Goal: Information Seeking & Learning: Learn about a topic

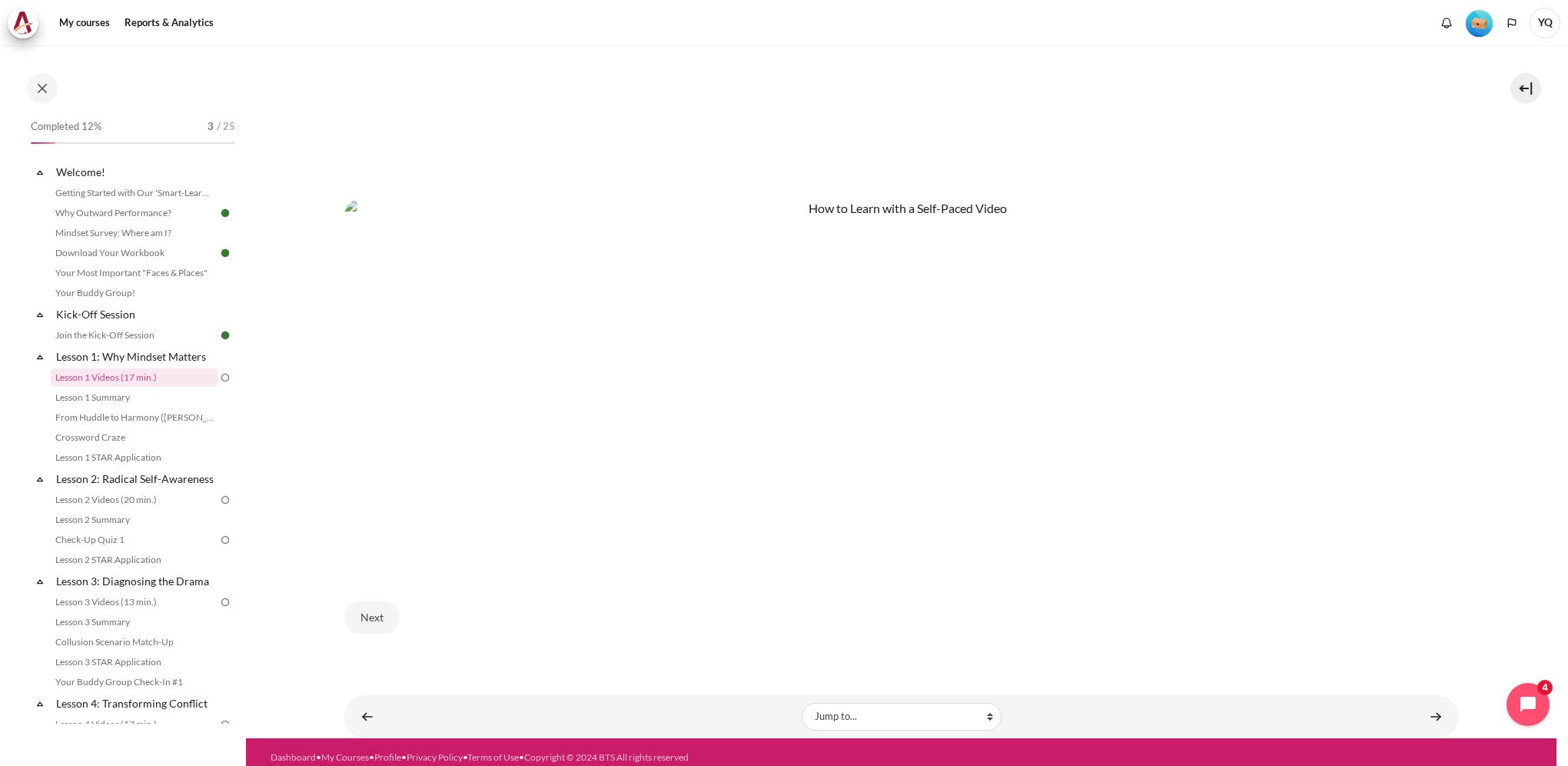
scroll to position [892, 0]
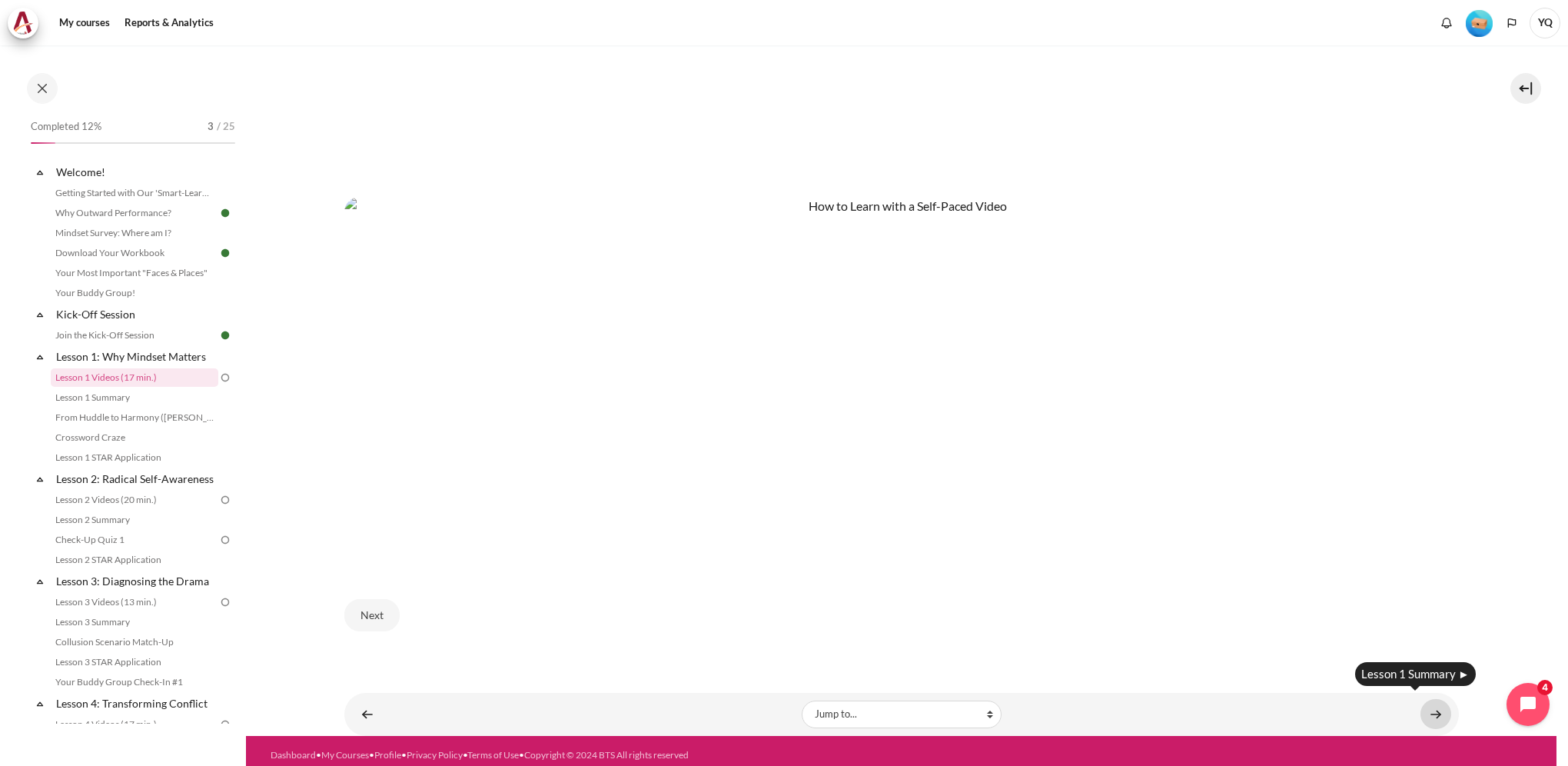
click at [1424, 706] on link "Content" at bounding box center [1436, 714] width 31 height 30
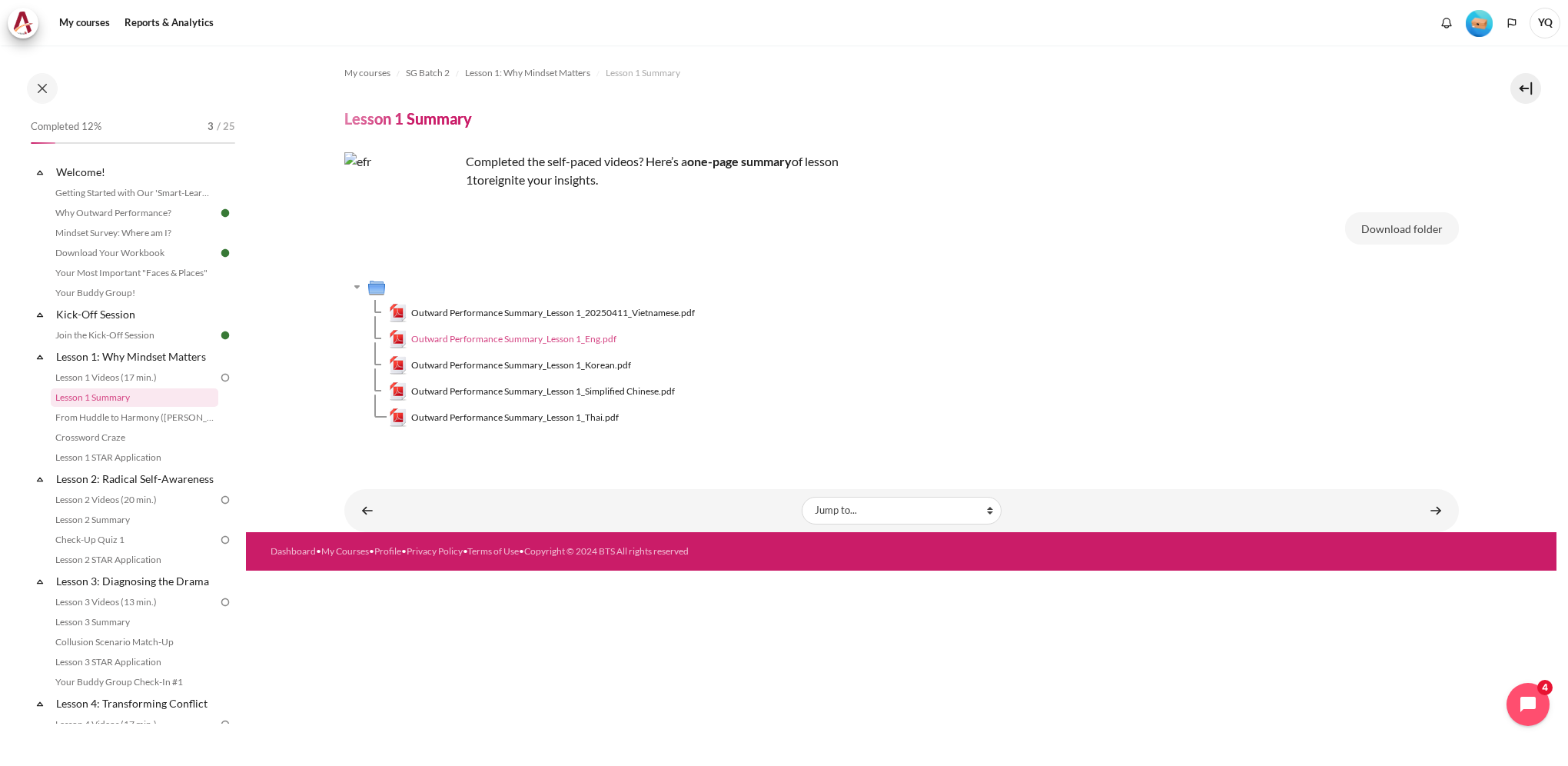
click at [561, 336] on span "Outward Performance Summary_Lesson 1_Eng.pdf" at bounding box center [513, 338] width 205 height 13
drag, startPoint x: 1056, startPoint y: 196, endPoint x: 1154, endPoint y: 147, distance: 109.6
click at [1056, 196] on div "My courses SG Batch 2 Lesson 1: Why Mindset Matters Lesson 1 Summary Lesson 1 S…" at bounding box center [902, 255] width 1115 height 421
click at [1439, 511] on link "Content" at bounding box center [1436, 510] width 31 height 30
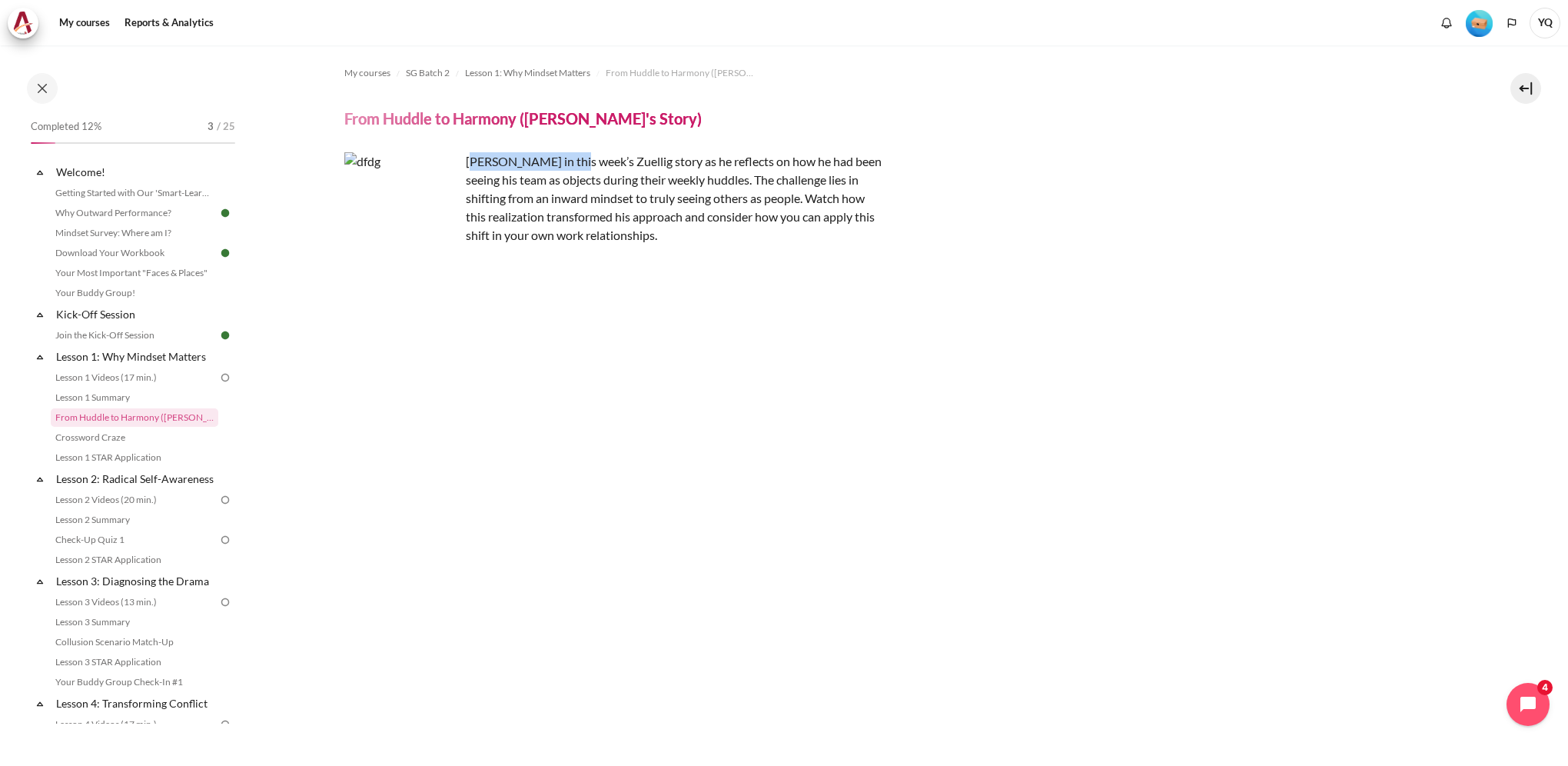
drag, startPoint x: 474, startPoint y: 165, endPoint x: 573, endPoint y: 165, distance: 99.0
click at [573, 165] on p "Join Khoo Ghi Peng in this week’s Zuellig story as he reflects on how he had be…" at bounding box center [614, 198] width 539 height 92
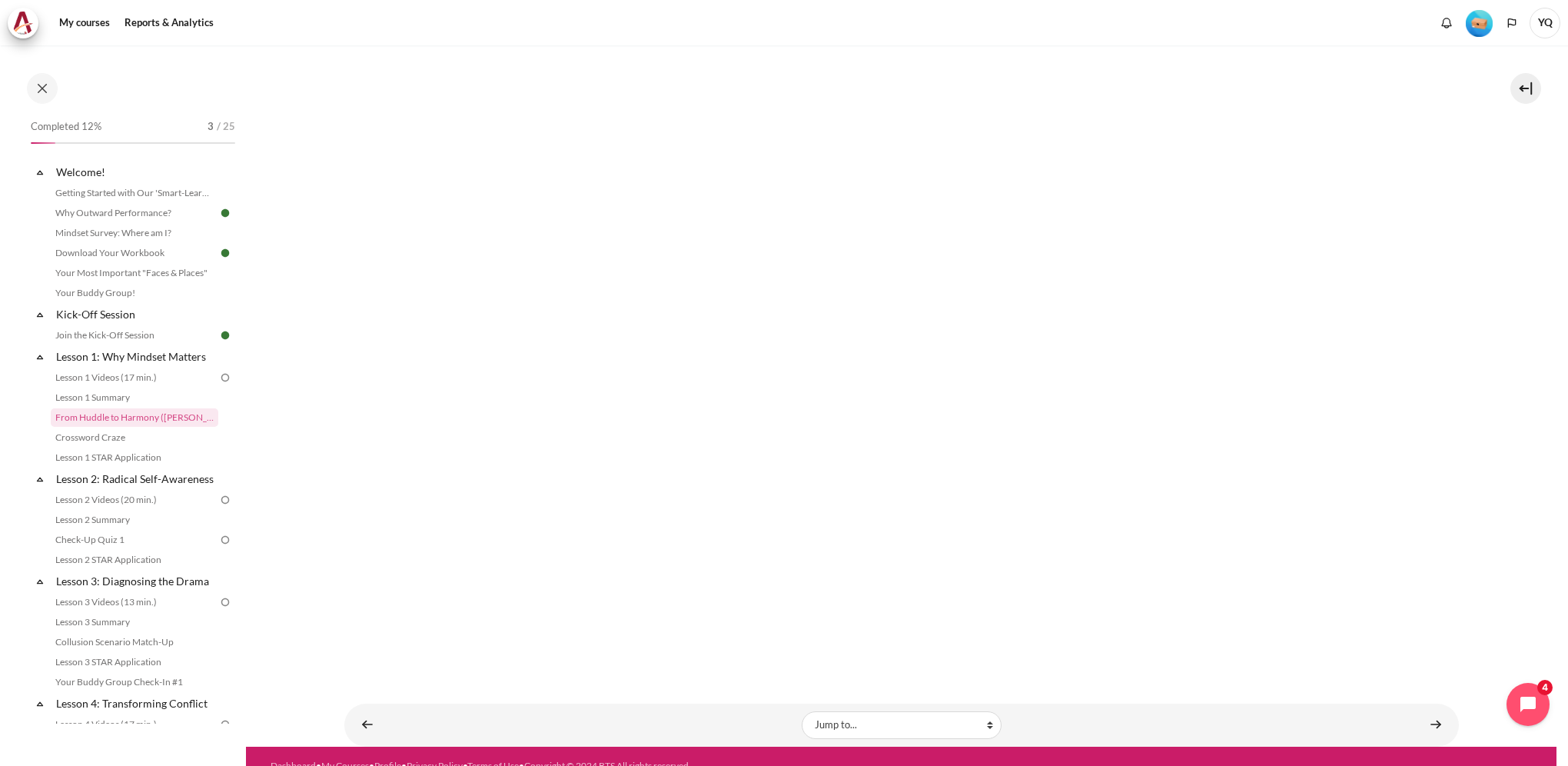
scroll to position [239, 0]
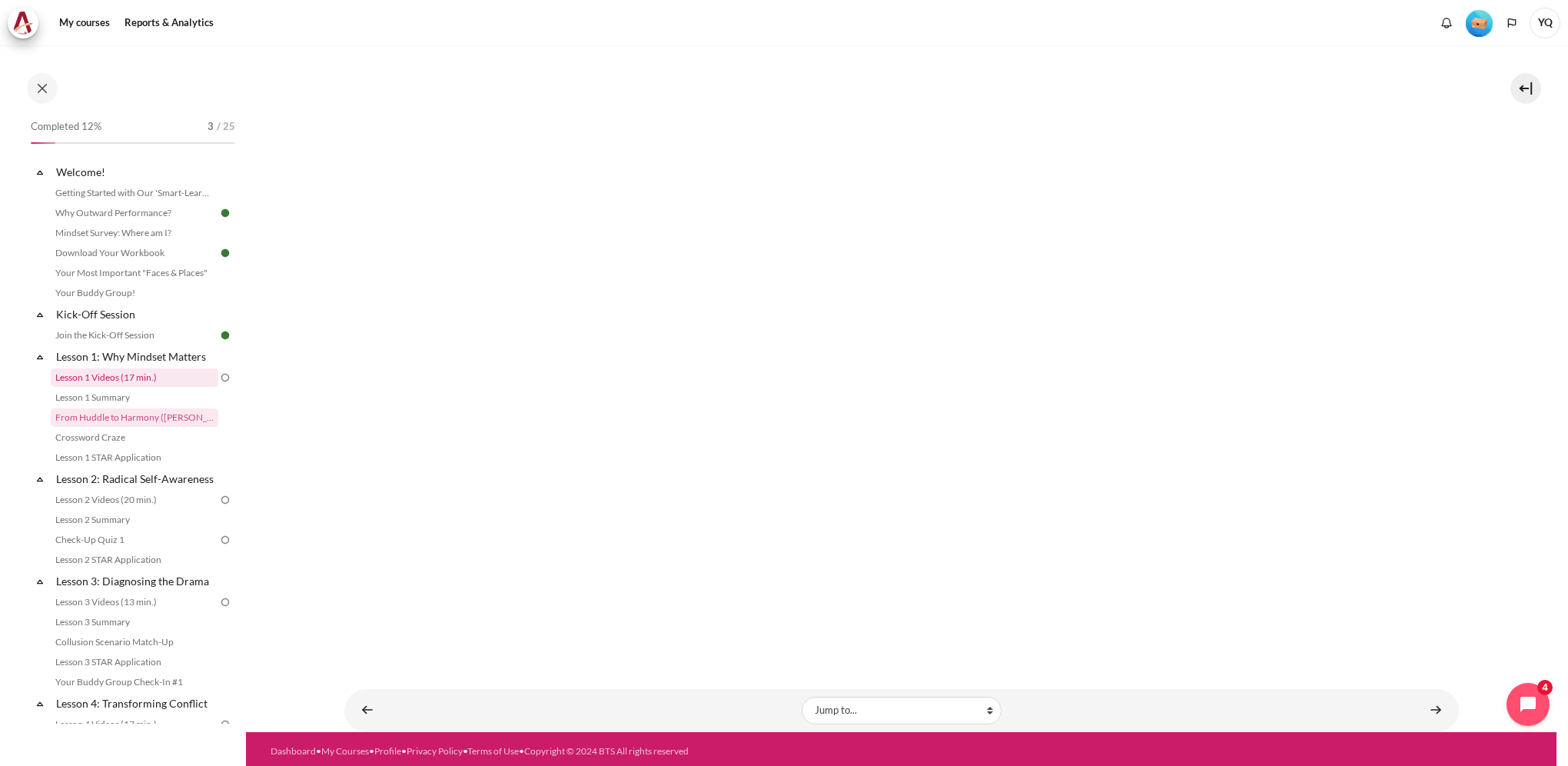
click at [161, 376] on link "Lesson 1 Videos (17 min.)" at bounding box center [135, 377] width 168 height 18
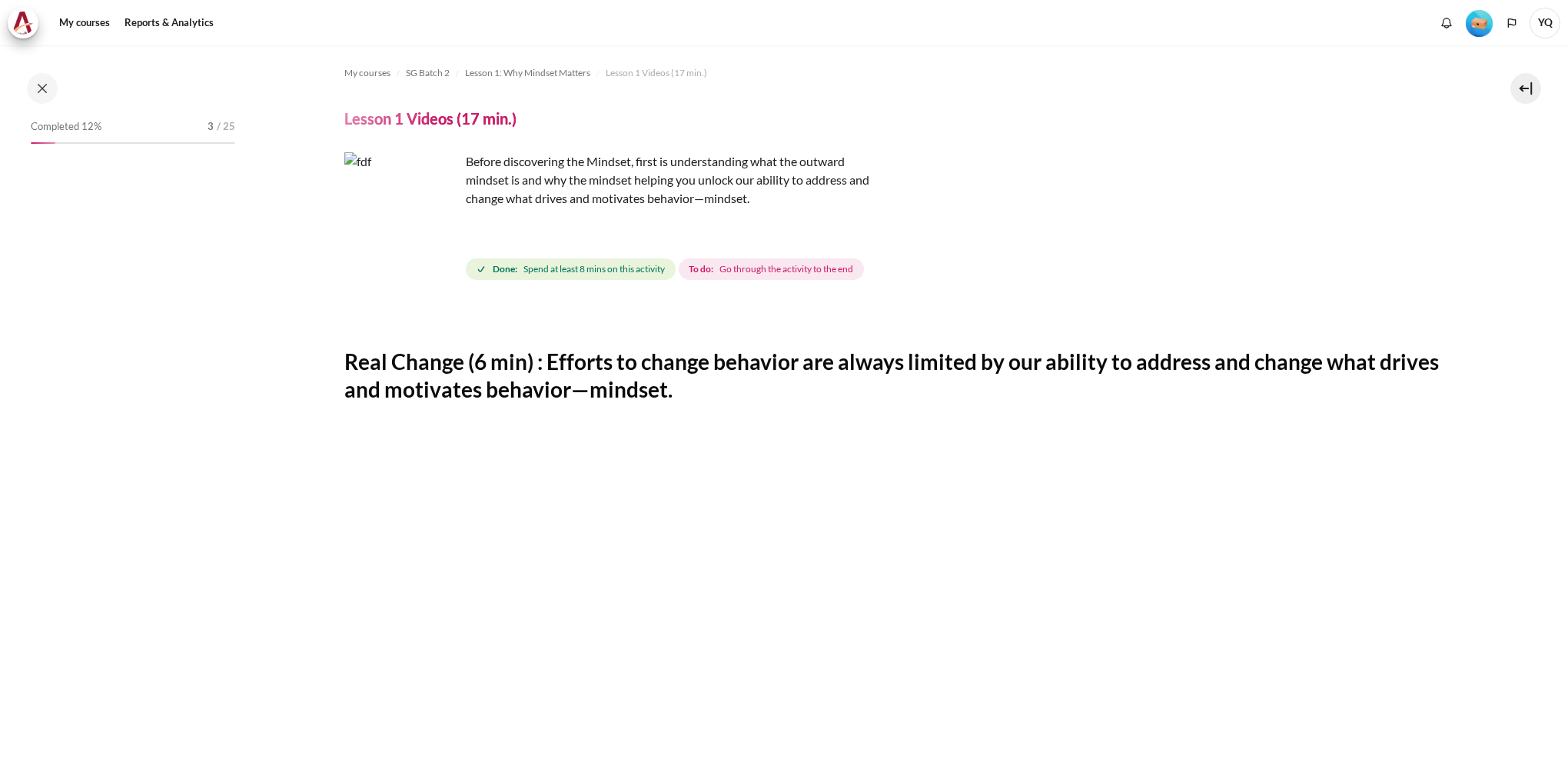
click at [552, 269] on span "Spend at least 8 mins on this activity" at bounding box center [594, 269] width 142 height 13
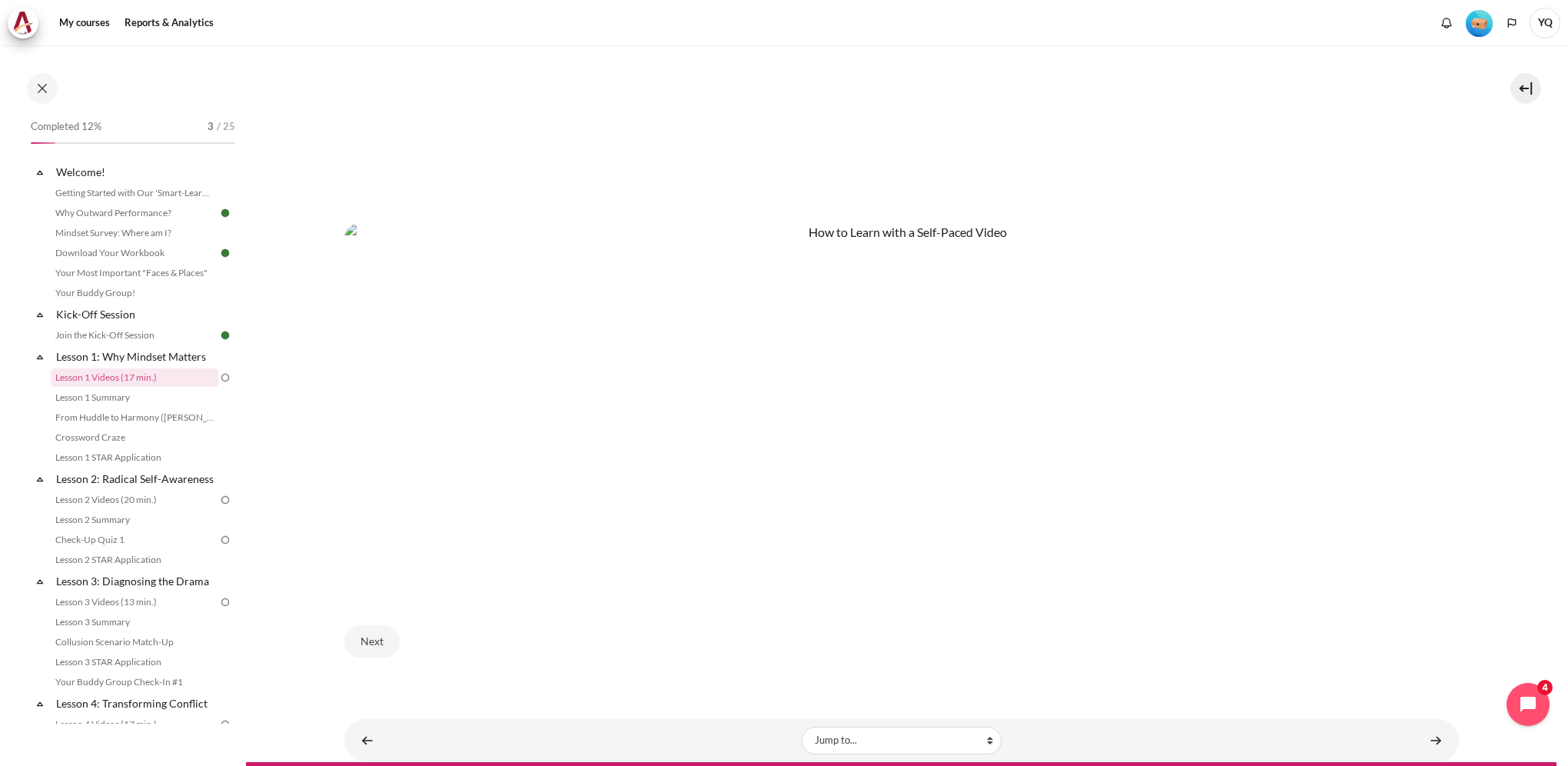
scroll to position [892, 0]
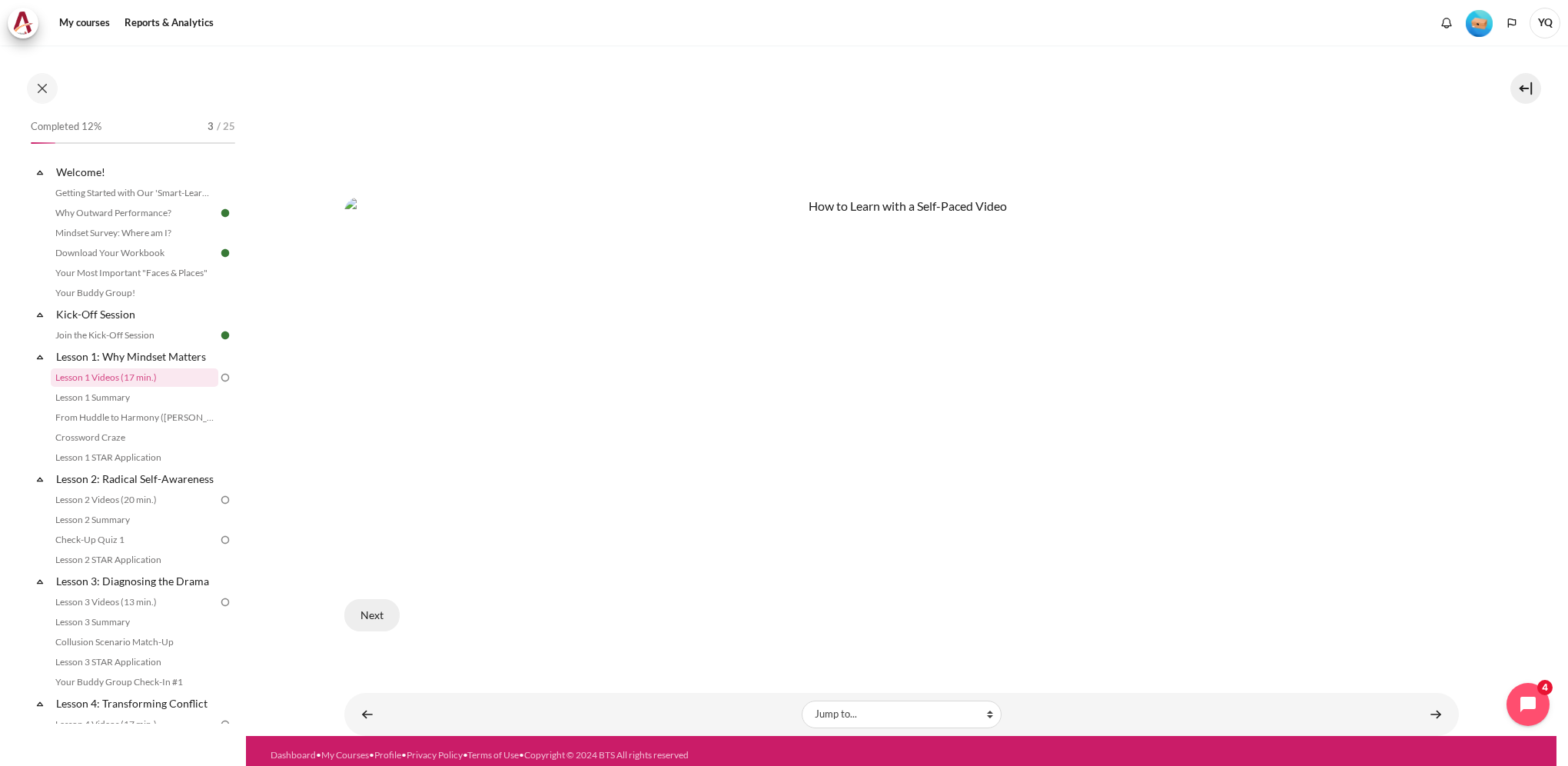
click at [359, 612] on button "Next" at bounding box center [372, 615] width 55 height 32
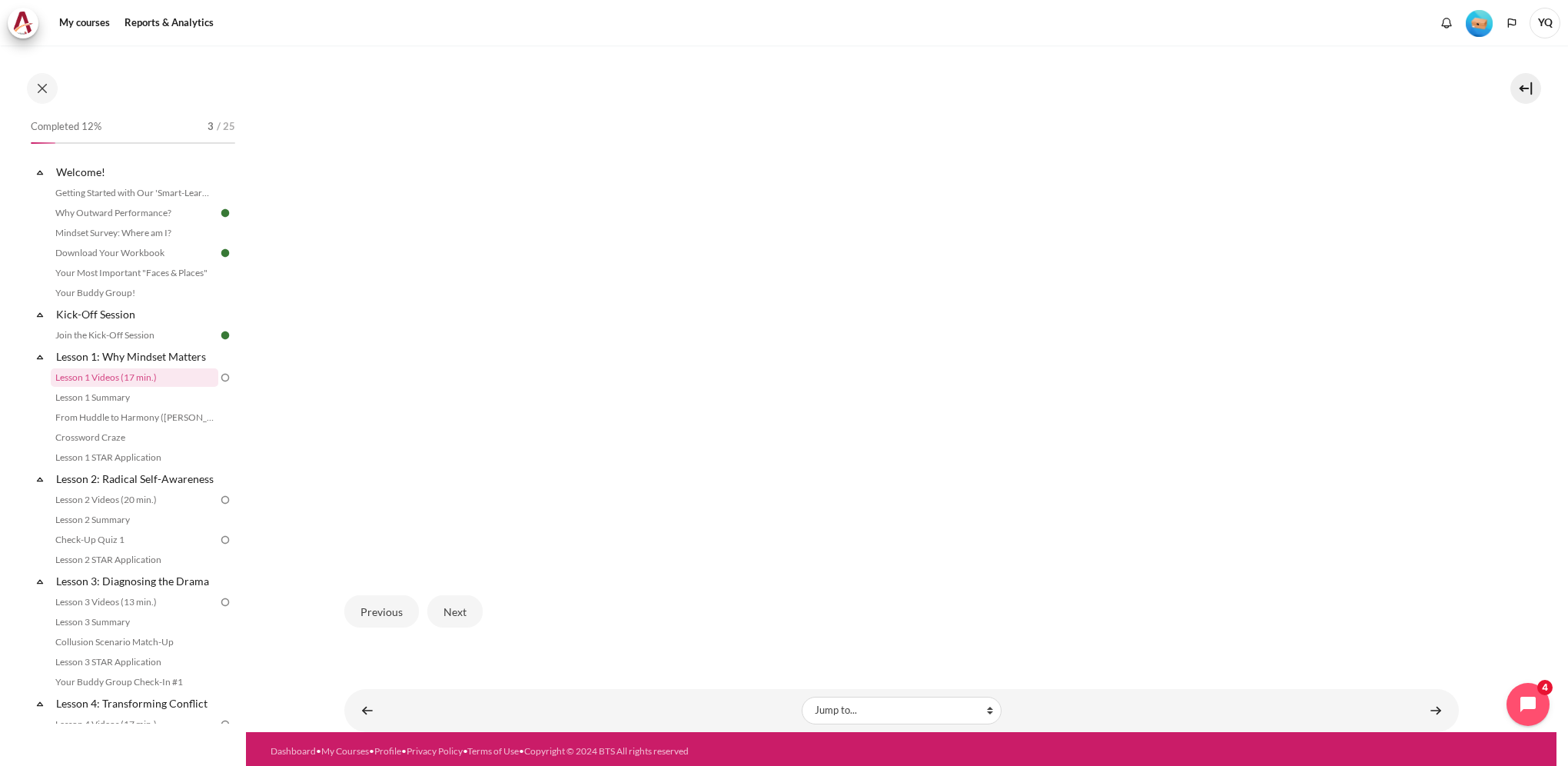
scroll to position [395, 0]
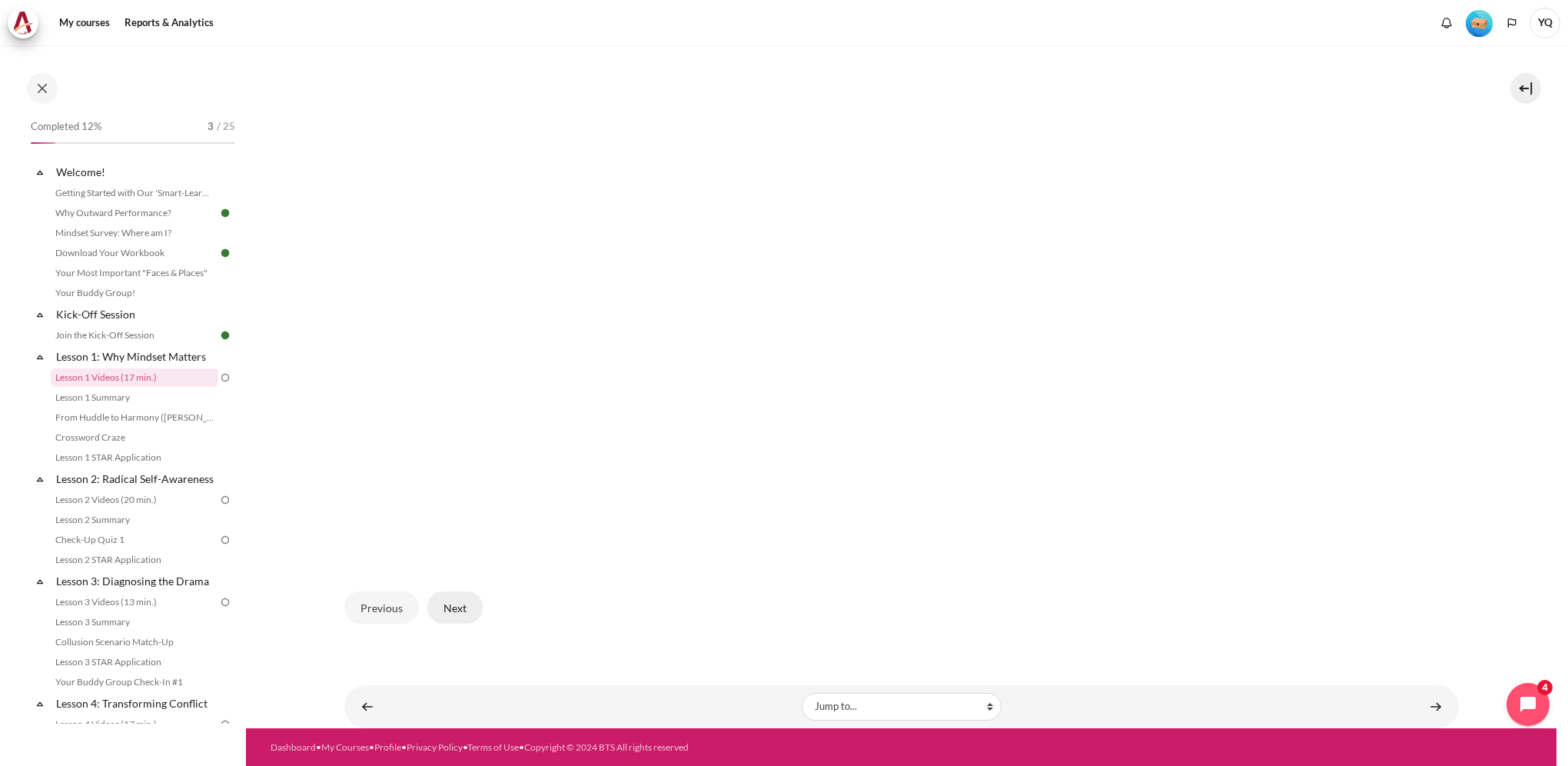
click at [451, 604] on button "Next" at bounding box center [455, 608] width 55 height 32
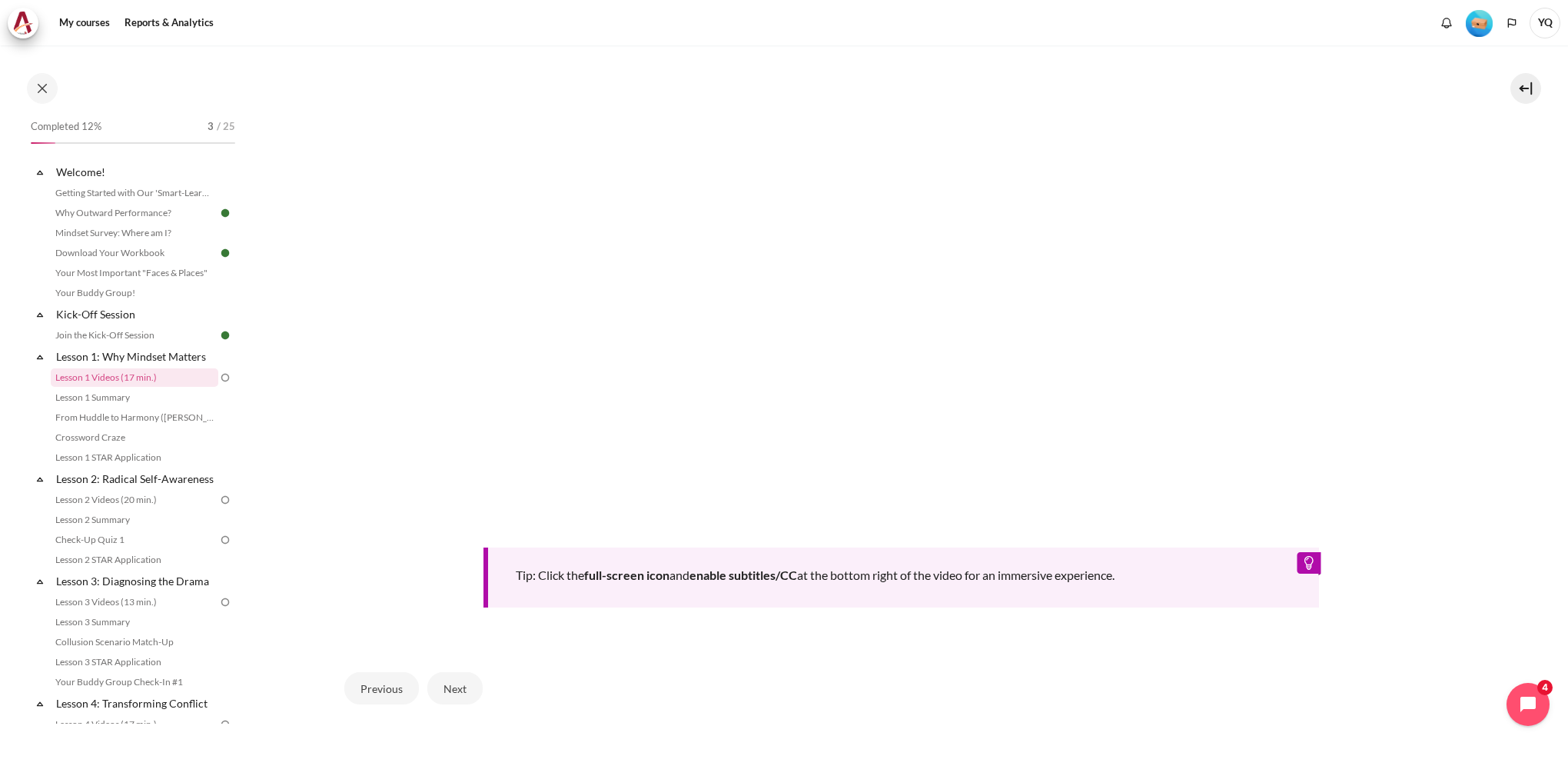
scroll to position [624, 0]
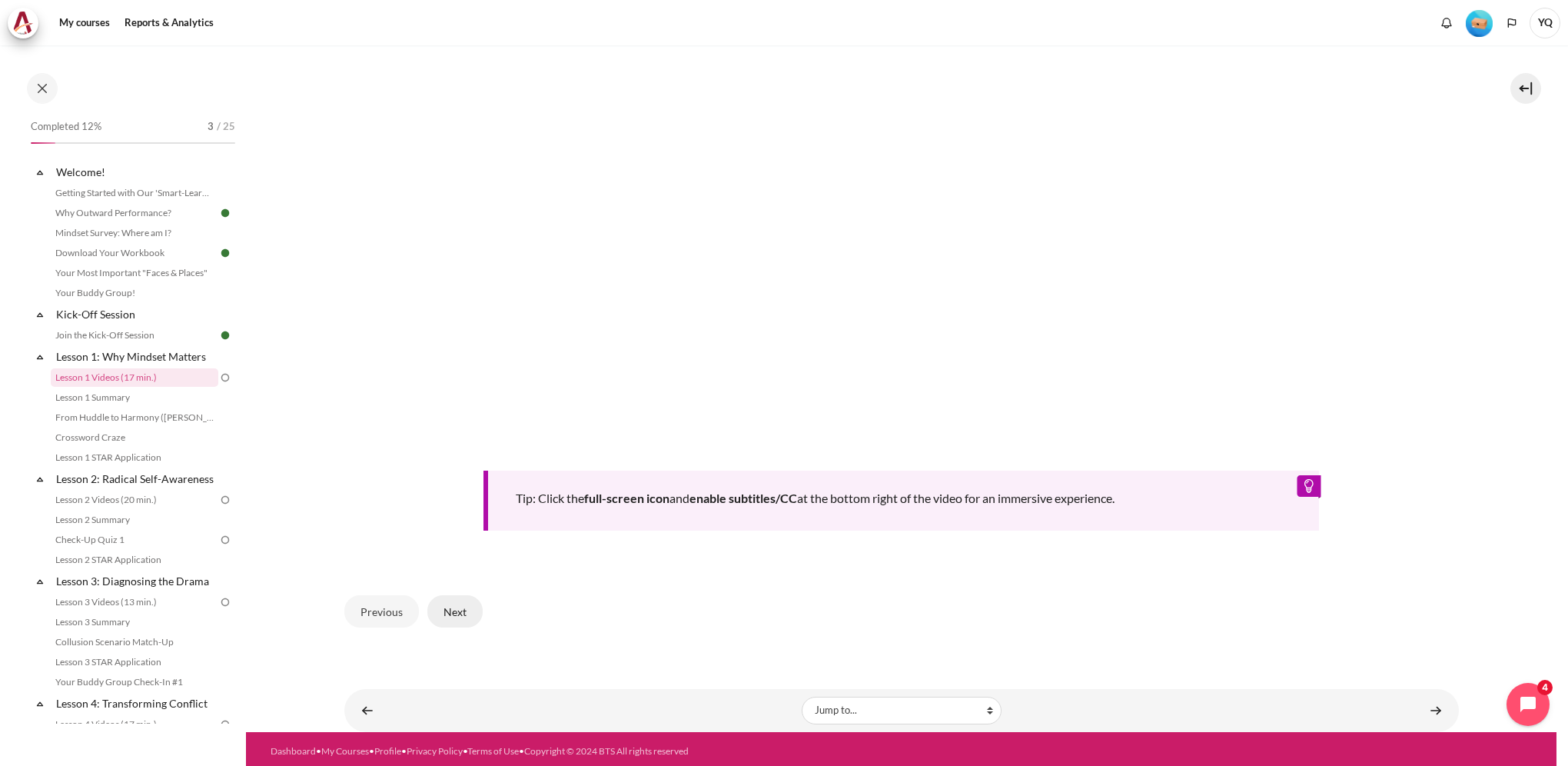
click at [453, 608] on button "Next" at bounding box center [455, 611] width 55 height 32
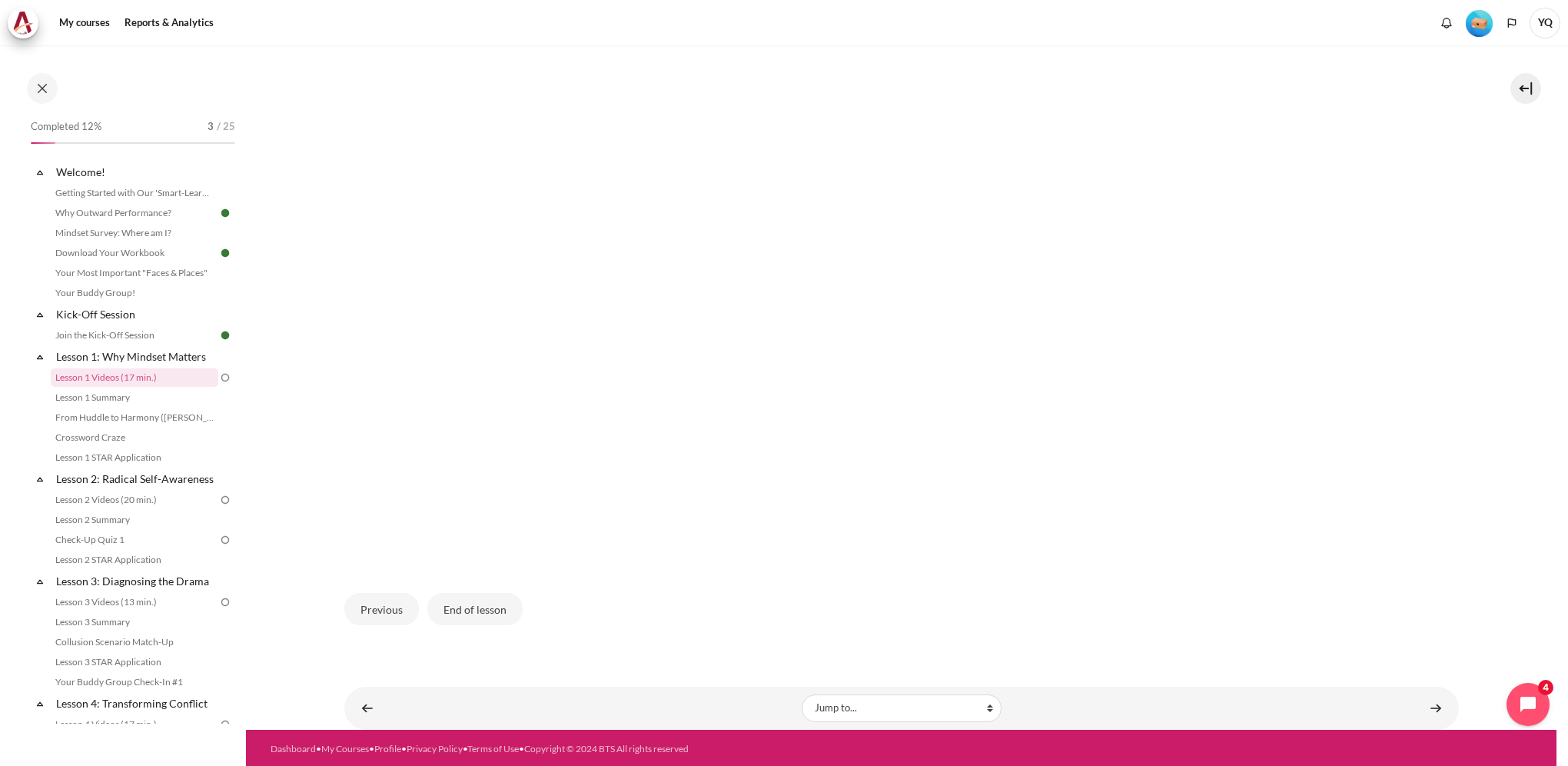
scroll to position [395, 0]
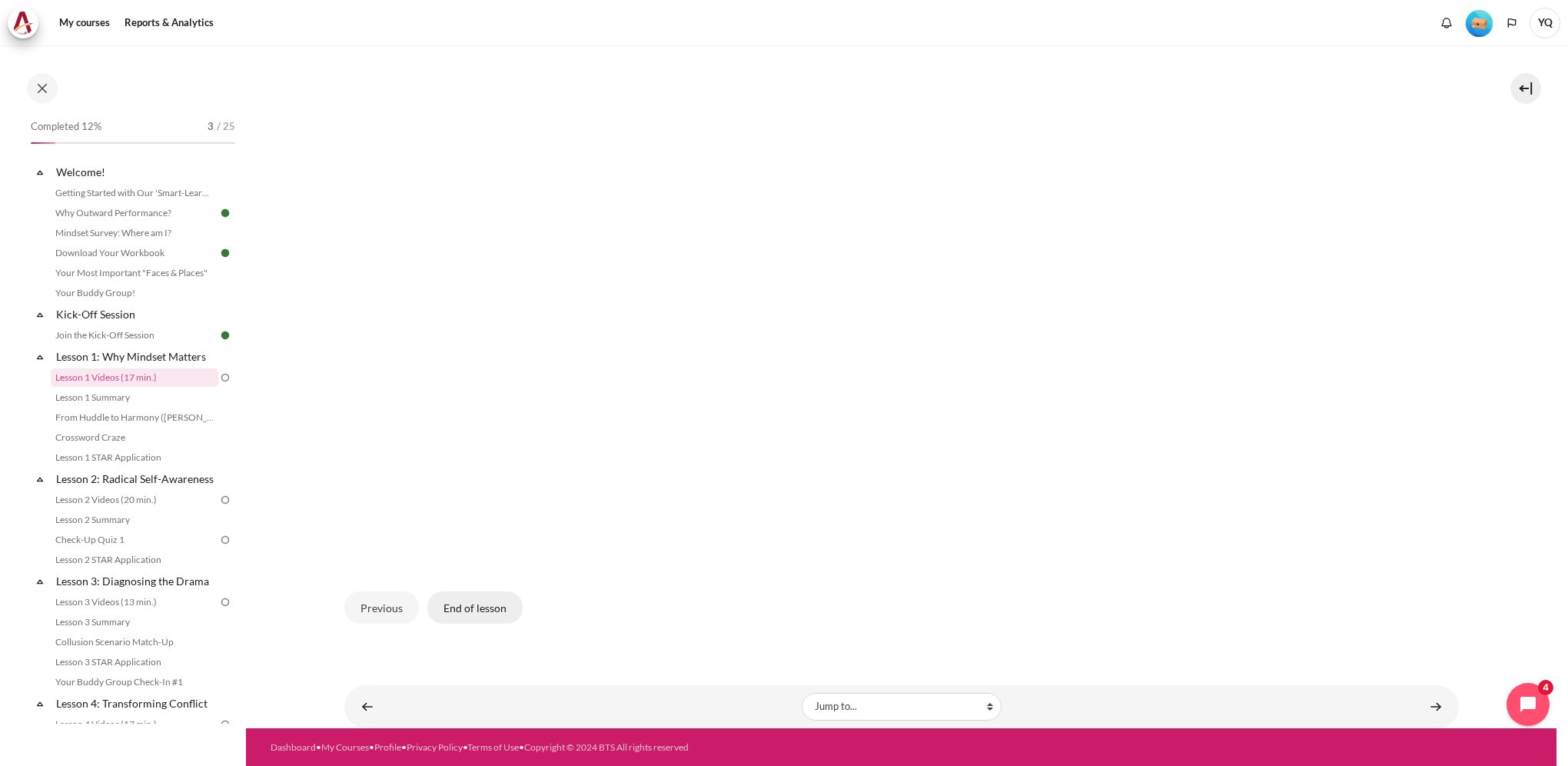
click at [454, 604] on button "End of lesson" at bounding box center [475, 608] width 95 height 32
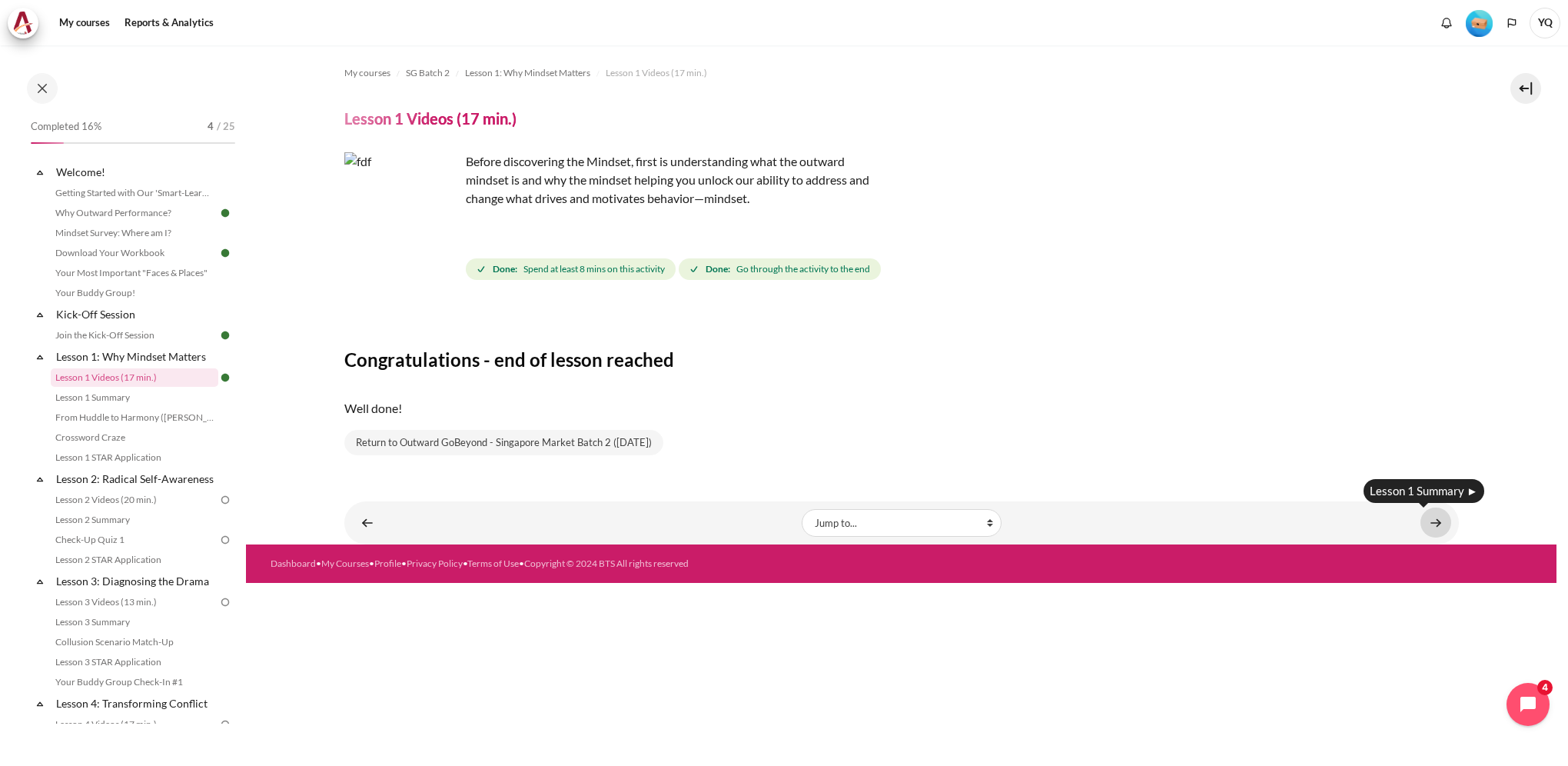
click at [1427, 520] on link "Content" at bounding box center [1436, 523] width 31 height 30
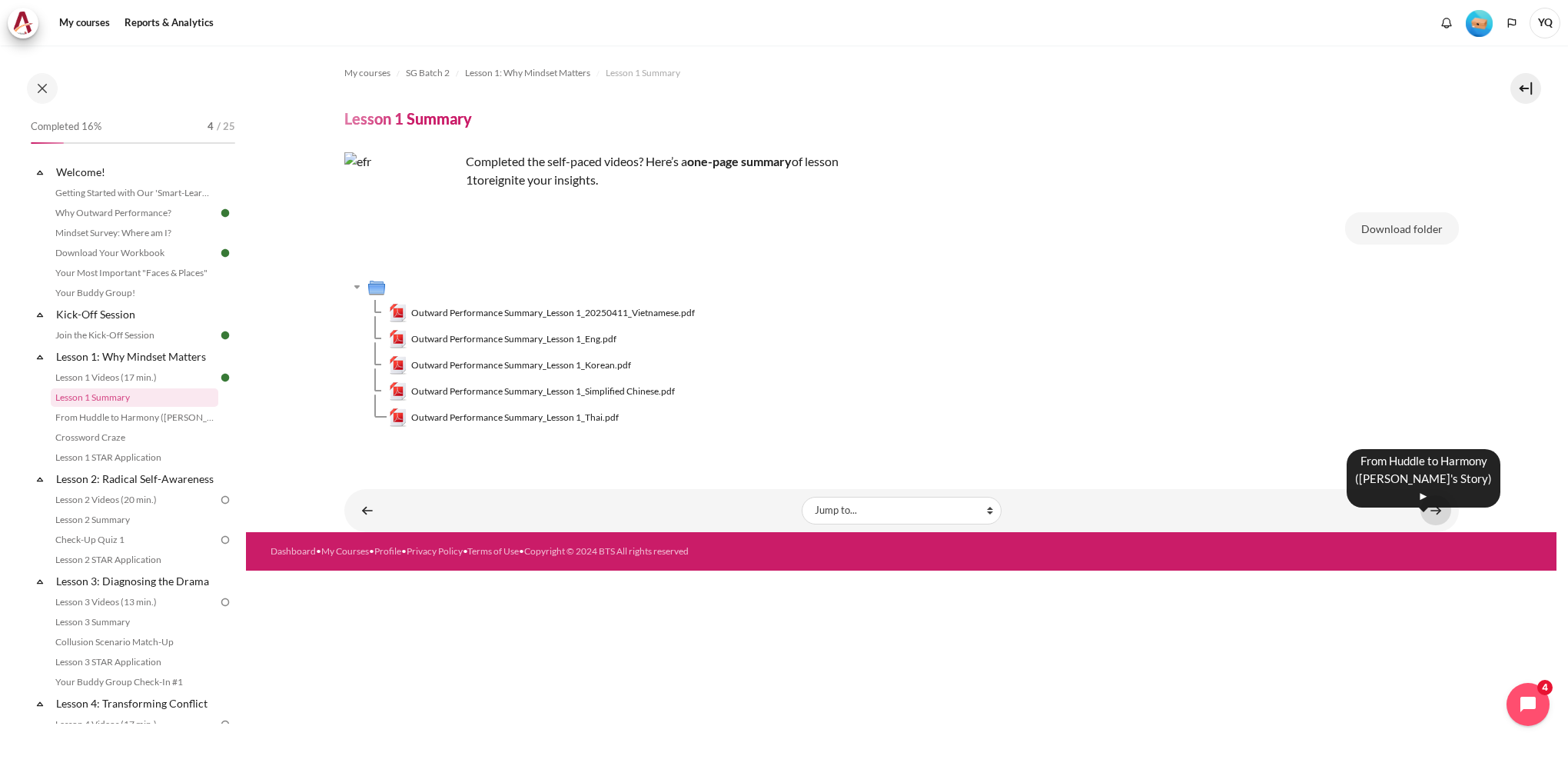
click at [1436, 510] on link "Content" at bounding box center [1436, 510] width 31 height 30
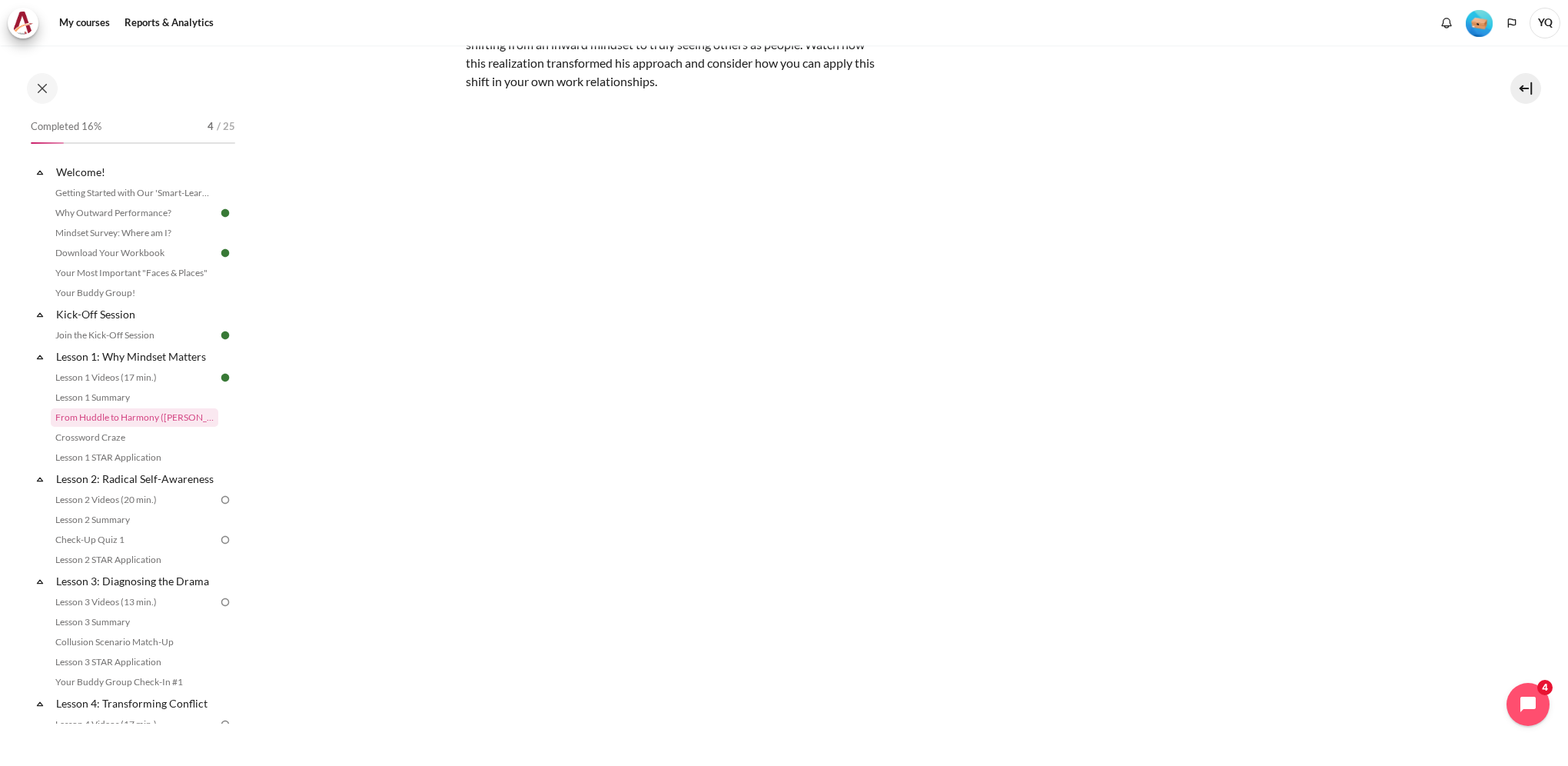
scroll to position [239, 0]
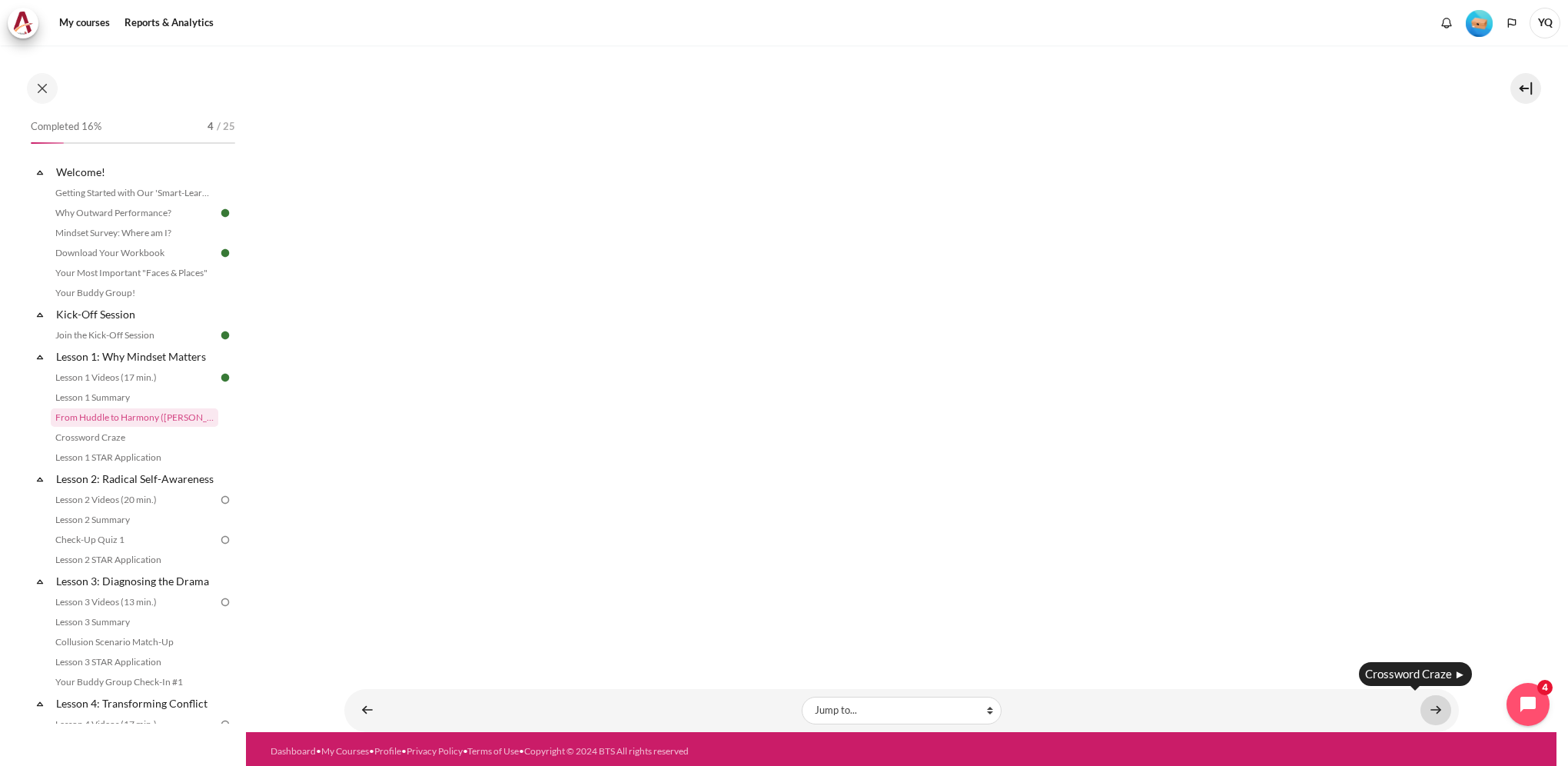
click at [1425, 707] on link "Content" at bounding box center [1436, 711] width 31 height 30
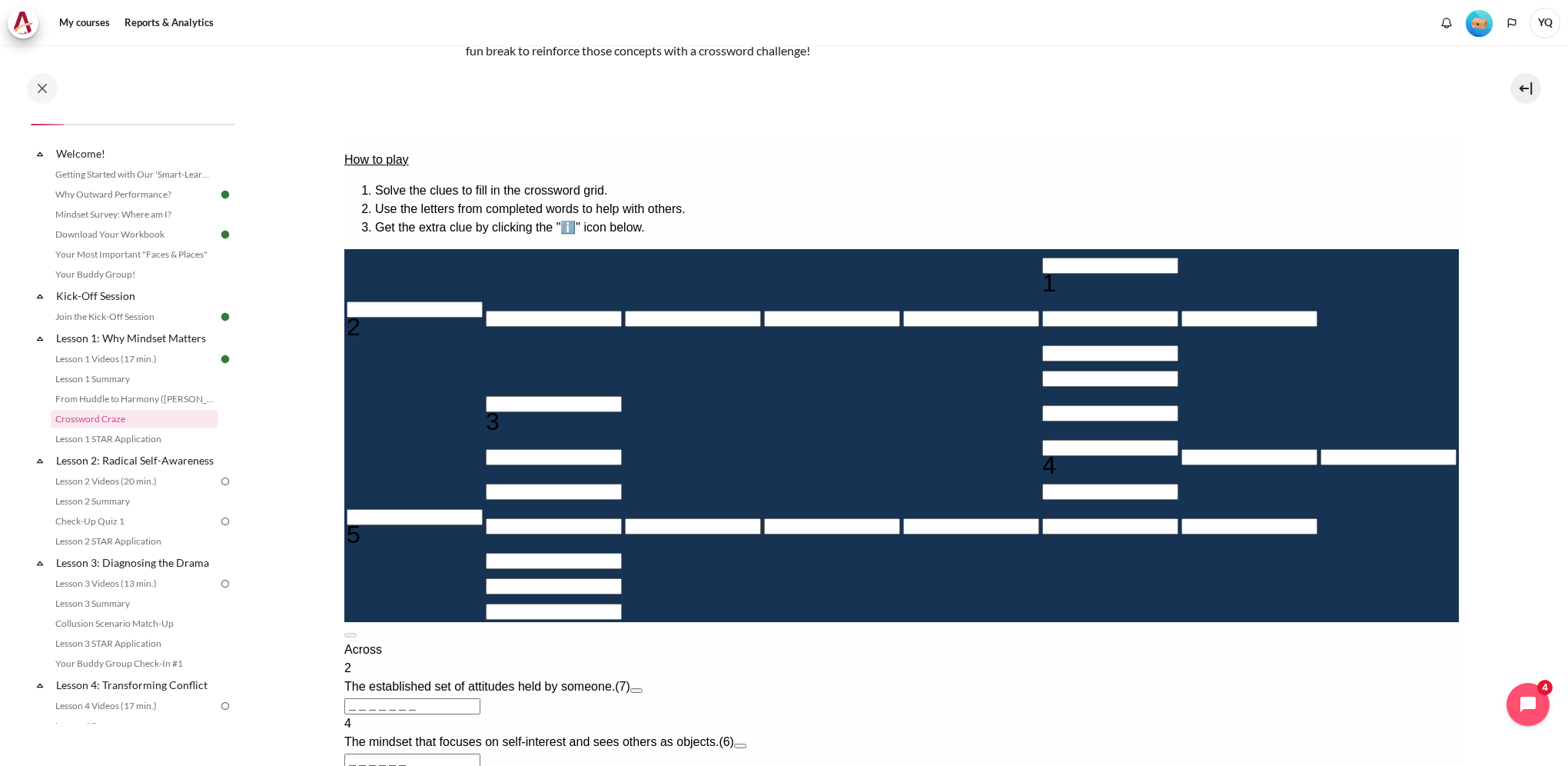
scroll to position [95, 0]
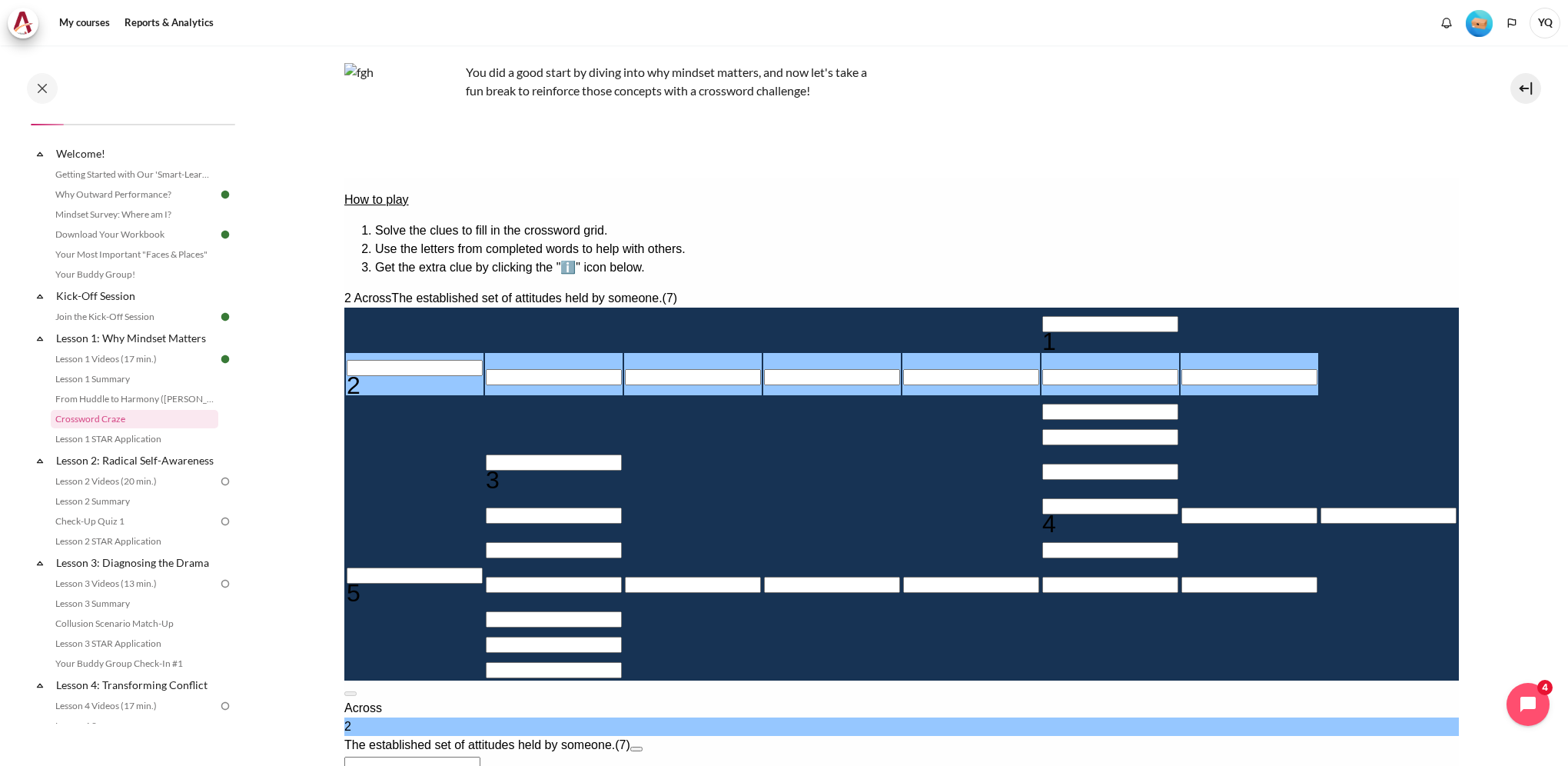
click at [480, 756] on input "＿＿＿＿＿＿＿" at bounding box center [412, 764] width 136 height 16
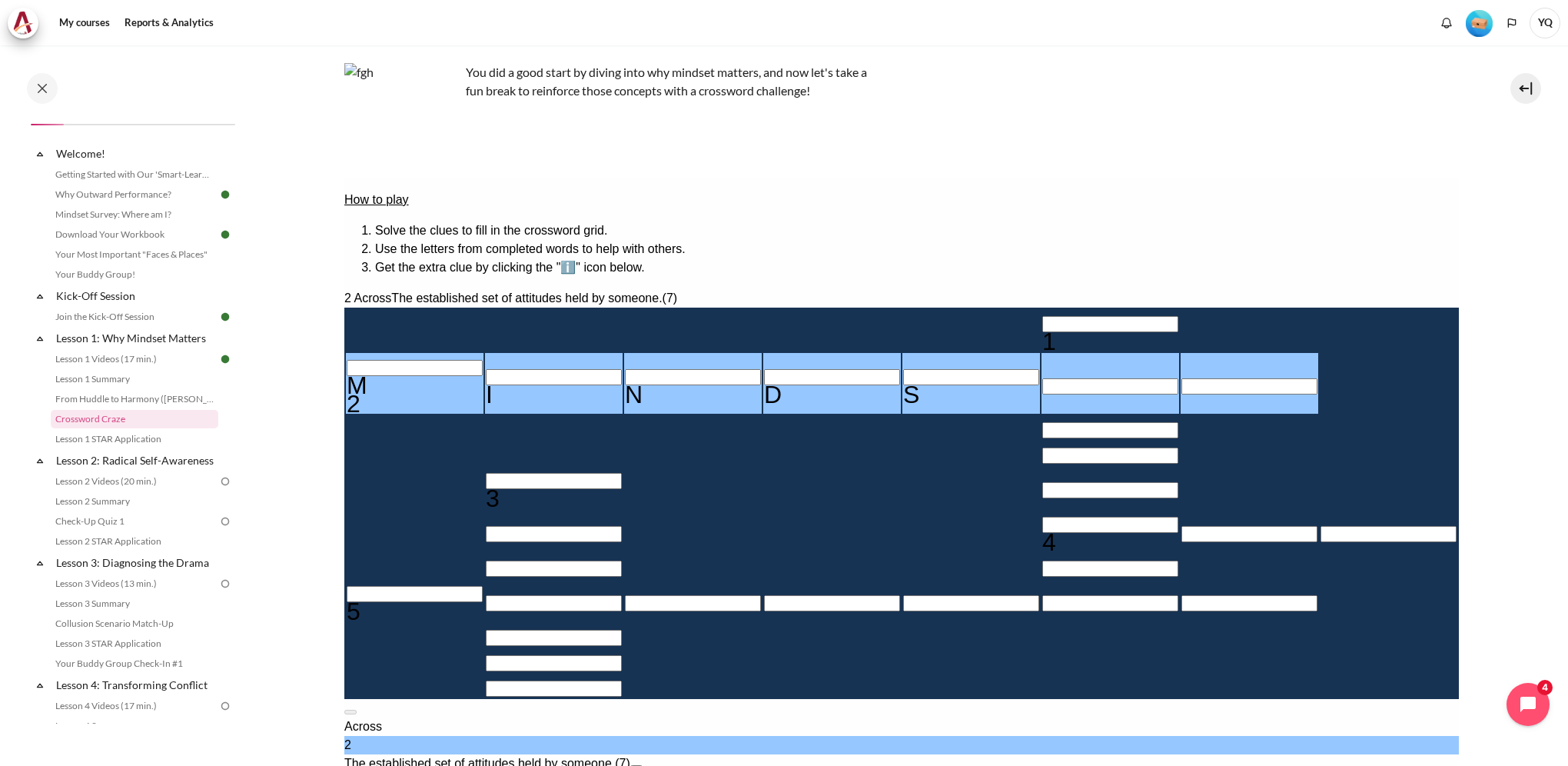
type input "MINDSE＿"
type input "＿E＿＿＿＿＿＿"
type input "MINDSET"
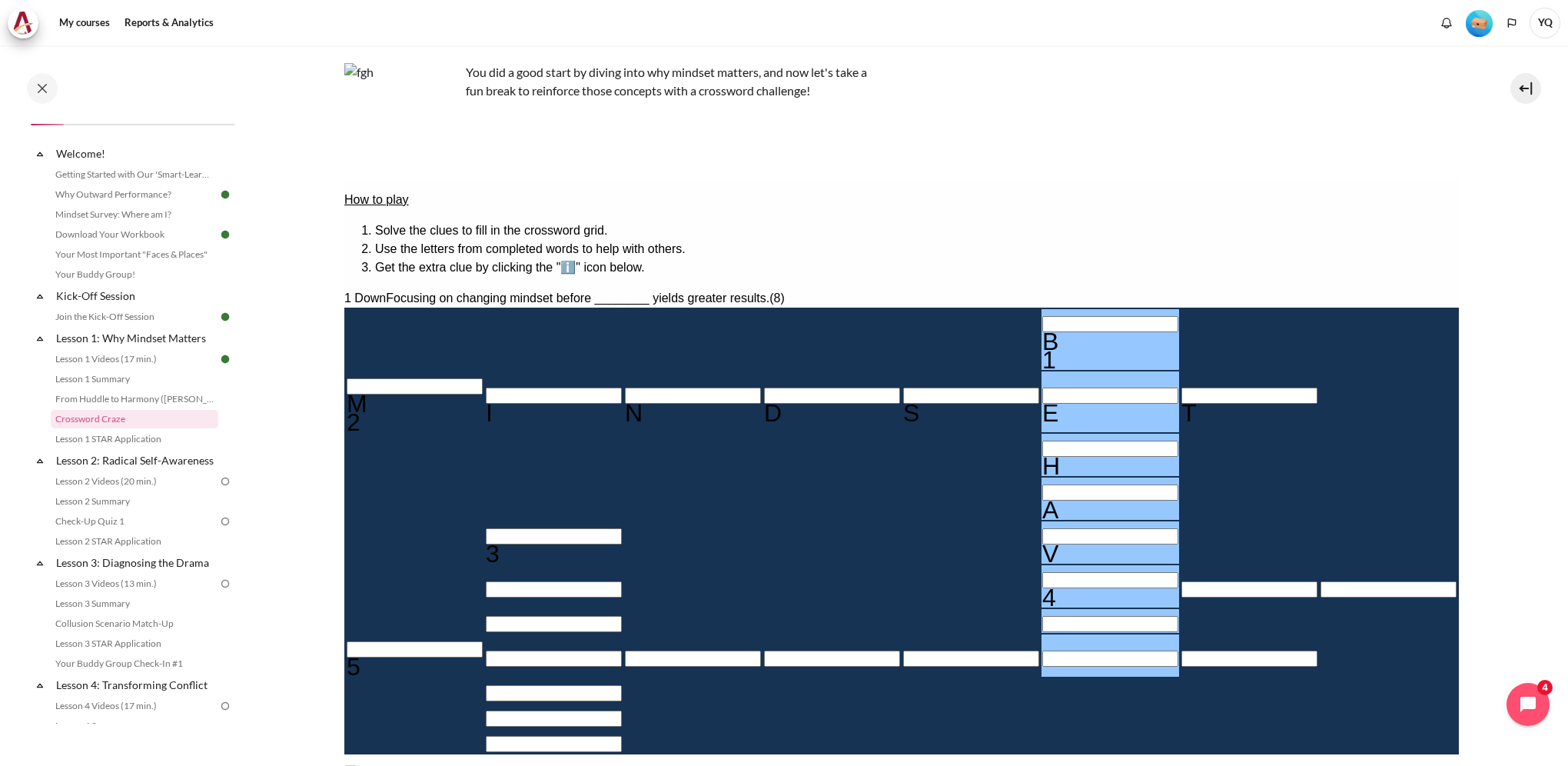
type input "BEHAViu＿"
type input "I＿＿＿＿＿"
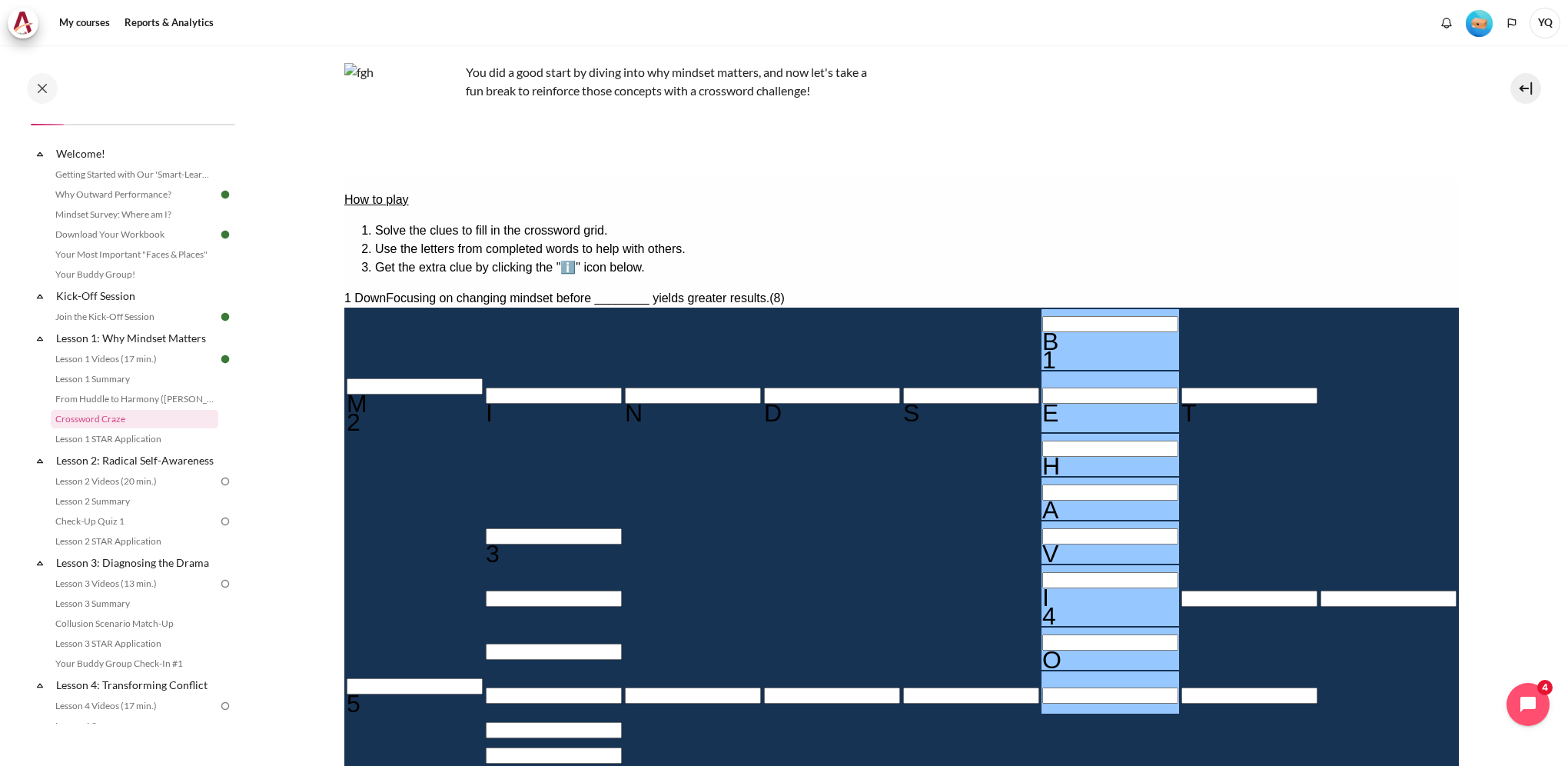
type input "BEHAVIOr"
type input "＿＿＿＿＿R＿"
type input "BEHAVIOR"
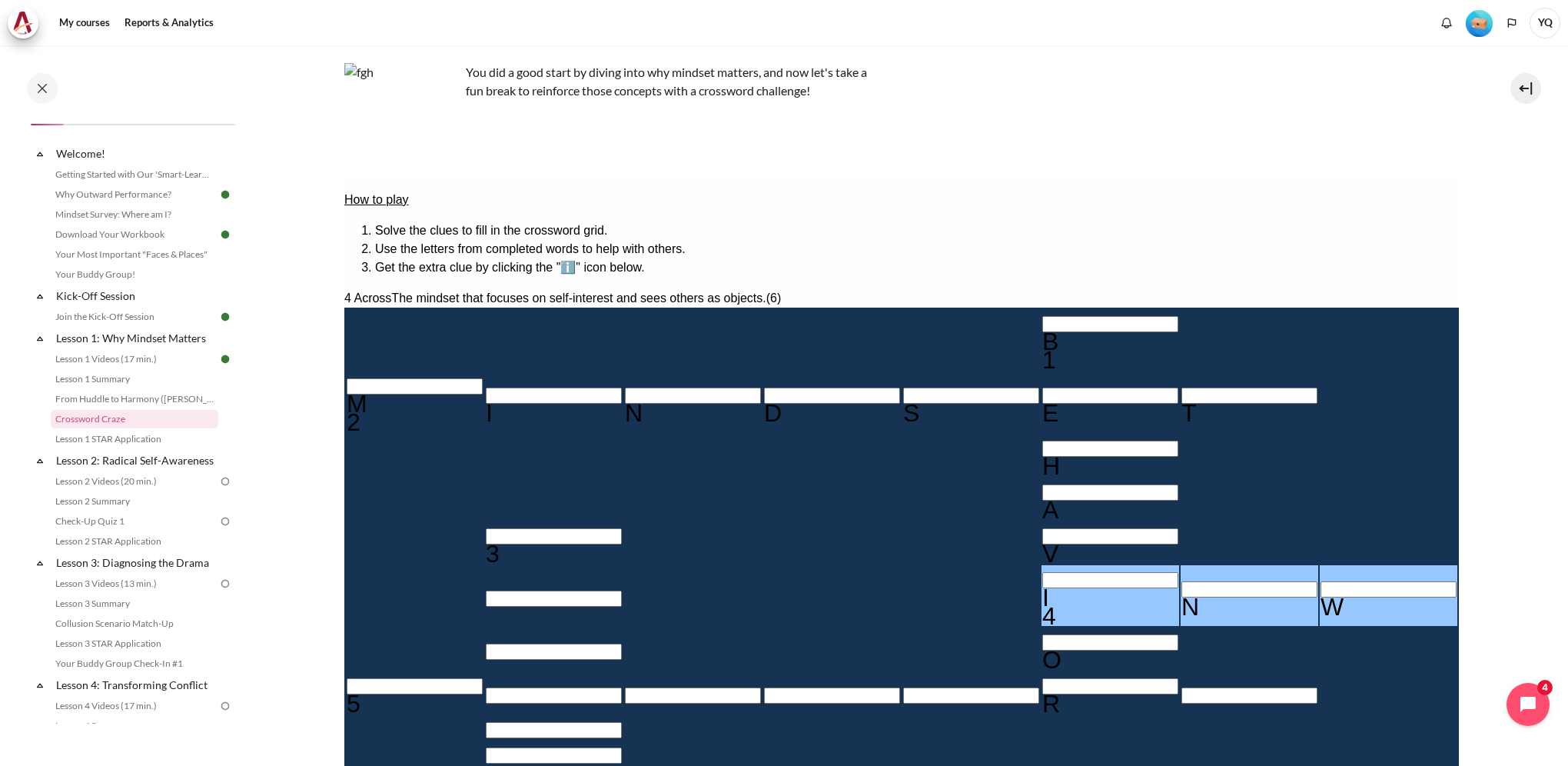
type input "INWARD"
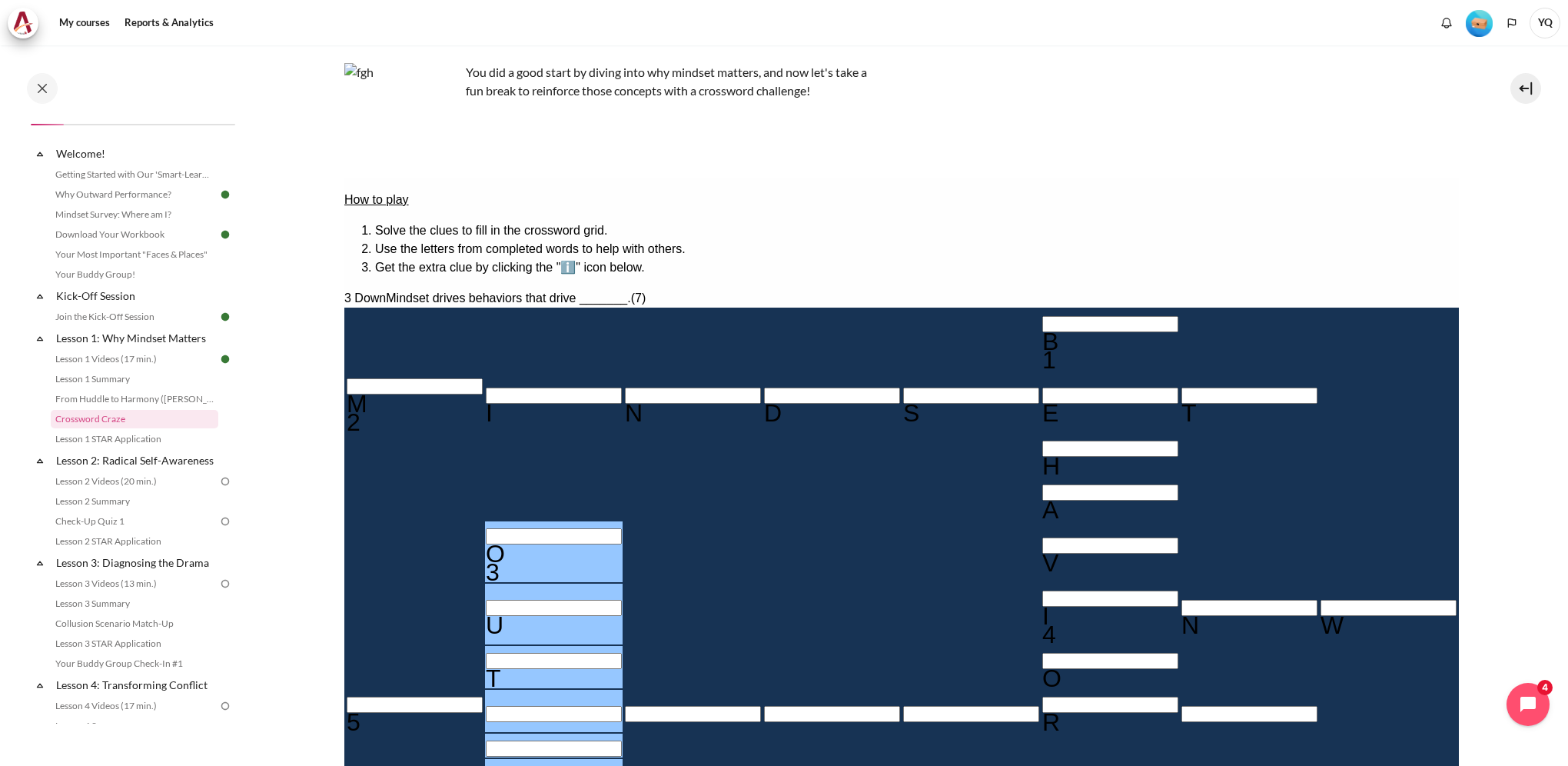
type input "OUTw＿＿＿"
type input "＿W＿＿＿R＿"
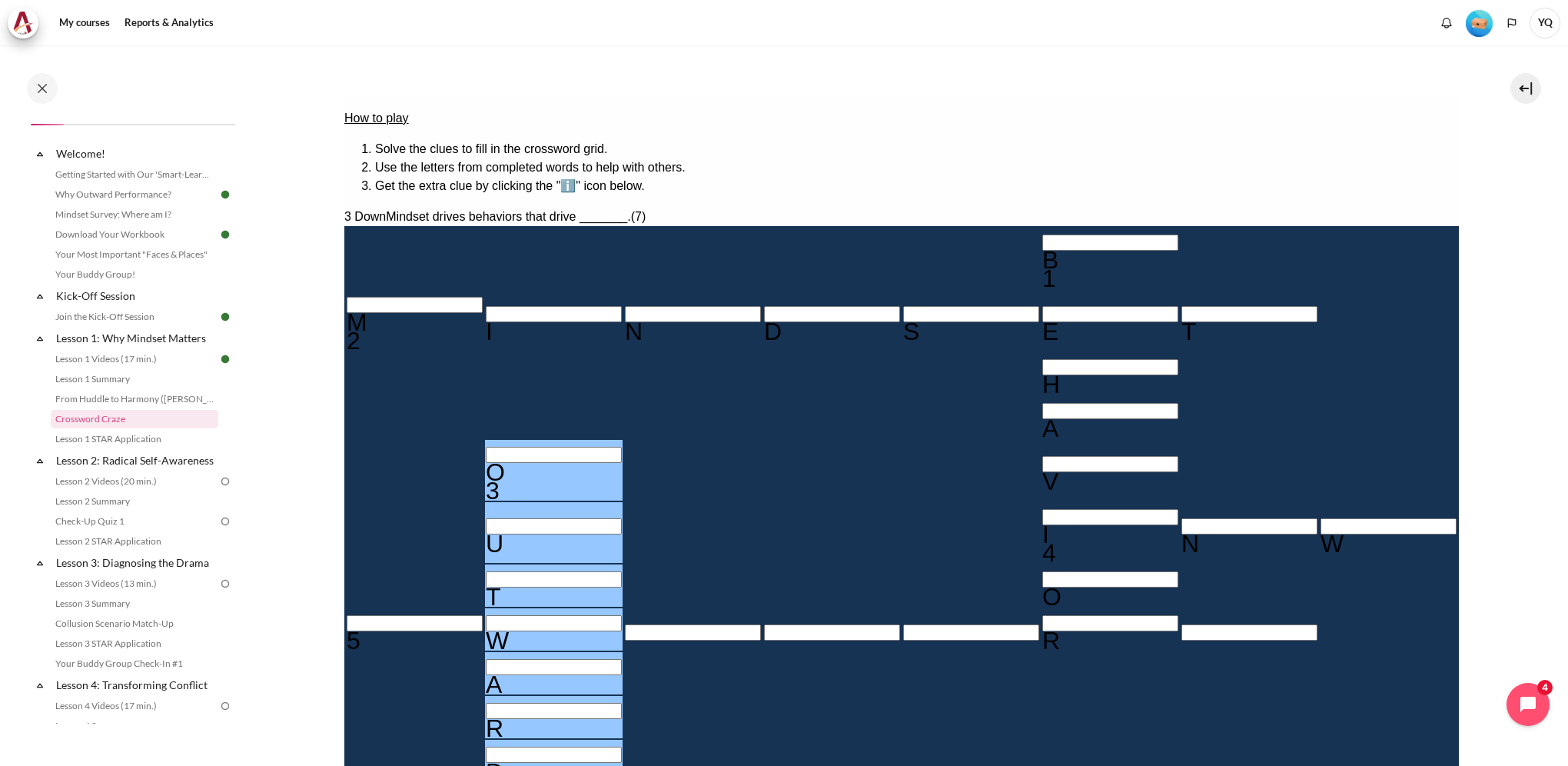
scroll to position [250, 0]
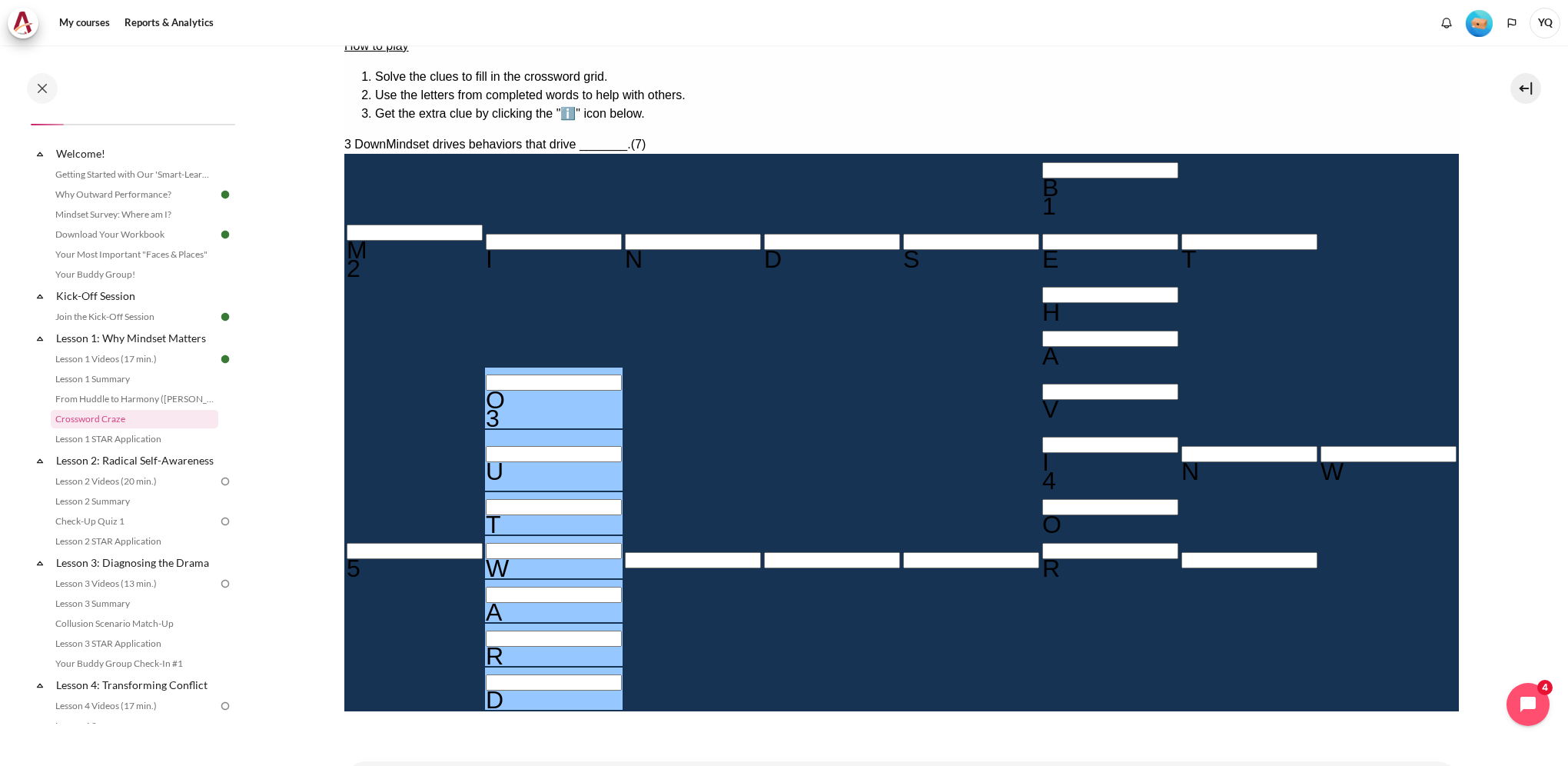
drag, startPoint x: 1252, startPoint y: 443, endPoint x: 1265, endPoint y: 436, distance: 14.8
drag, startPoint x: 1337, startPoint y: 281, endPoint x: 1297, endPoint y: 305, distance: 46.6
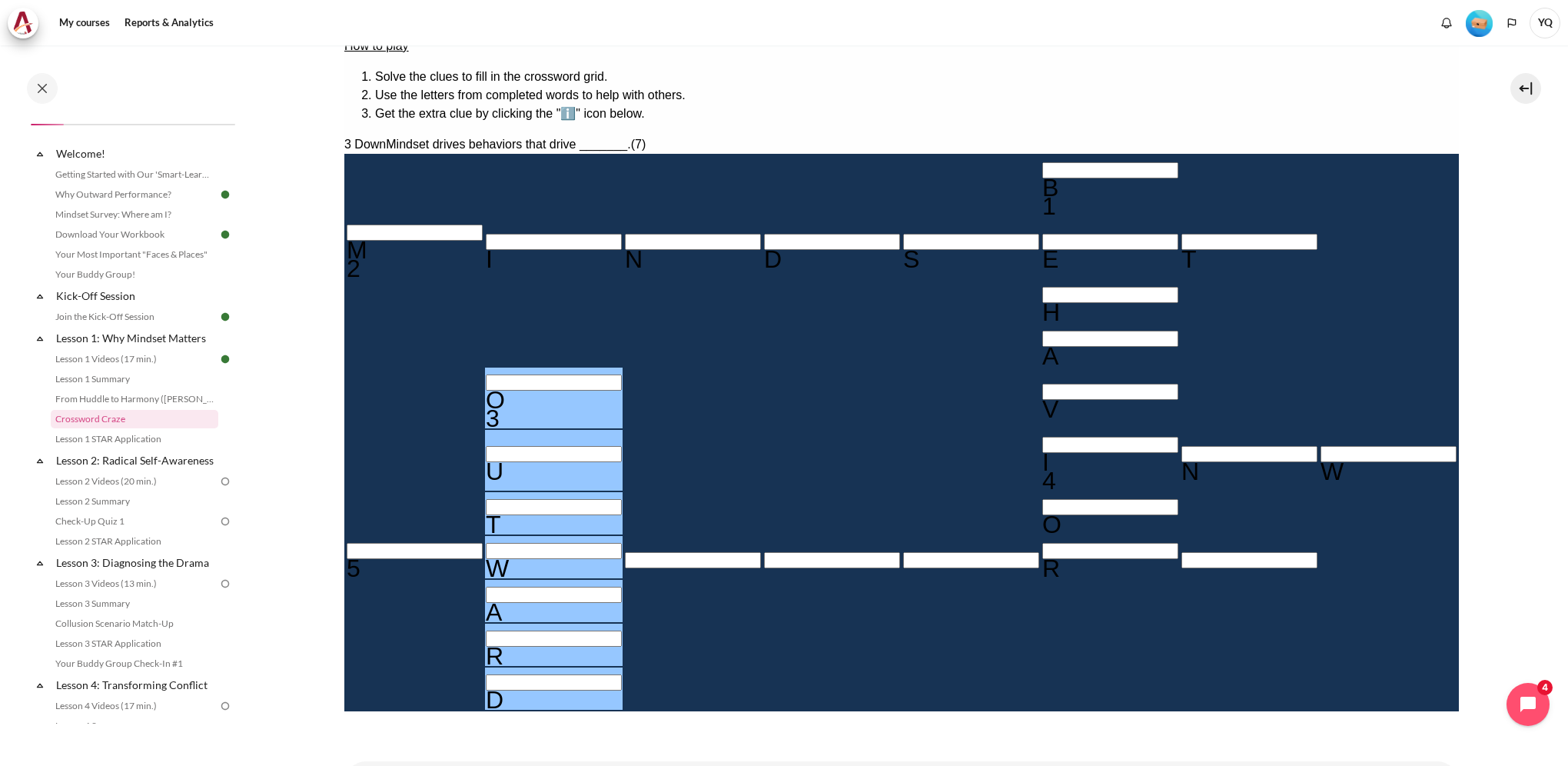
drag, startPoint x: 1342, startPoint y: 284, endPoint x: 1285, endPoint y: 289, distance: 57.2
type input "O"
type input "＿＿＿＿＿R＿"
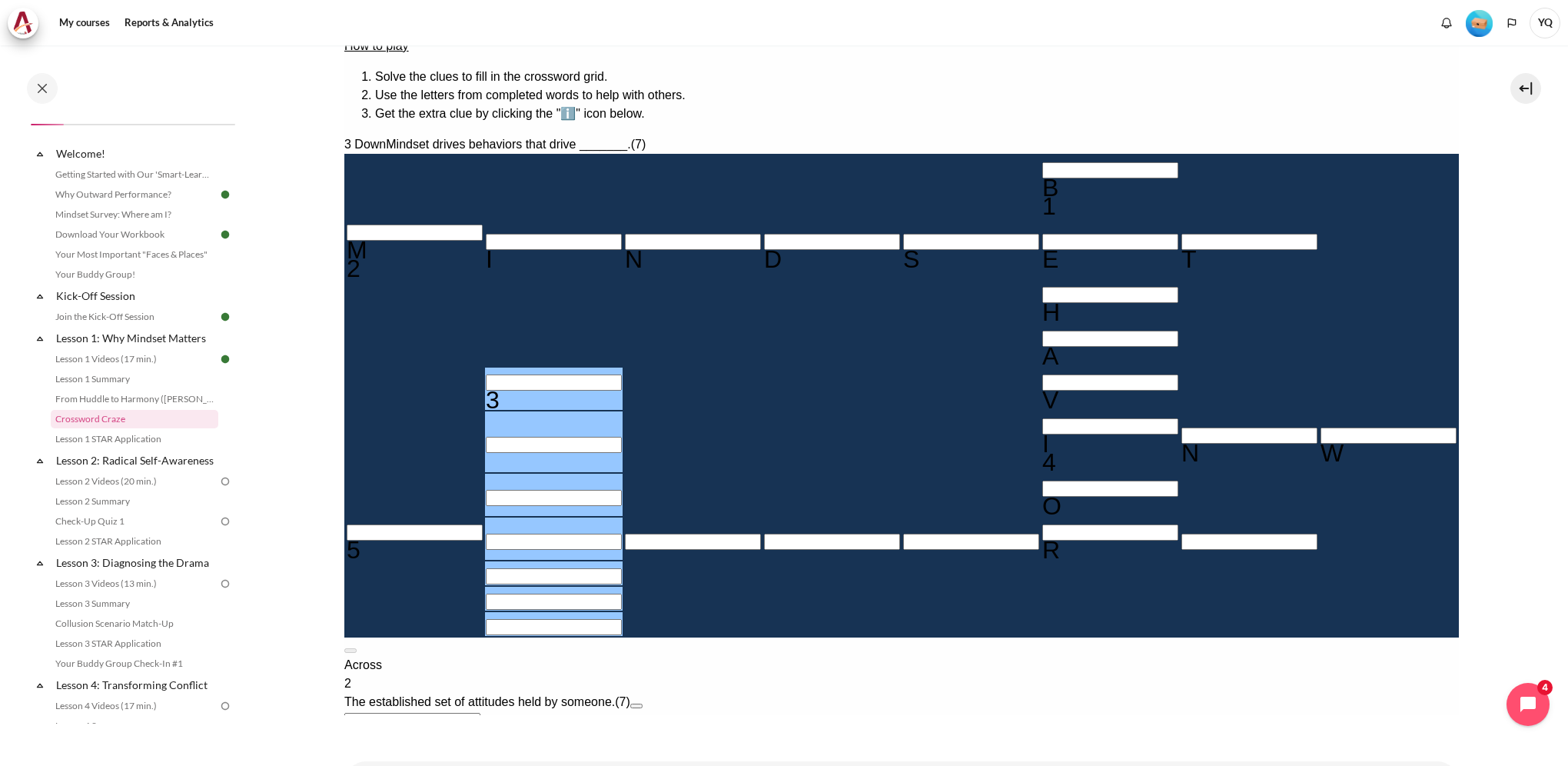
type input "＿＿＿＿＿＿＿"
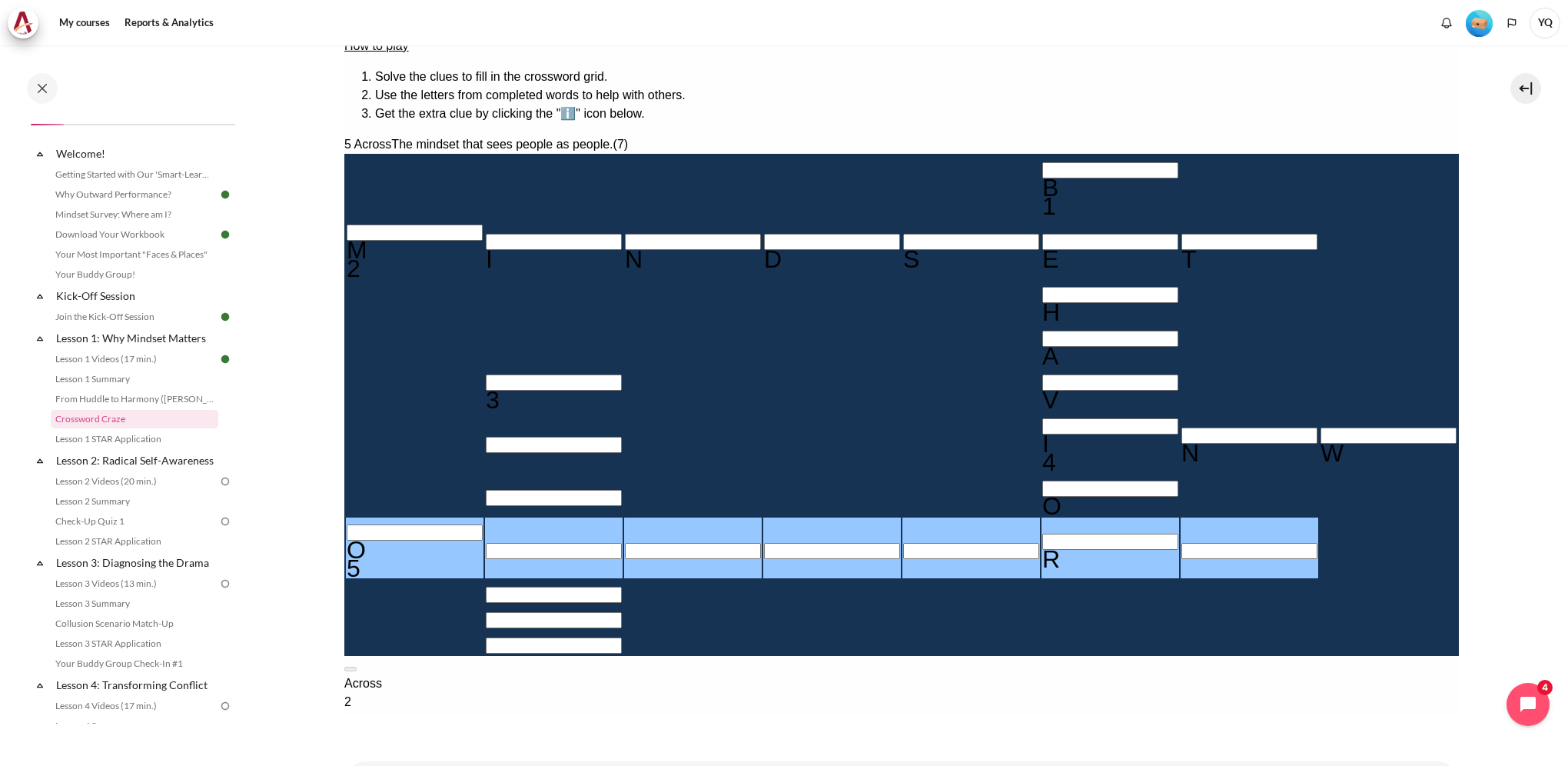
type input "OU＿＿＿R＿"
type input "＿＿＿U＿＿＿"
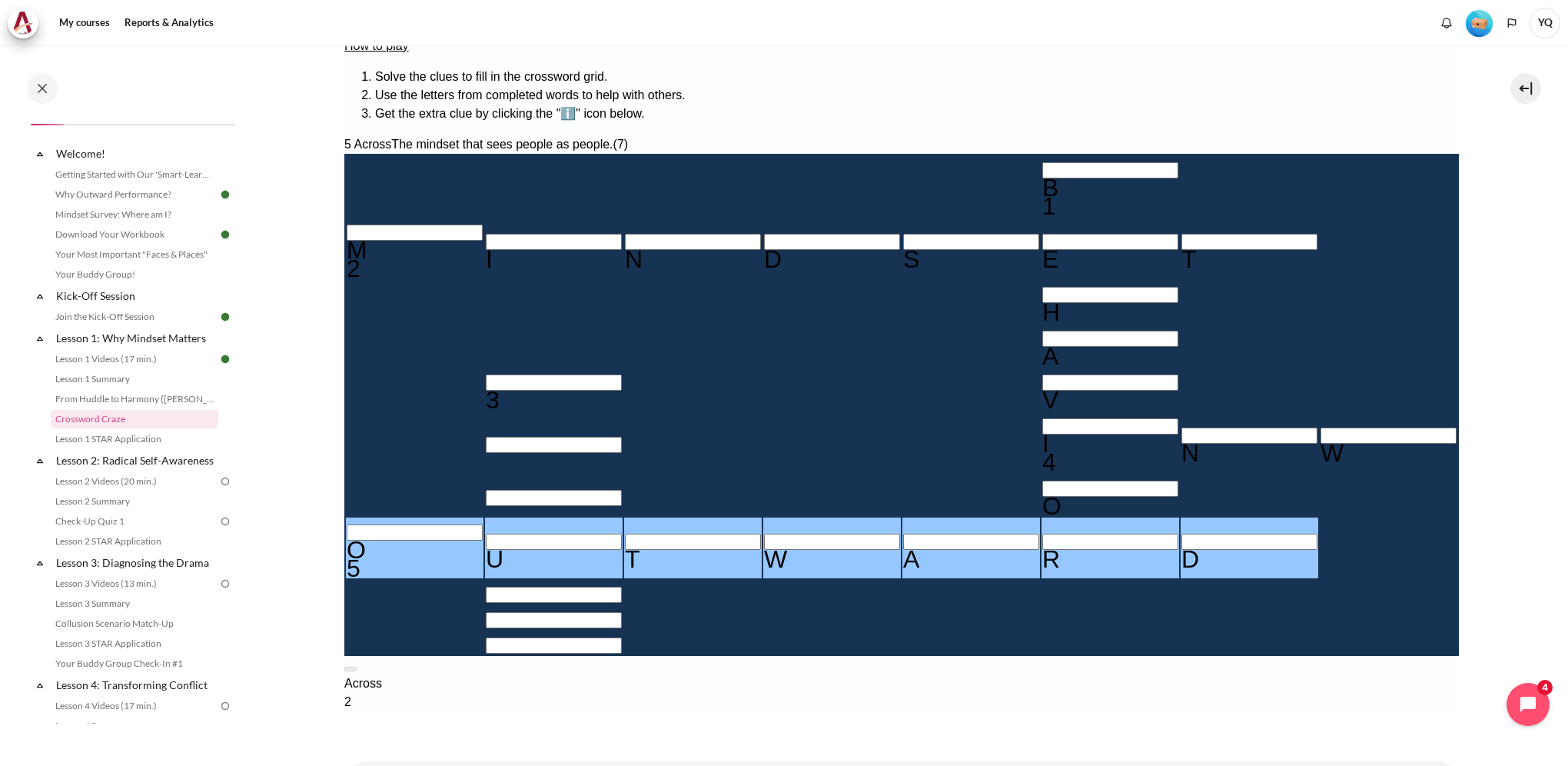
type input "OUTWARD"
click at [1179, 674] on div "Across 2 The established set of attitudes held by someone. (7) MINDSET 4 The mi…" at bounding box center [901, 766] width 1115 height 185
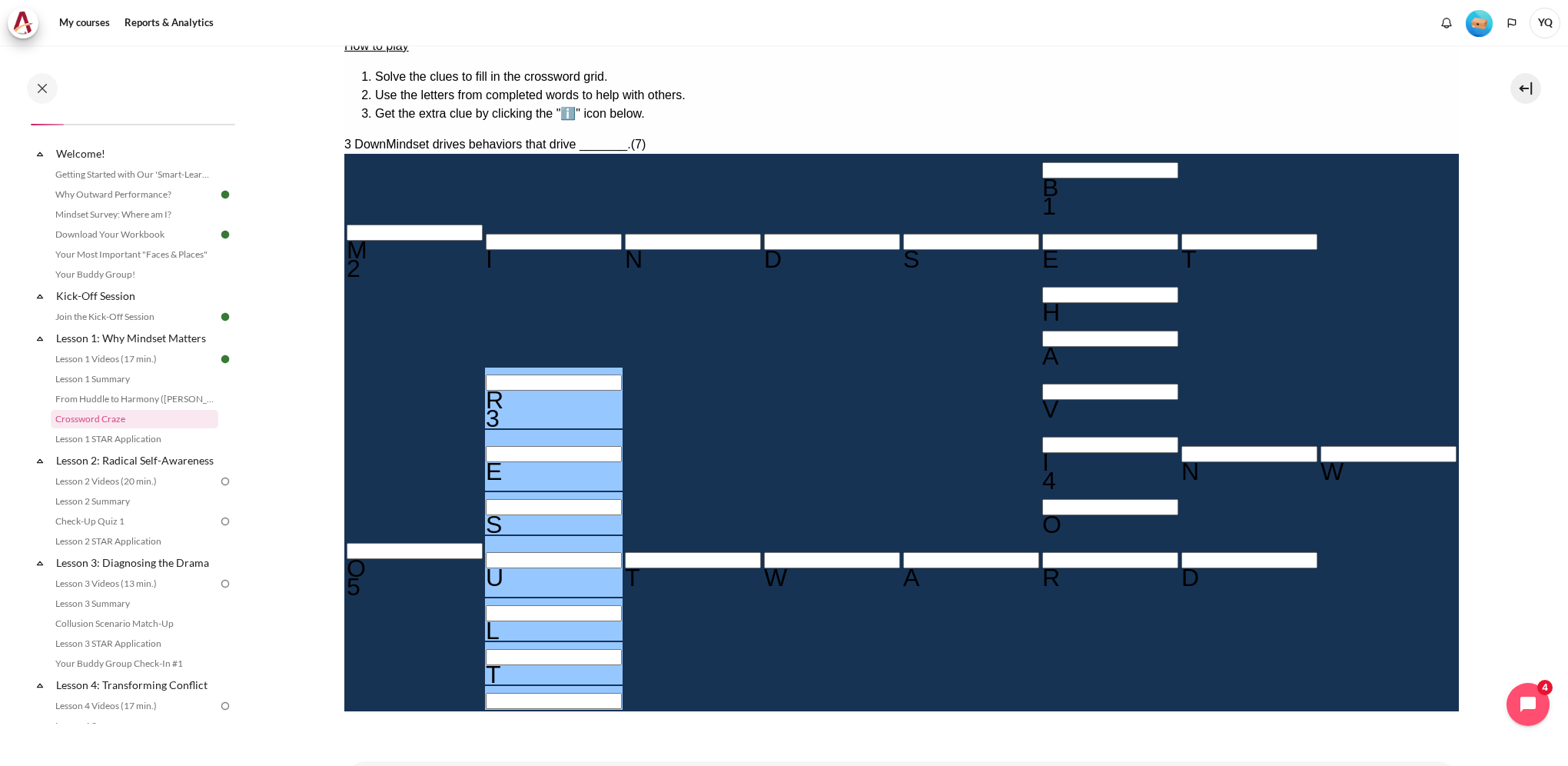
type input "RESULTS"
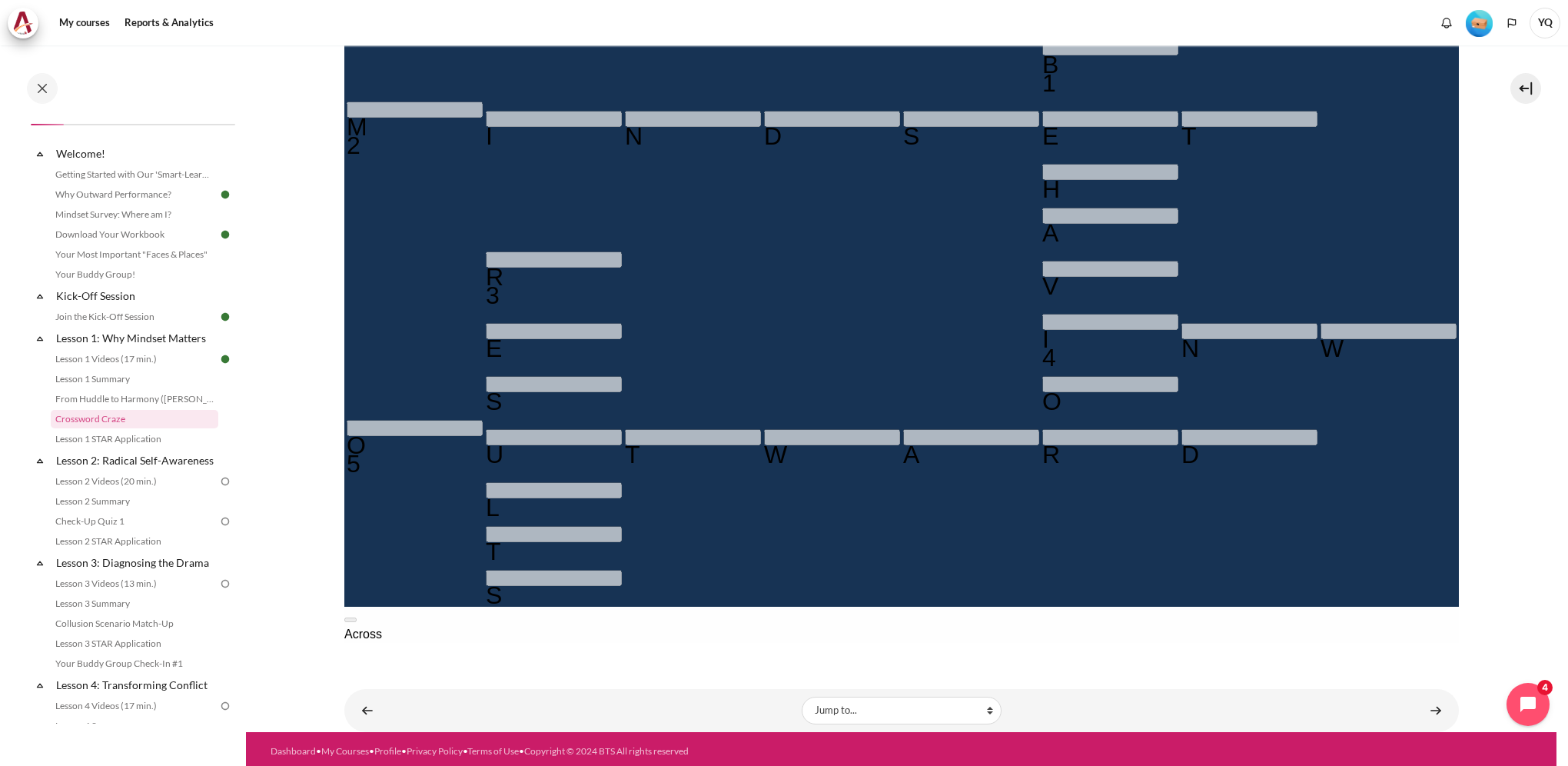
scroll to position [358, 0]
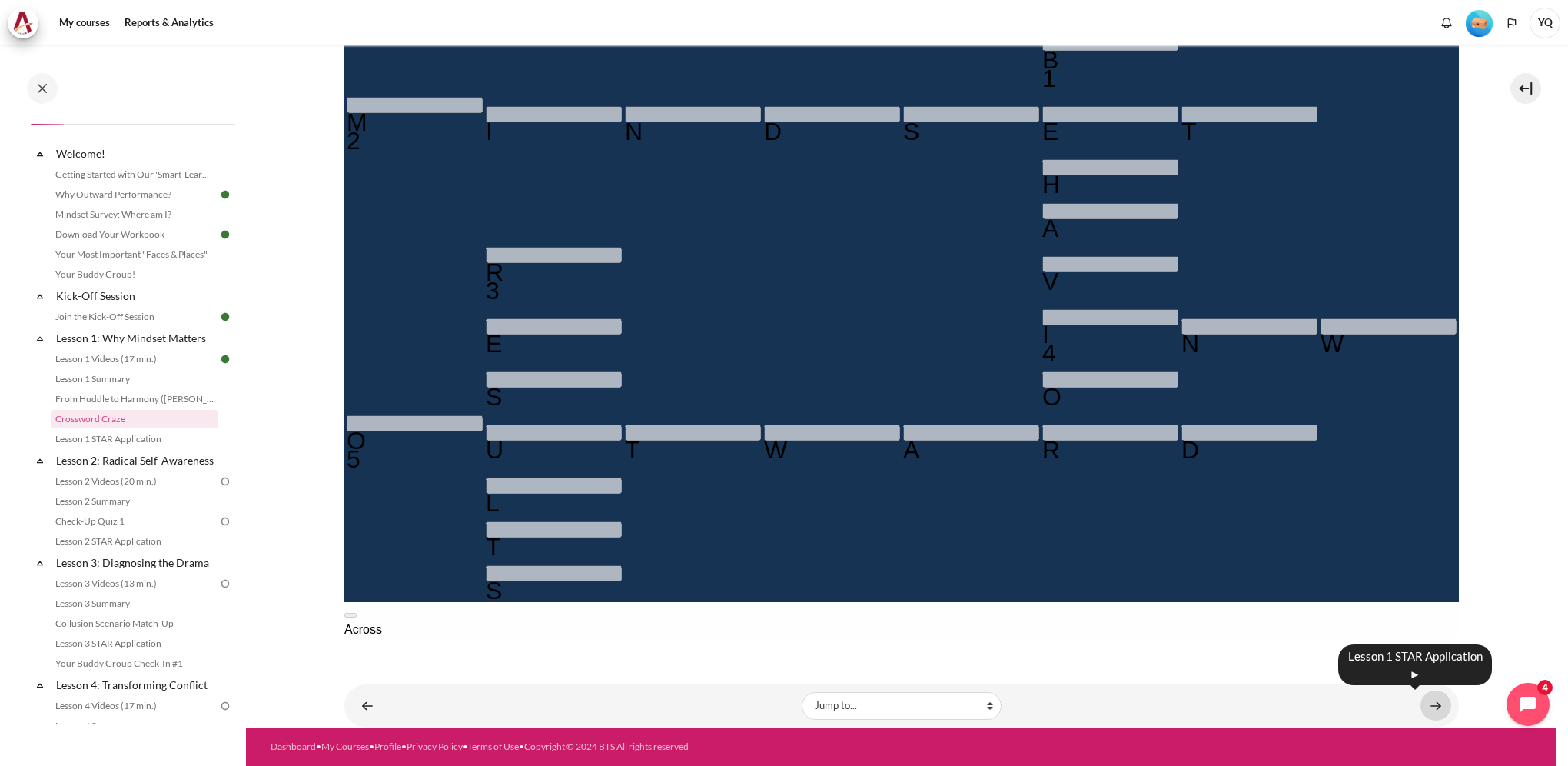
click at [1428, 703] on link "Content" at bounding box center [1436, 706] width 31 height 30
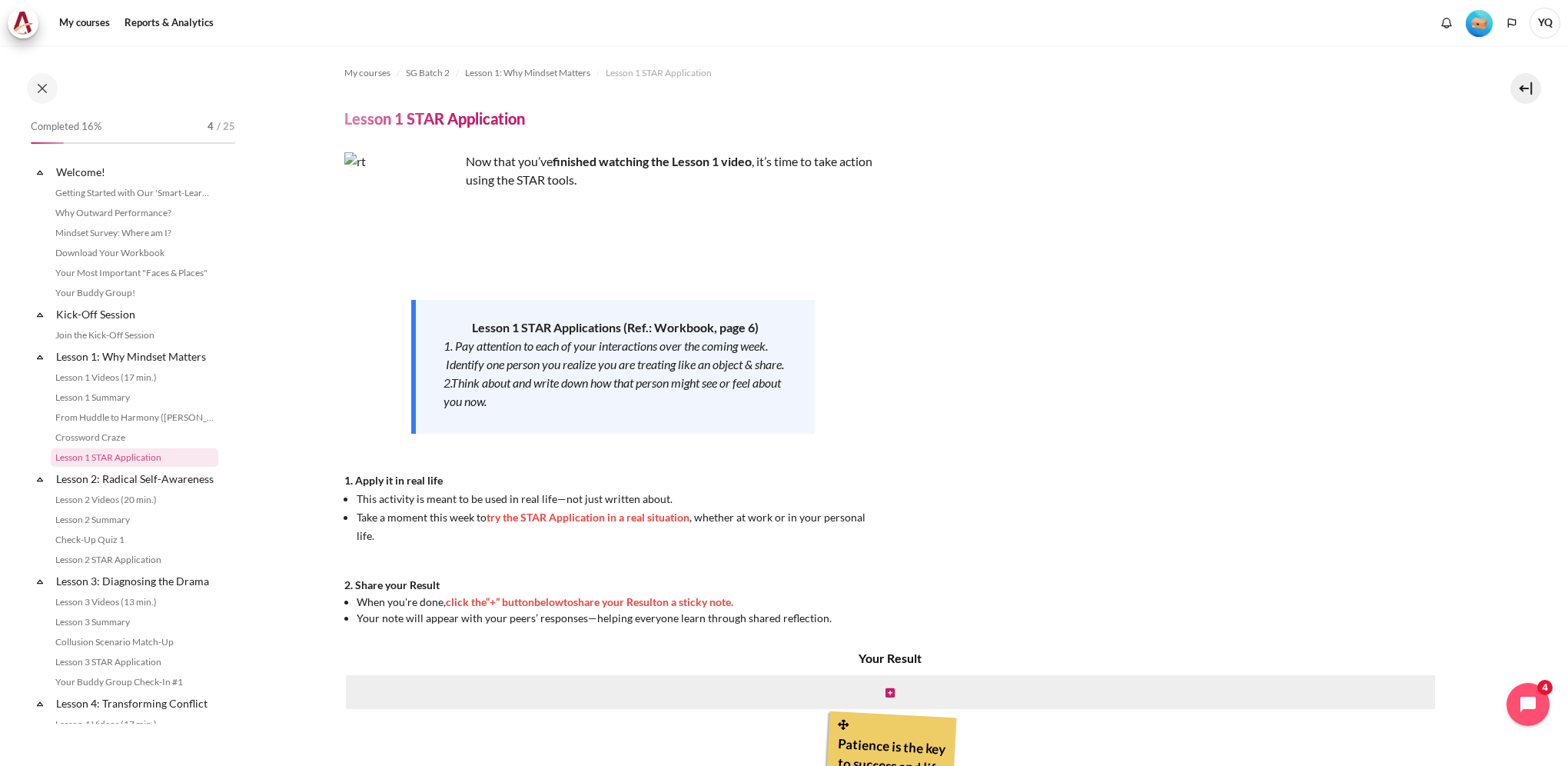
scroll to position [39, 0]
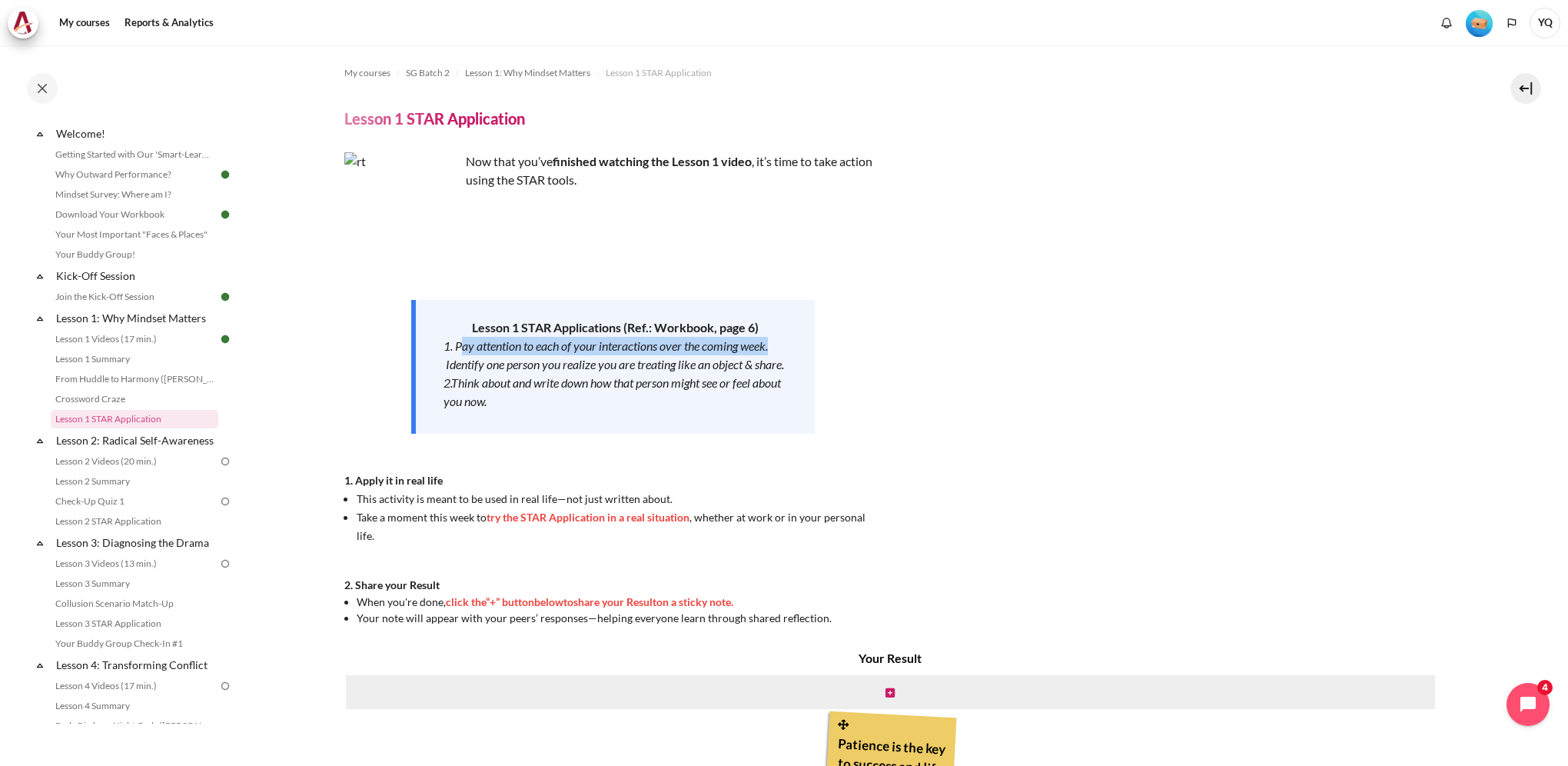
drag, startPoint x: 460, startPoint y: 349, endPoint x: 812, endPoint y: 353, distance: 352.0
click at [812, 353] on div "Lesson 1 STAR Applications (Ref.: Workbook, page 6) 1. Pay attention to each of…" at bounding box center [613, 367] width 404 height 134
drag, startPoint x: 812, startPoint y: 353, endPoint x: 746, endPoint y: 360, distance: 66.4
click at [750, 360] on em "1. Pay attention to each of your interactions over the coming week. Identify on…" at bounding box center [614, 355] width 341 height 33
drag, startPoint x: 447, startPoint y: 371, endPoint x: 744, endPoint y: 386, distance: 297.4
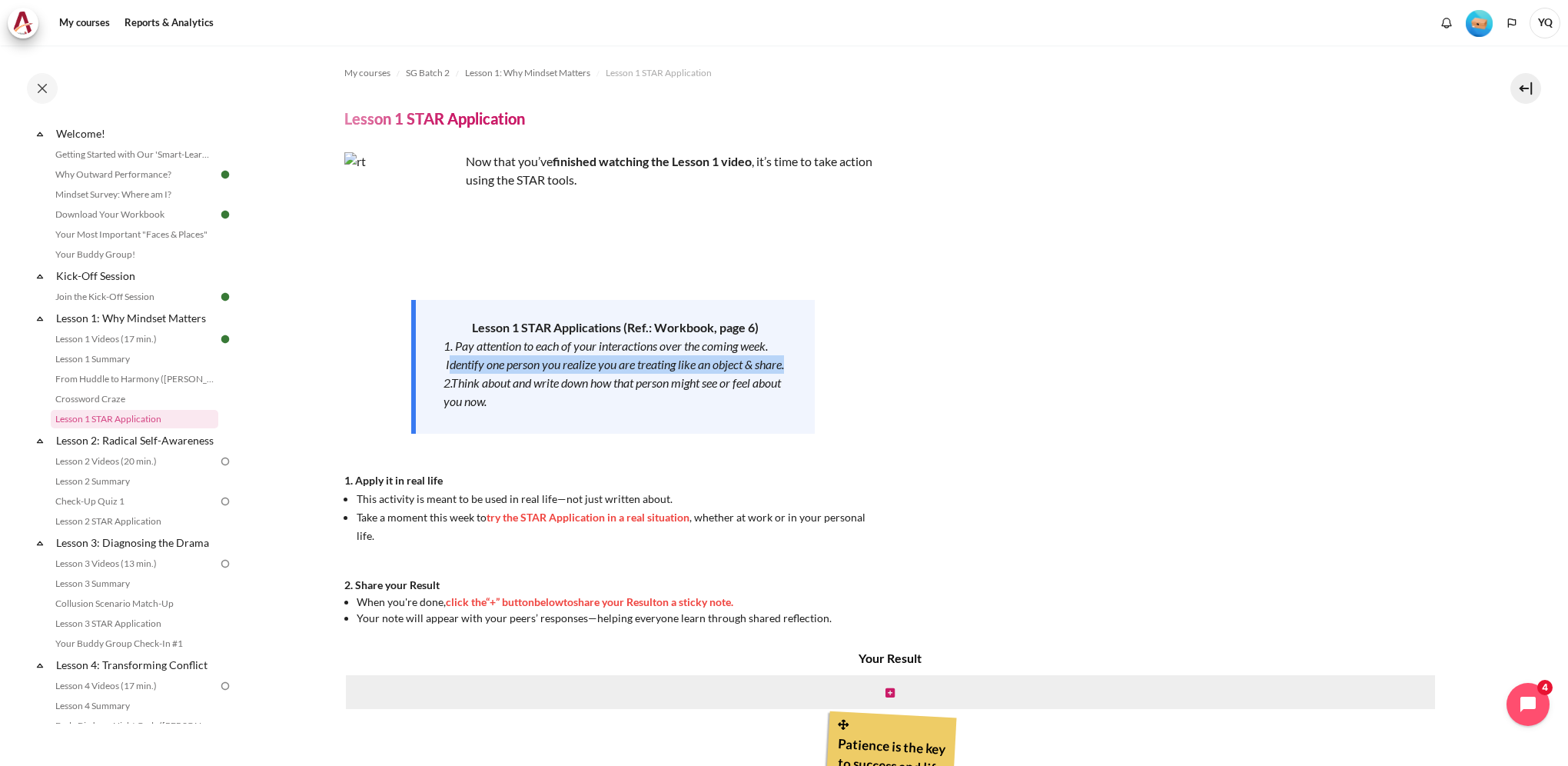
click at [744, 374] on div "1. Pay attention to each of your interactions over the coming week. Identify on…" at bounding box center [615, 355] width 344 height 37
drag, startPoint x: 744, startPoint y: 386, endPoint x: 689, endPoint y: 391, distance: 55.2
click at [698, 374] on div "1. Pay attention to each of your interactions over the coming week. Identify on…" at bounding box center [615, 355] width 344 height 37
drag, startPoint x: 456, startPoint y: 403, endPoint x: 814, endPoint y: 409, distance: 358.1
click at [814, 409] on div "Lesson 1 STAR Applications (Ref.: Workbook, page 6) 1. Pay attention to each of…" at bounding box center [613, 367] width 404 height 134
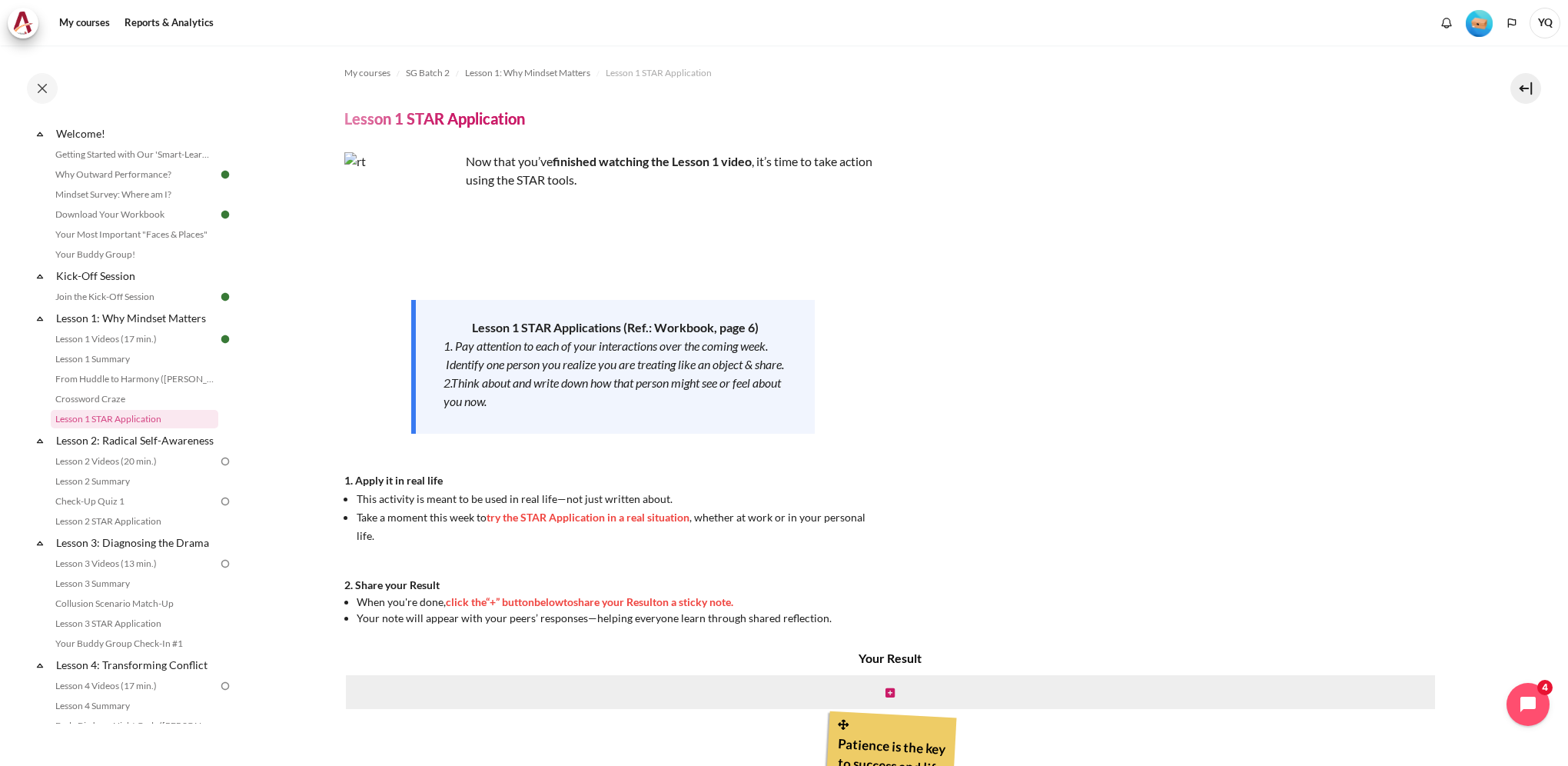
drag, startPoint x: 814, startPoint y: 409, endPoint x: 658, endPoint y: 421, distance: 156.5
click at [658, 410] on div "2.Think about and write down how that person might see or feel about you now." at bounding box center [615, 392] width 344 height 37
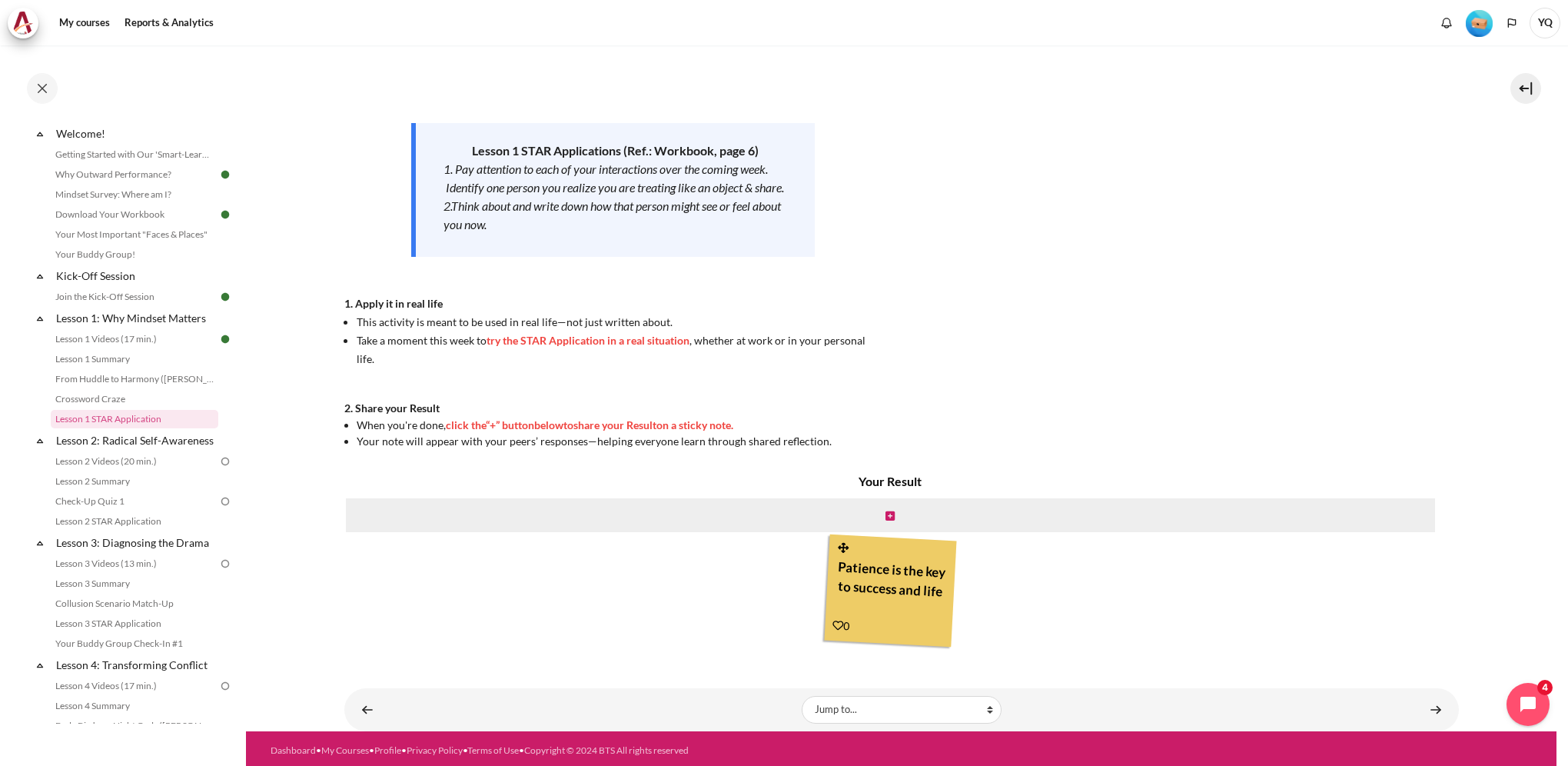
scroll to position [181, 0]
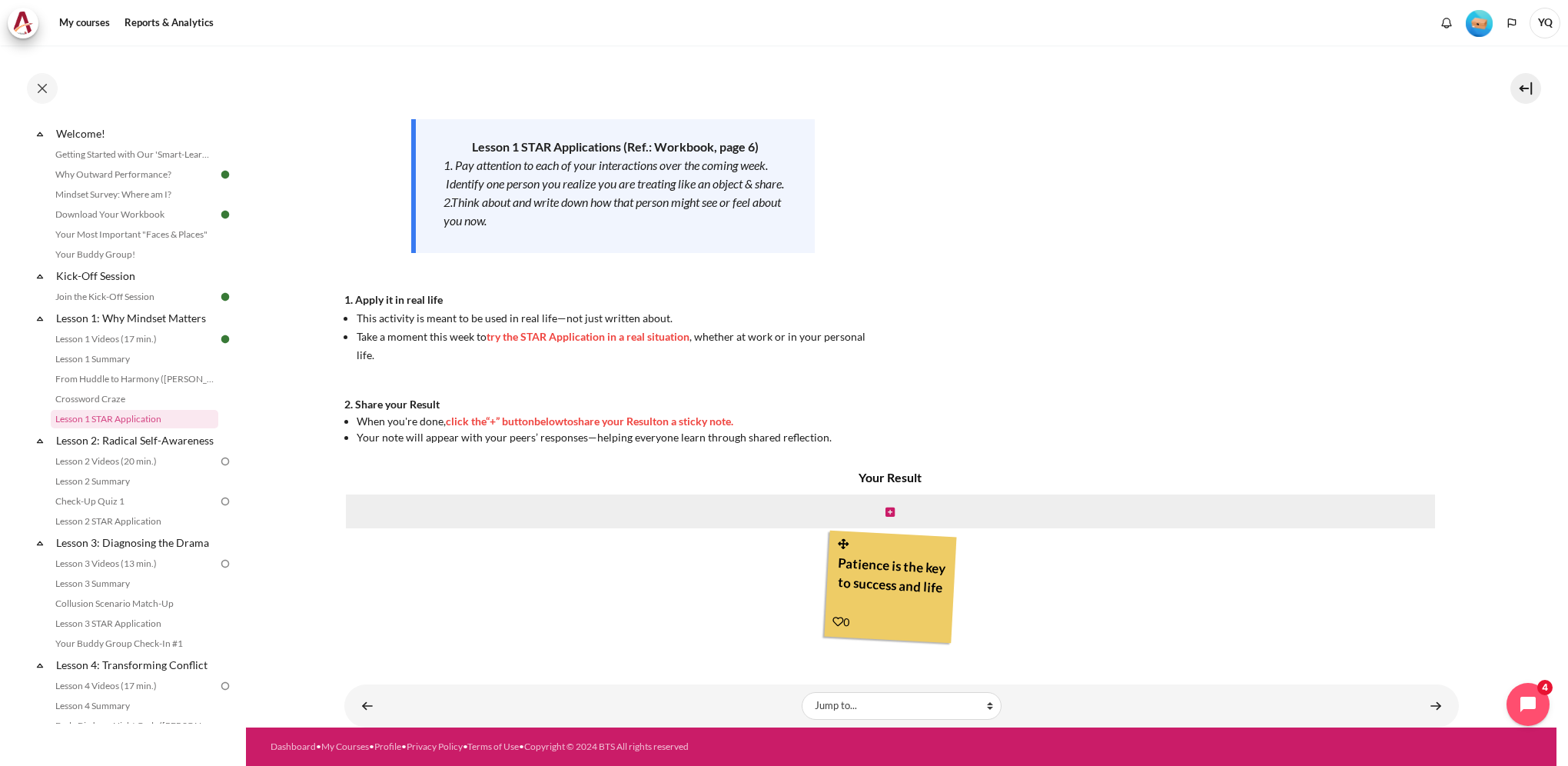
click at [451, 421] on span "click the" at bounding box center [466, 421] width 40 height 13
drag, startPoint x: 452, startPoint y: 434, endPoint x: 716, endPoint y: 439, distance: 264.0
click at [716, 439] on span "Your note will appear with your peers’ responses—helping everyone learn through…" at bounding box center [594, 437] width 475 height 13
click at [836, 544] on icon "Content" at bounding box center [843, 544] width 13 height 12
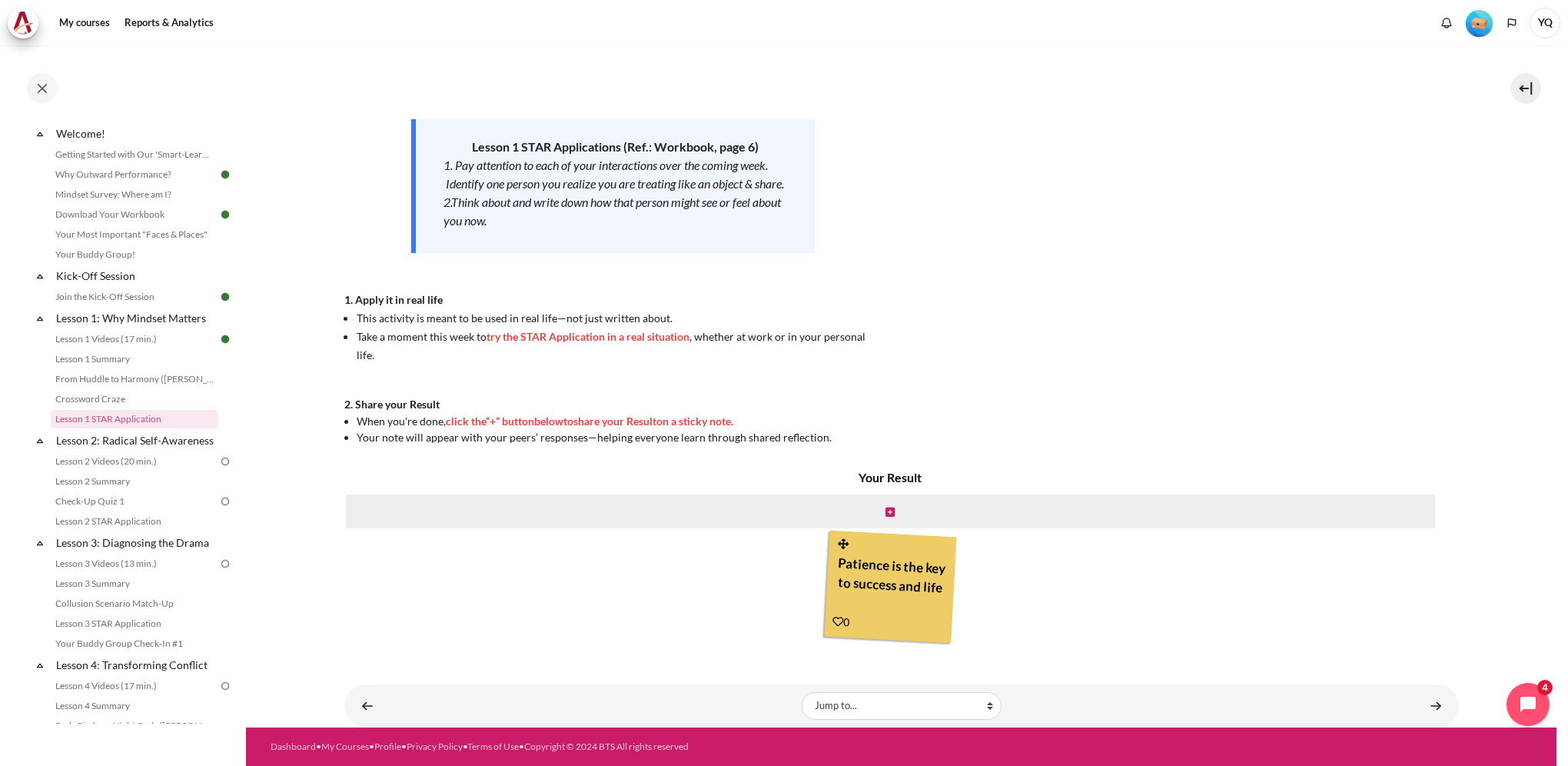
click at [838, 543] on icon "Content" at bounding box center [843, 544] width 13 height 12
click at [888, 513] on icon "Content" at bounding box center [890, 513] width 10 height 11
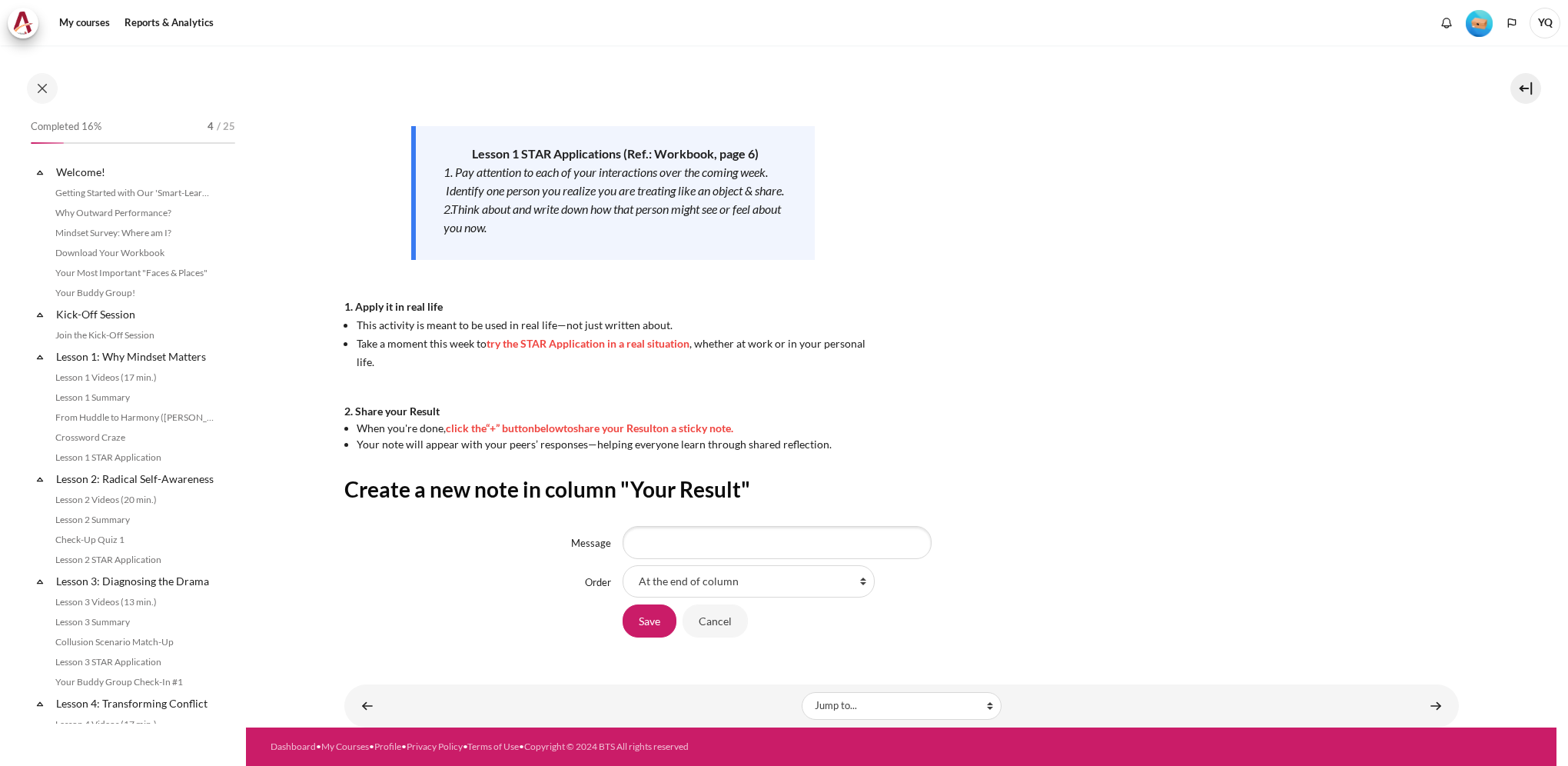
scroll to position [39, 0]
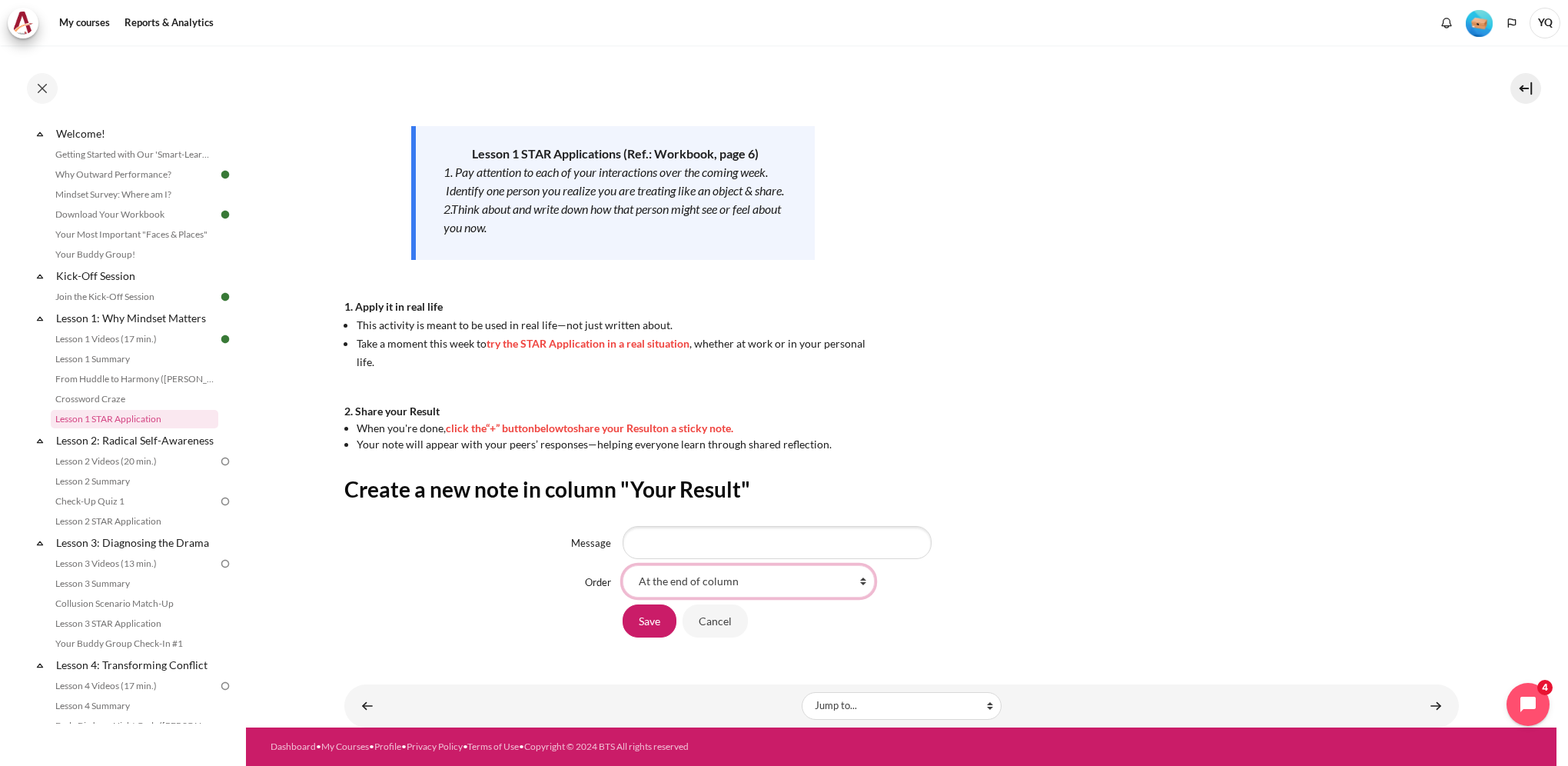
click at [851, 582] on select "At the end of column First place in column After 'Patience is the key to succes…" at bounding box center [748, 581] width 252 height 32
click at [965, 578] on div "At the end of column First place in column After 'Patience is the key to succes…" at bounding box center [1041, 581] width 836 height 32
click at [781, 540] on input "Message" at bounding box center [777, 542] width 309 height 32
click at [714, 619] on input "Cancel" at bounding box center [715, 620] width 66 height 32
click at [720, 627] on input "Cancel" at bounding box center [715, 620] width 66 height 32
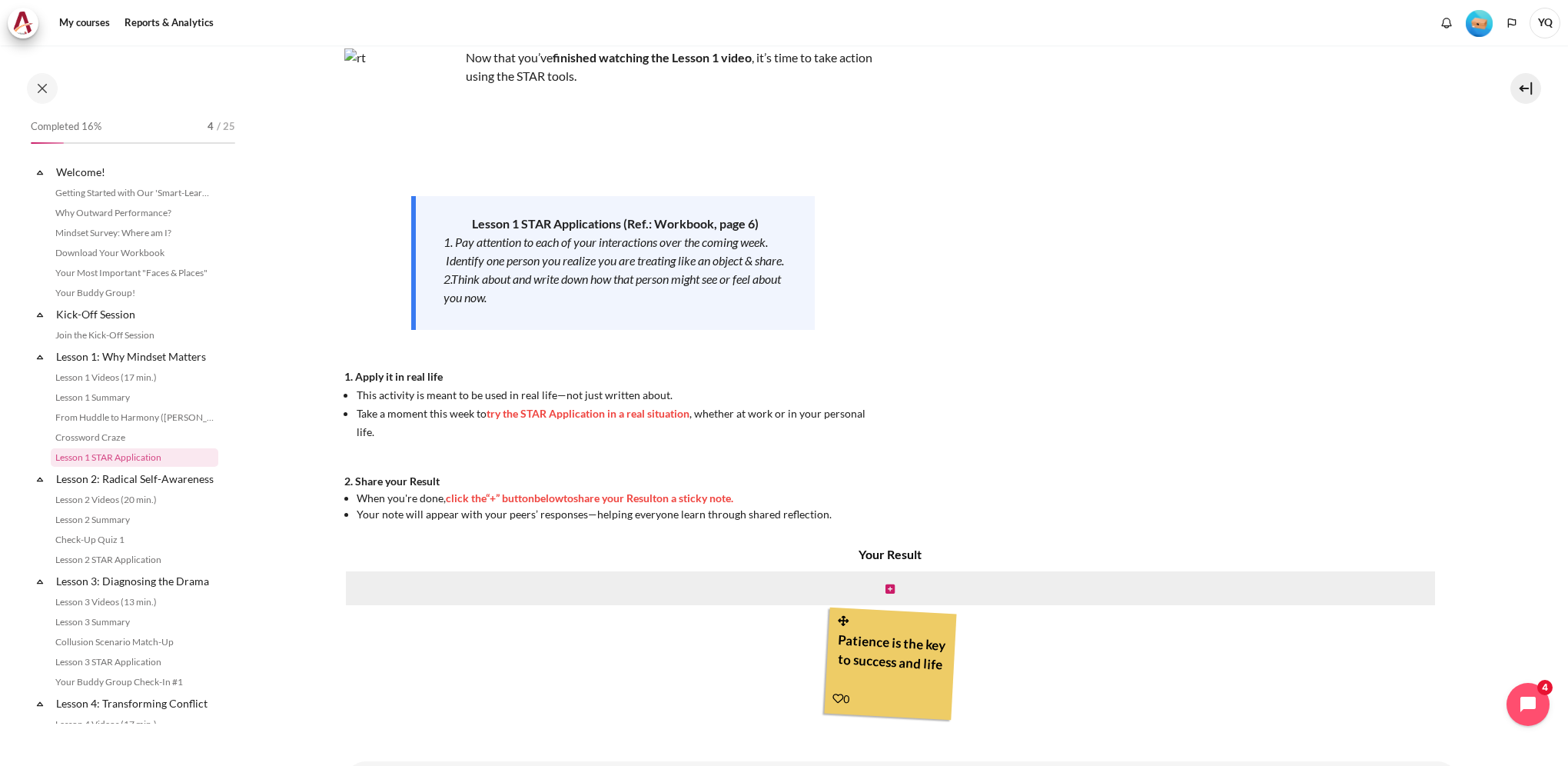
scroll to position [39, 0]
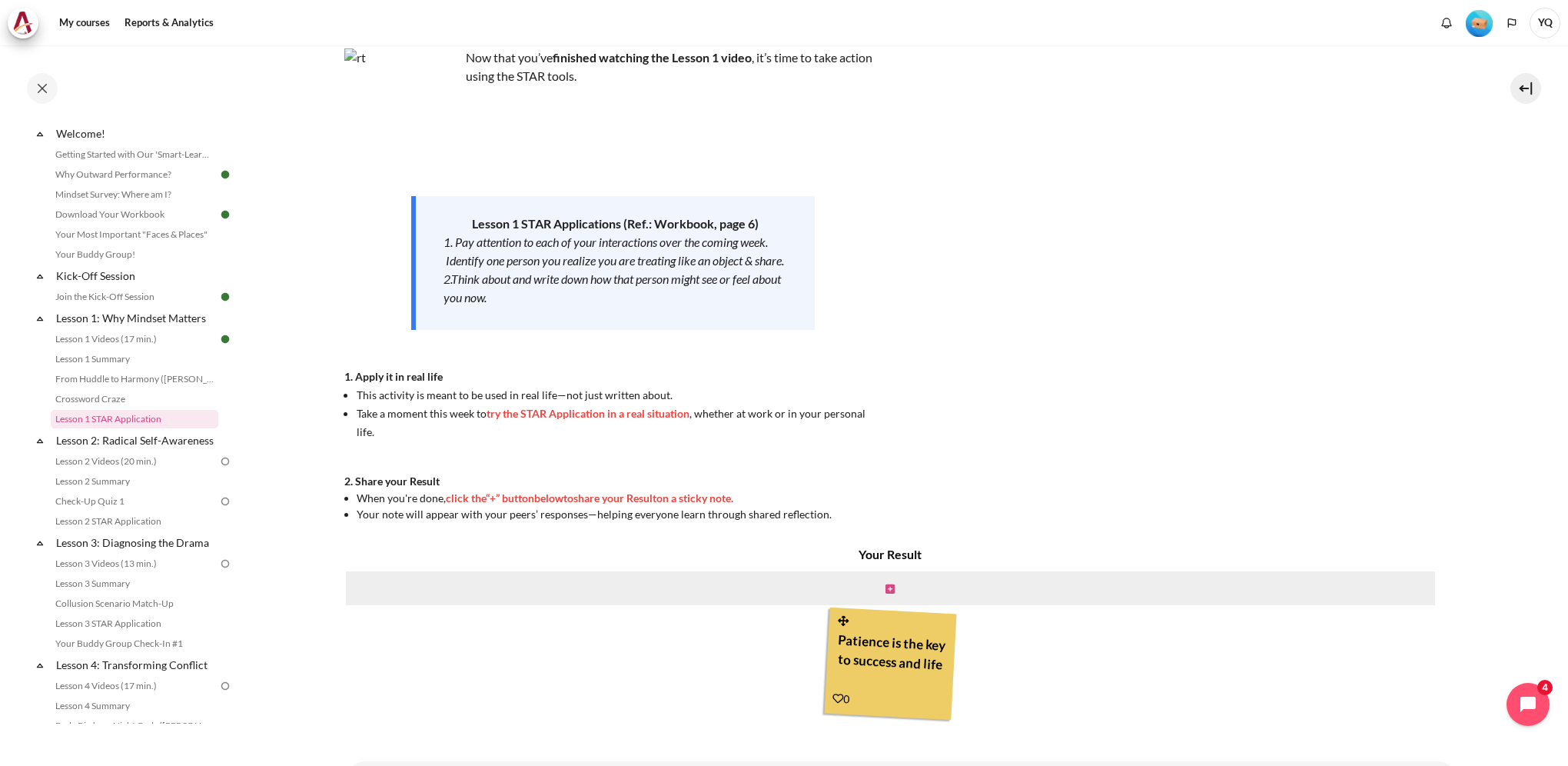
click at [885, 588] on icon "Content" at bounding box center [890, 589] width 10 height 11
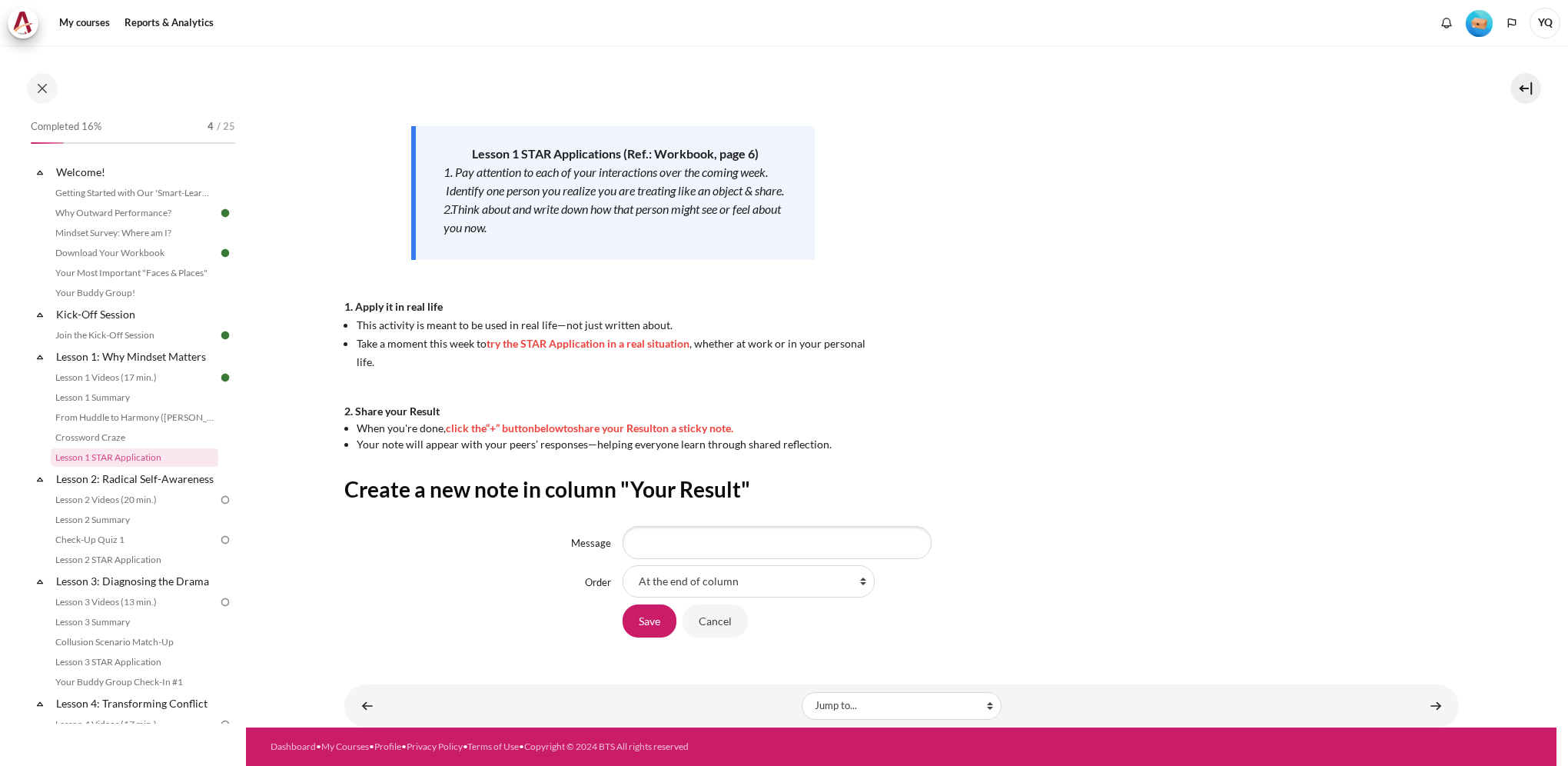
scroll to position [39, 0]
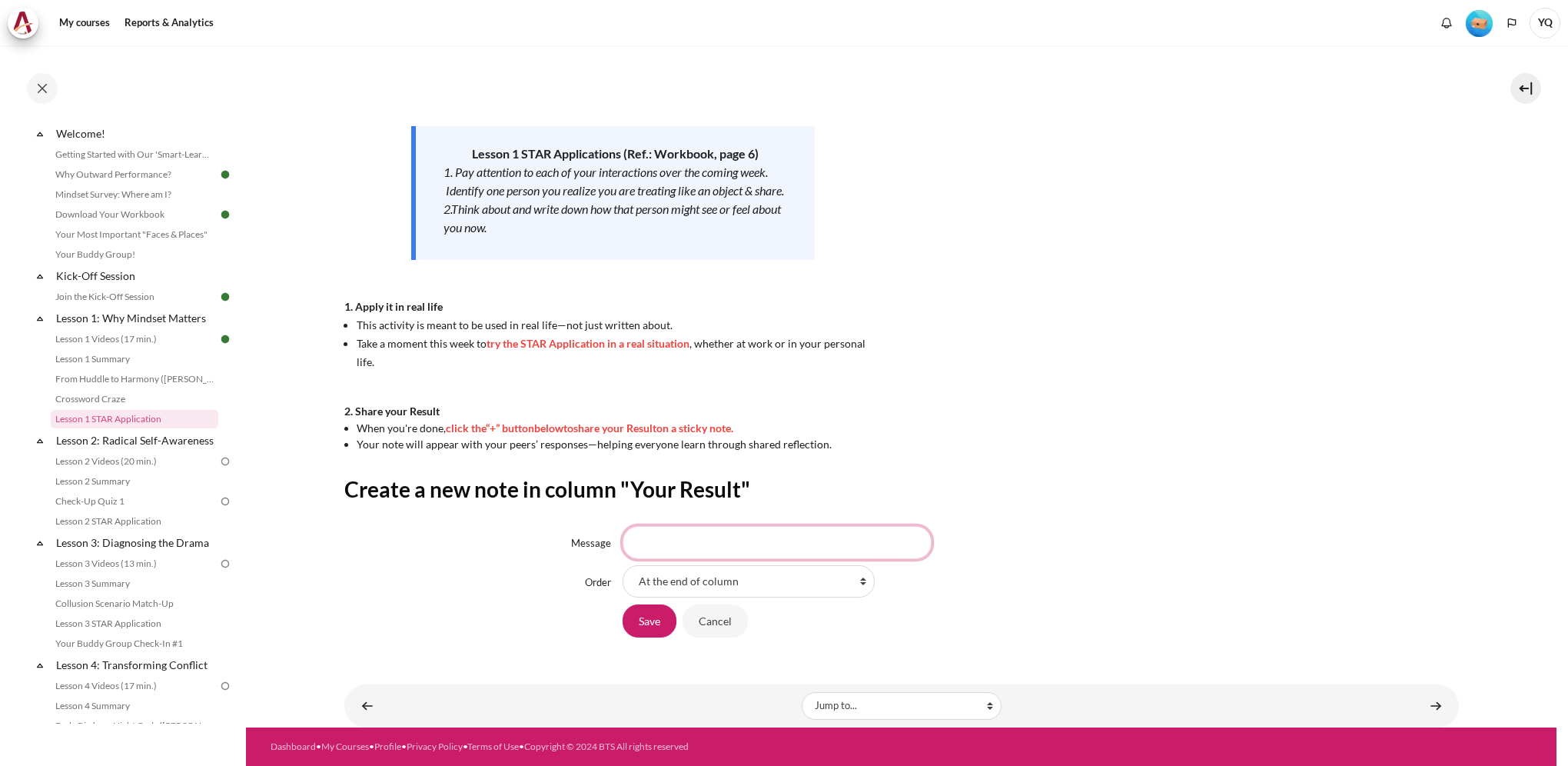
click at [725, 547] on input "Message" at bounding box center [777, 542] width 309 height 32
type input "Understanding others is the start of a successful discussion"
click at [651, 624] on input "Save" at bounding box center [649, 620] width 54 height 32
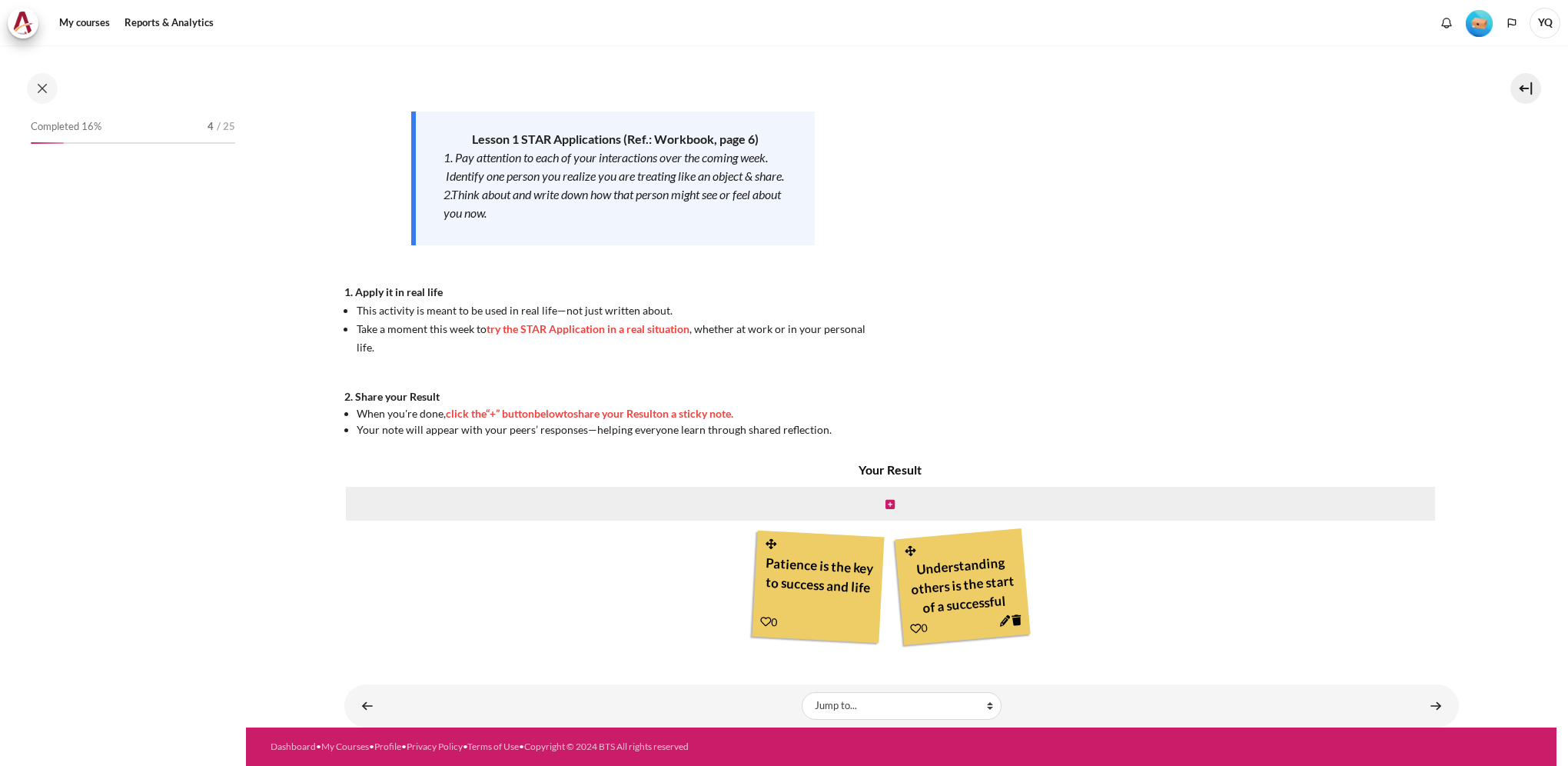
scroll to position [39, 0]
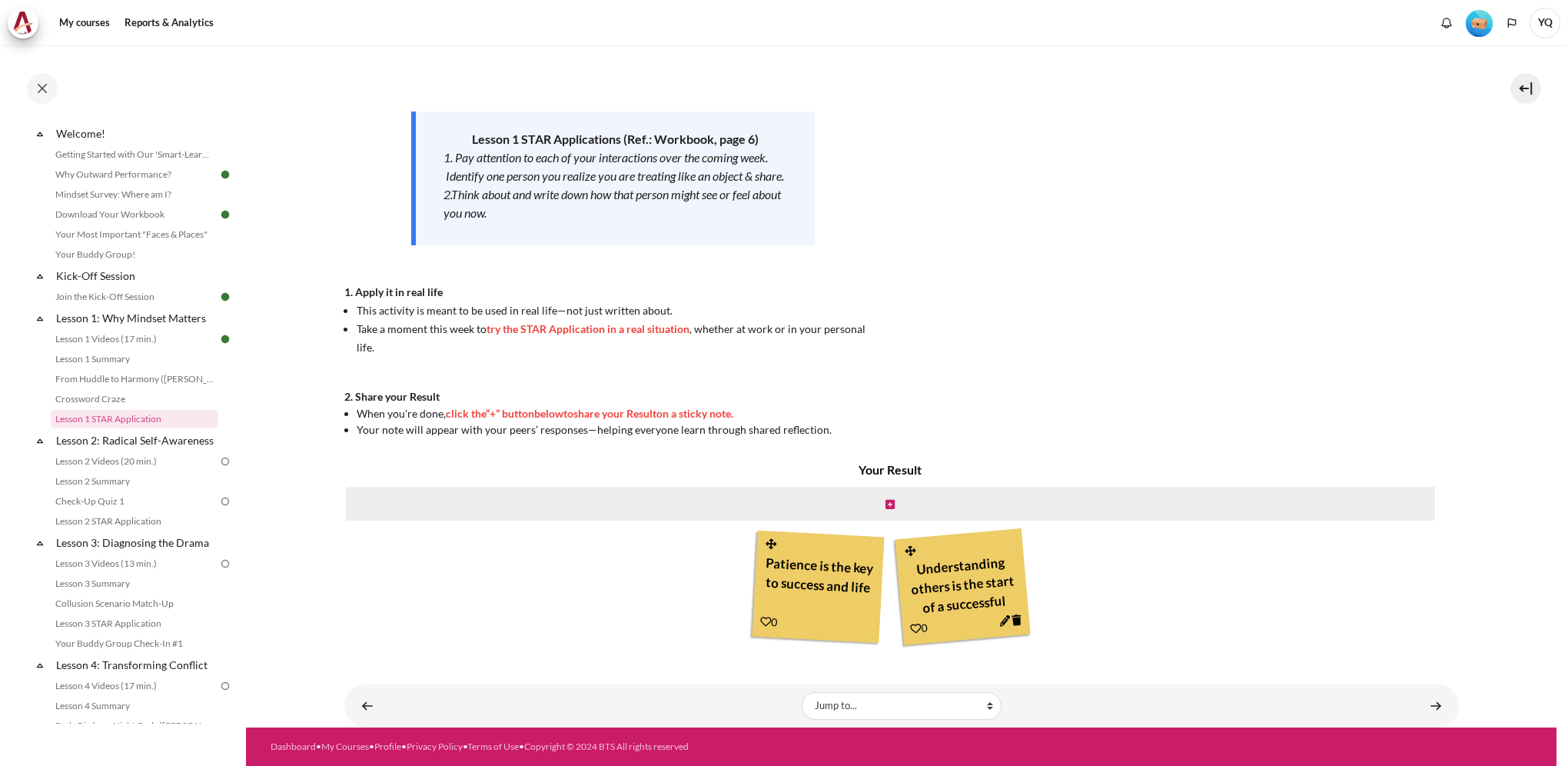
click at [810, 570] on div "Patience is the key to success and life" at bounding box center [818, 583] width 115 height 69
click at [791, 563] on div "Patience is the key to success and life" at bounding box center [818, 583] width 115 height 69
click at [784, 566] on div "Patience is the key to success and life" at bounding box center [818, 583] width 115 height 69
click at [953, 584] on div "Understanding others is the start of a successful discussion" at bounding box center [963, 584] width 117 height 73
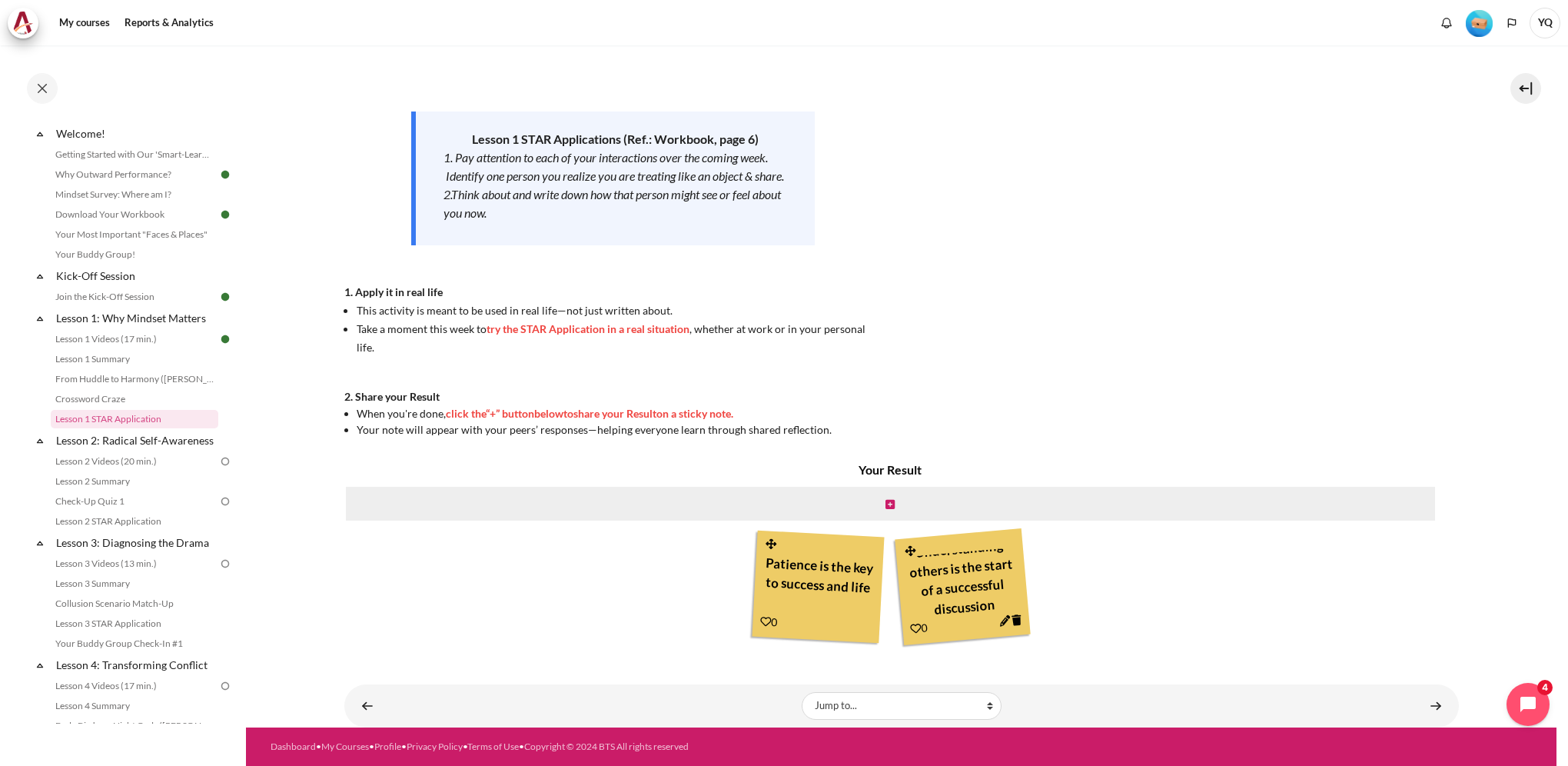
click at [760, 619] on icon "Content" at bounding box center [766, 622] width 12 height 12
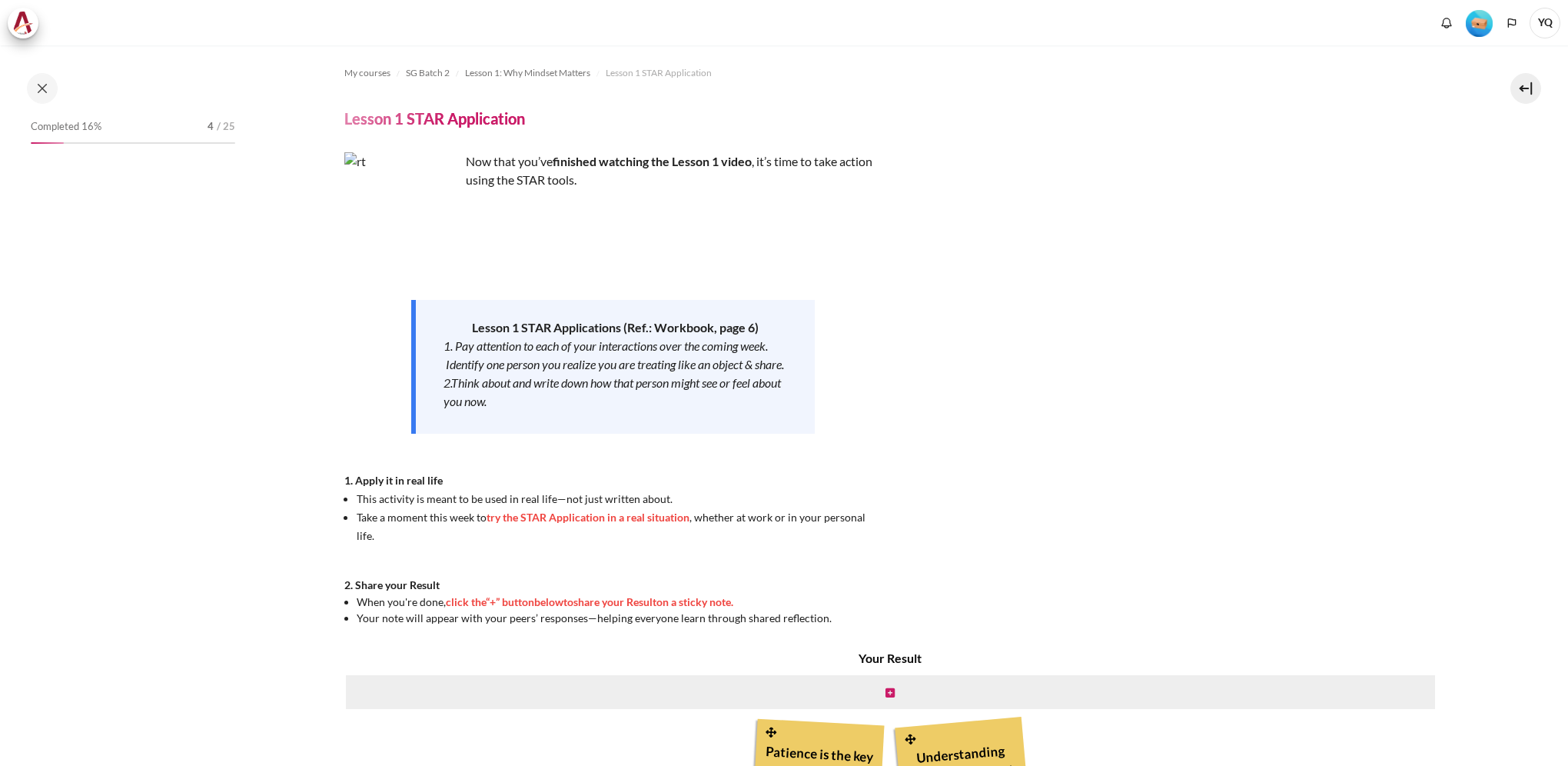
scroll to position [189, 0]
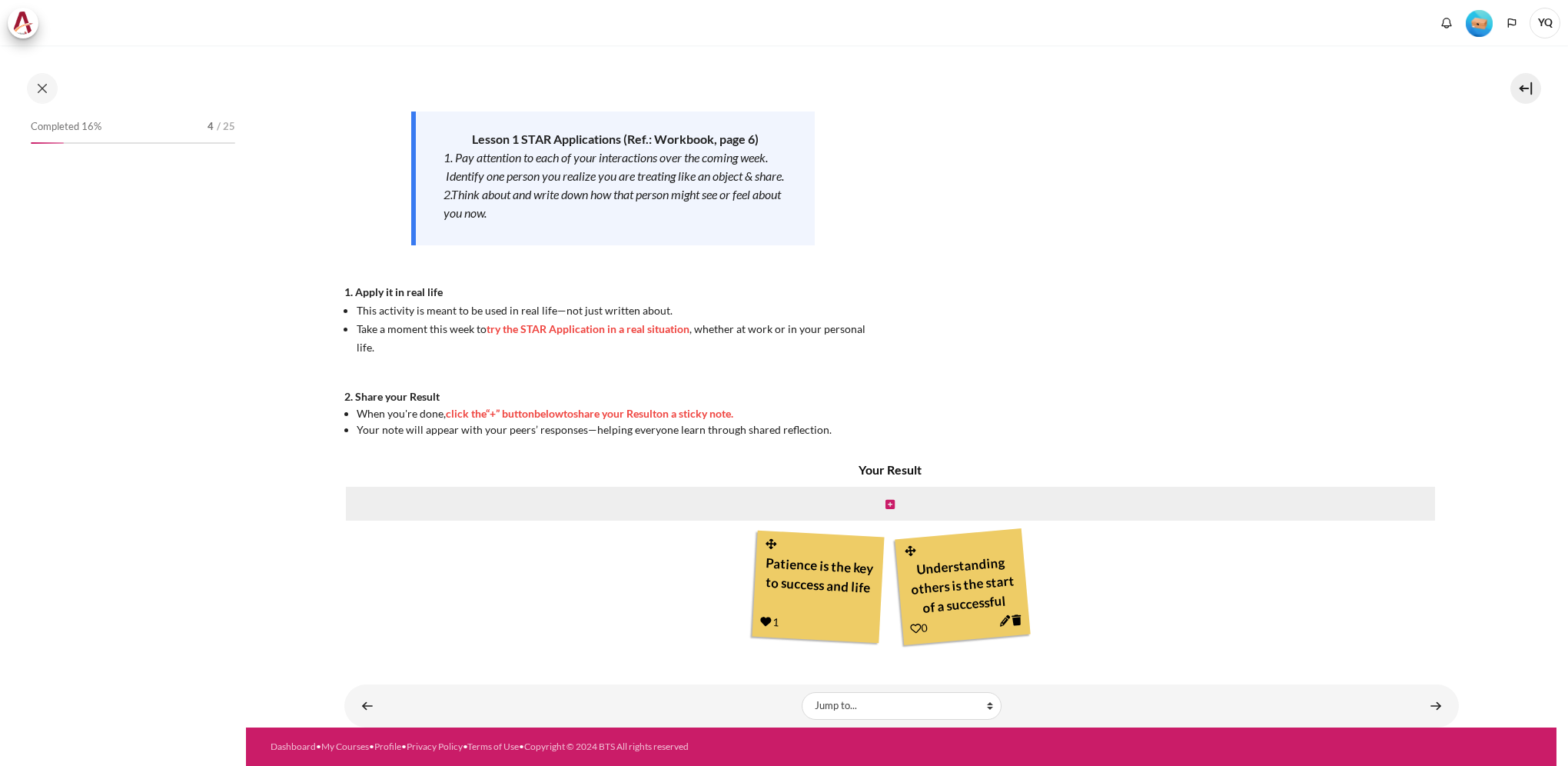
click at [913, 625] on icon "Content" at bounding box center [915, 628] width 12 height 12
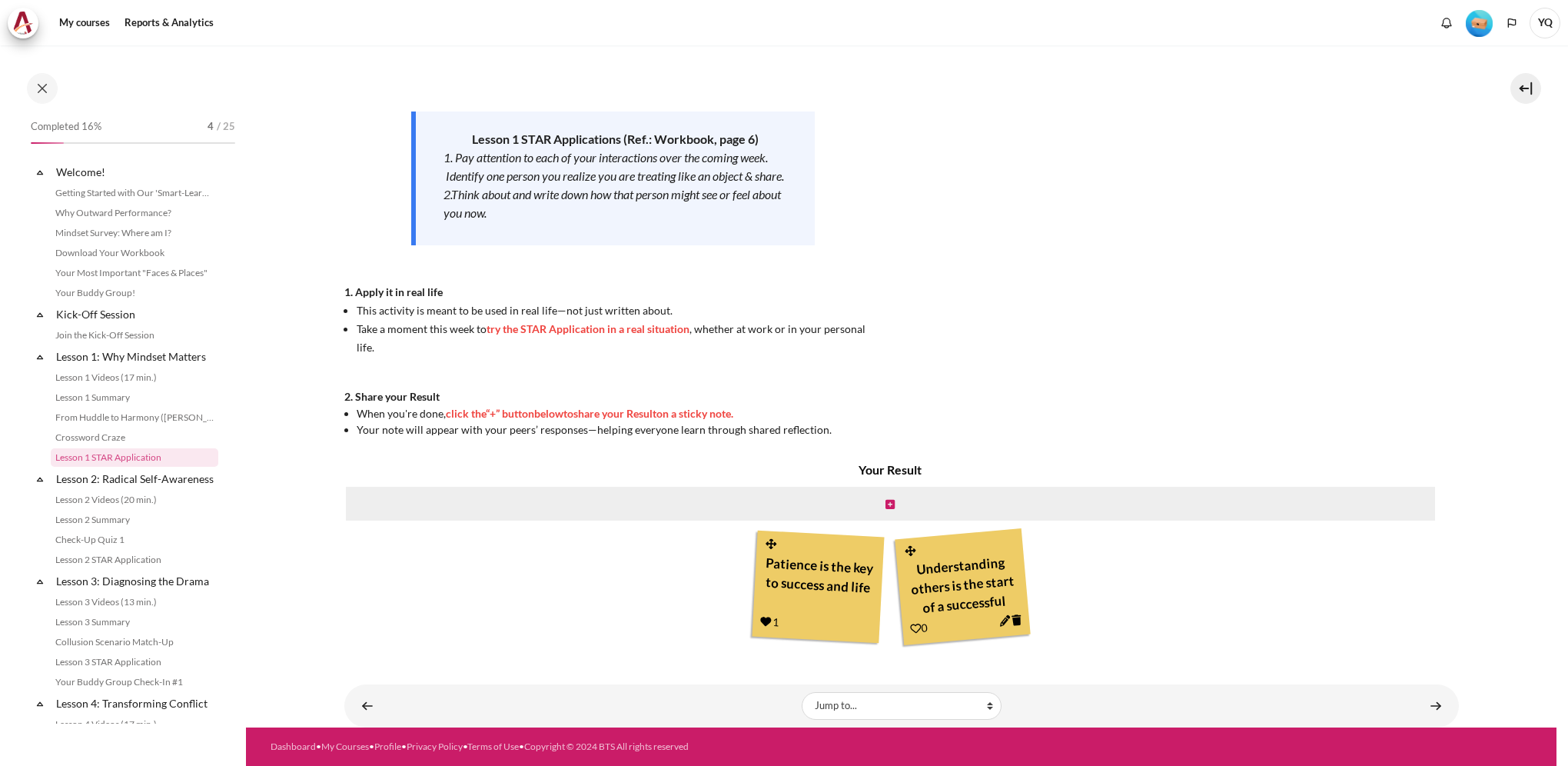
scroll to position [39, 0]
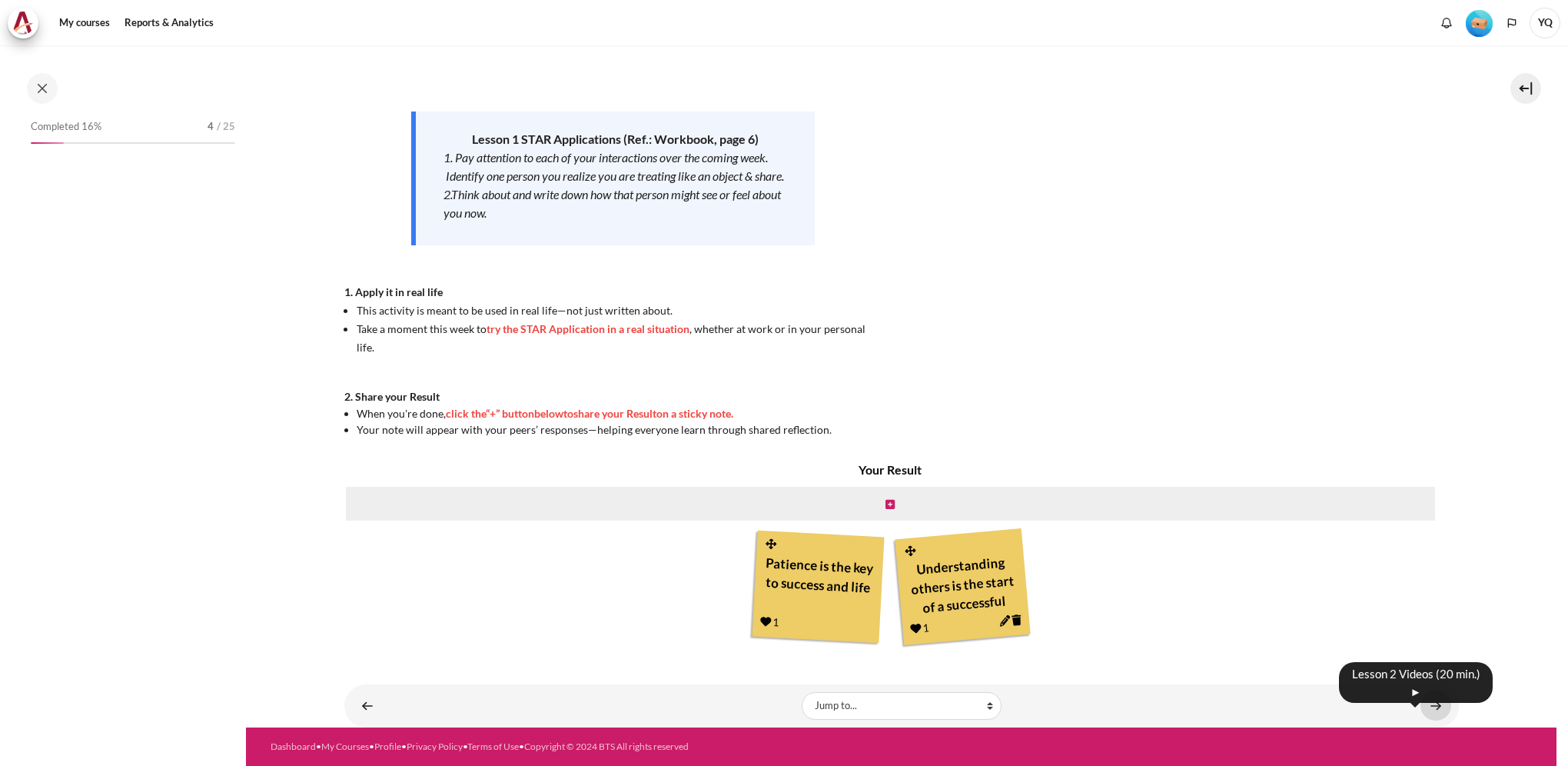
scroll to position [39, 0]
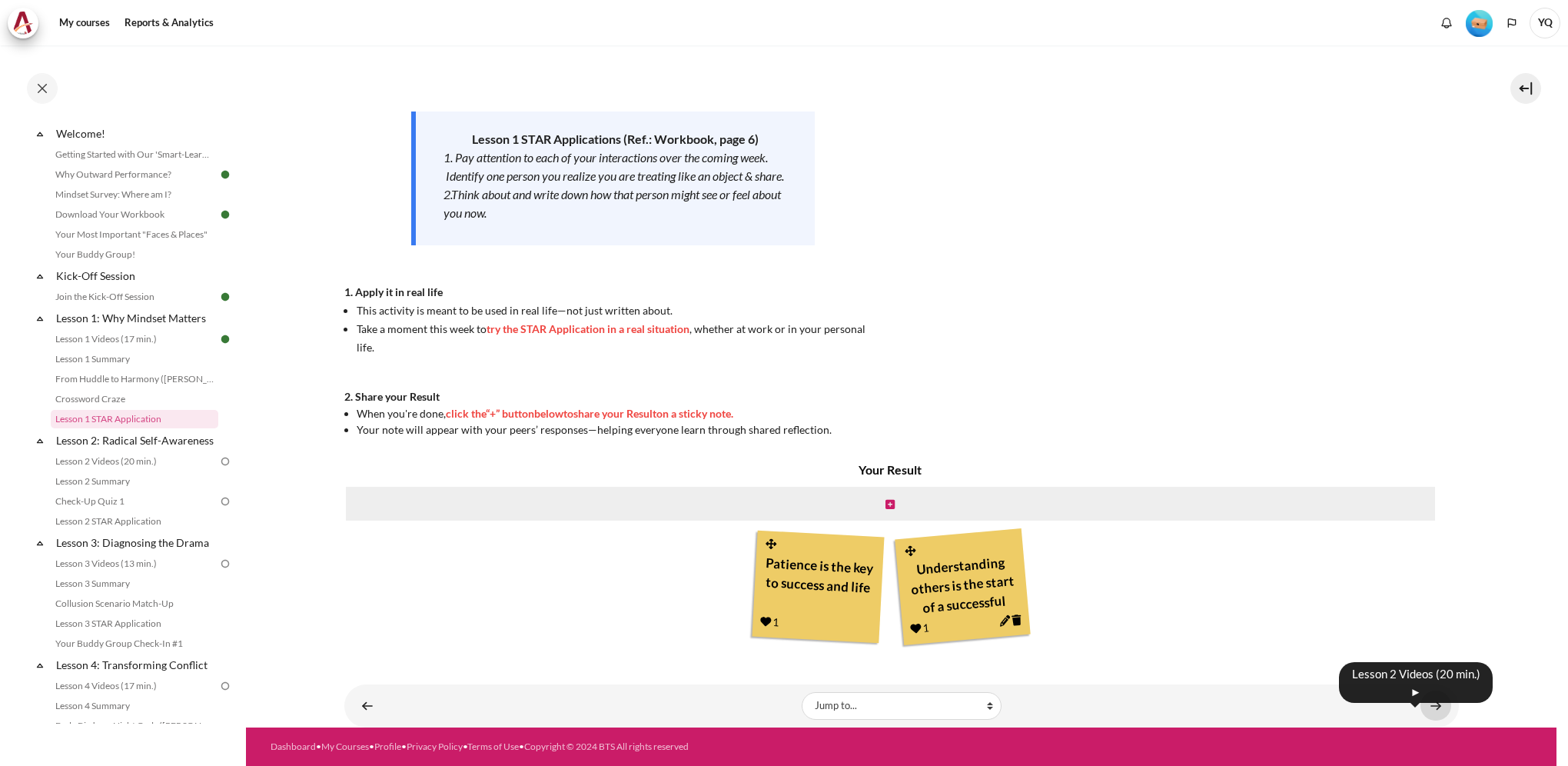
click at [1430, 705] on link "Content" at bounding box center [1436, 706] width 31 height 30
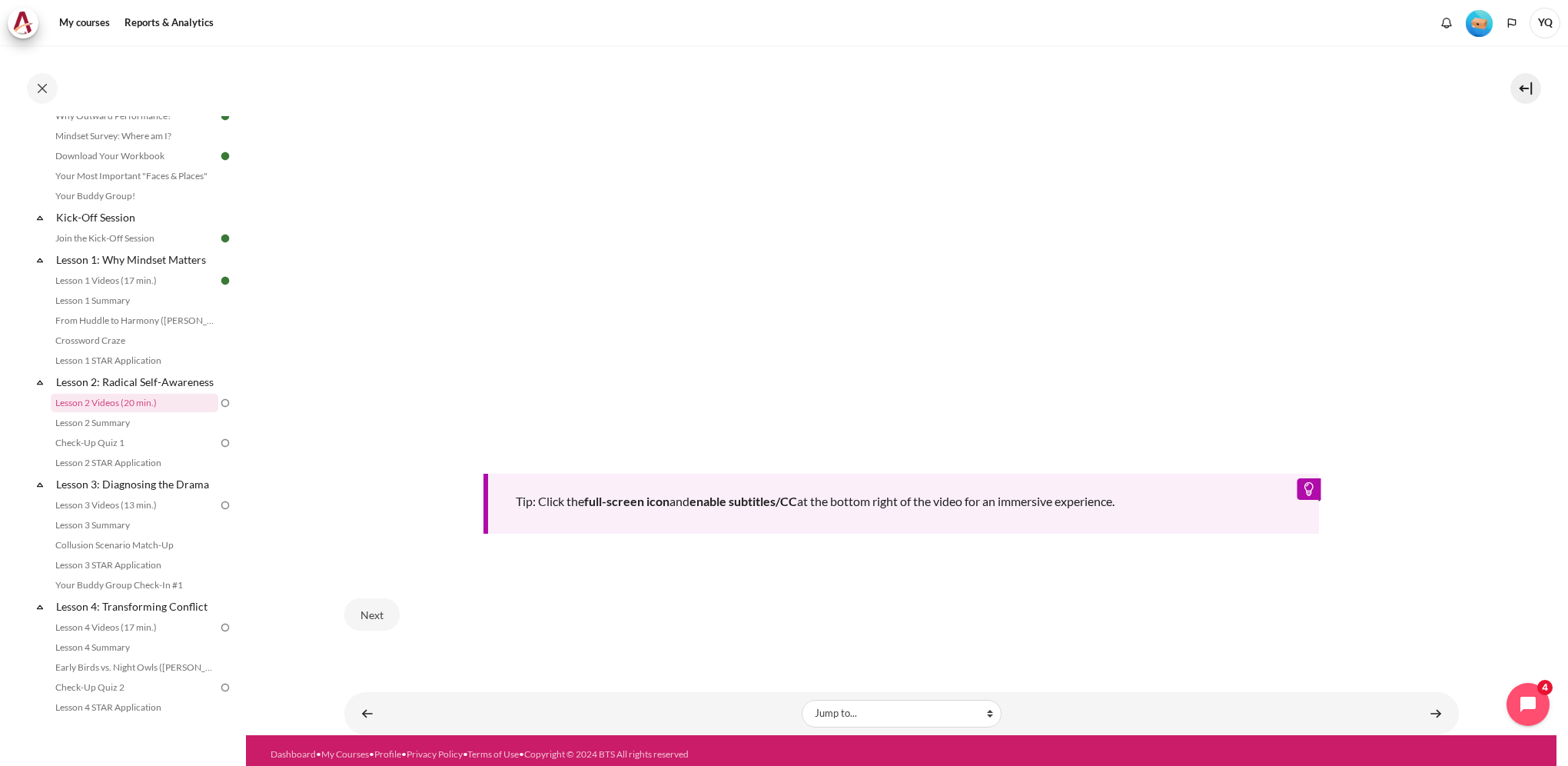
scroll to position [612, 0]
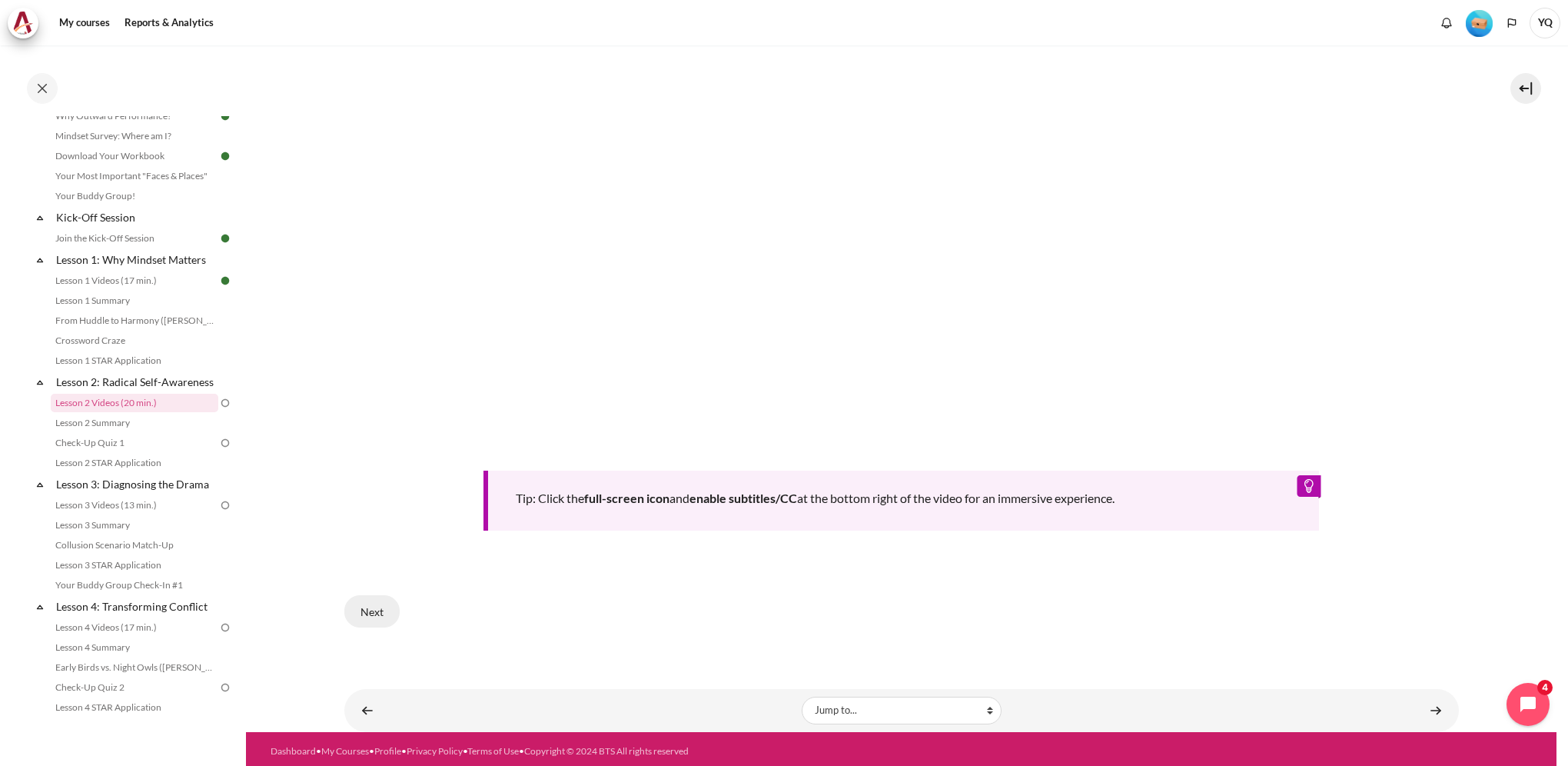
click at [363, 603] on button "Next" at bounding box center [372, 611] width 55 height 32
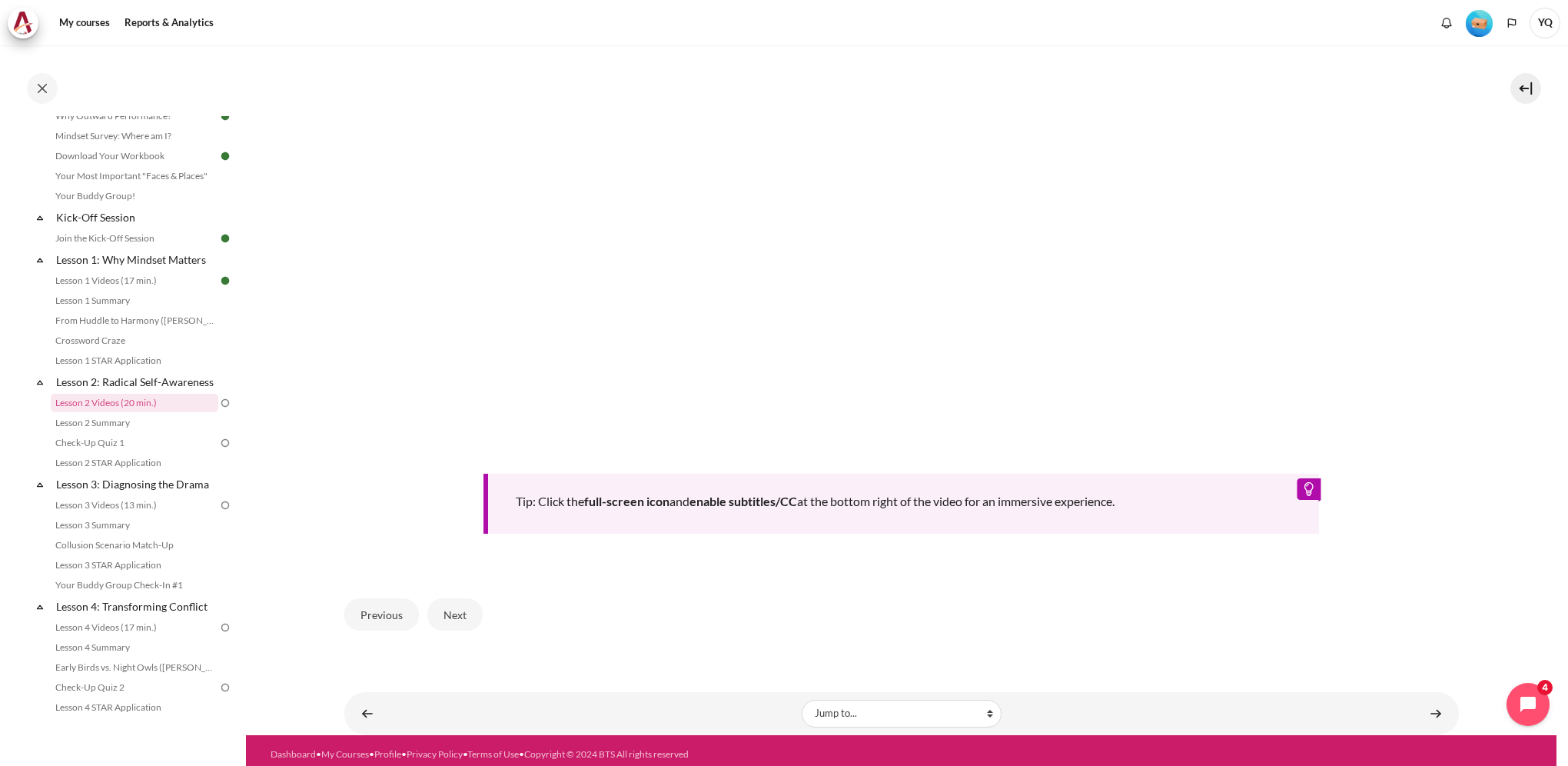
scroll to position [612, 0]
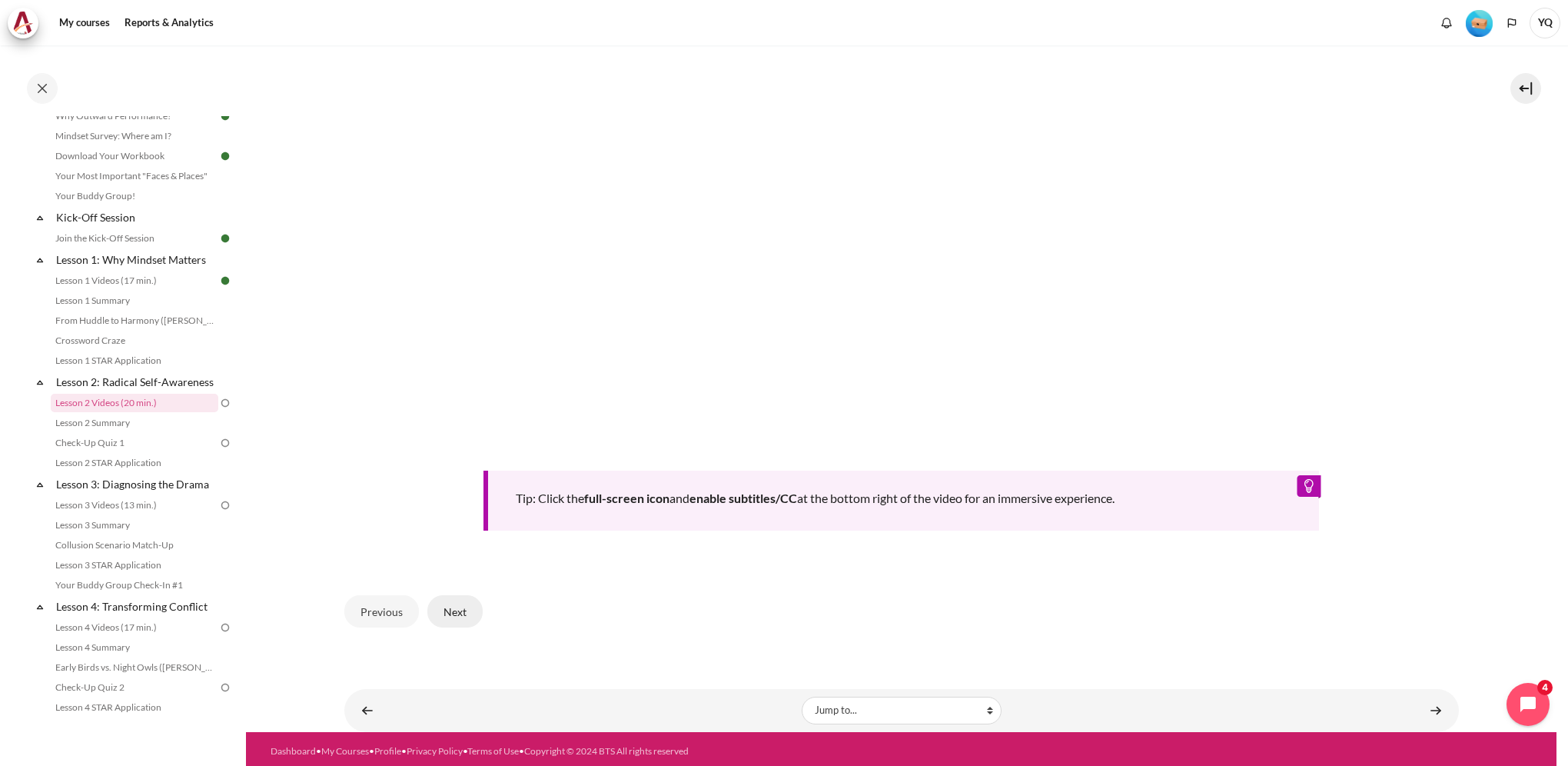
click at [452, 608] on button "Next" at bounding box center [455, 611] width 55 height 32
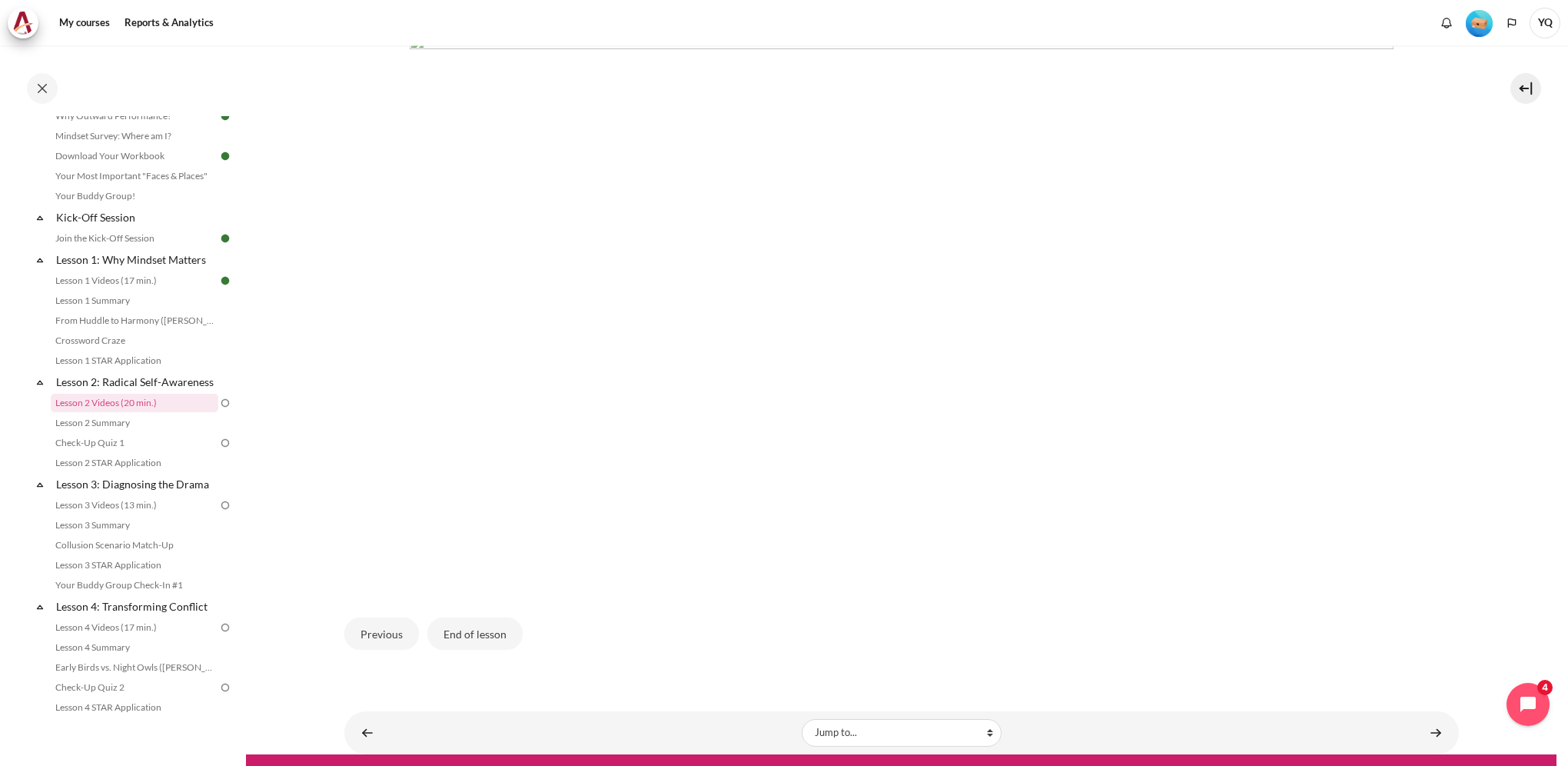
scroll to position [383, 0]
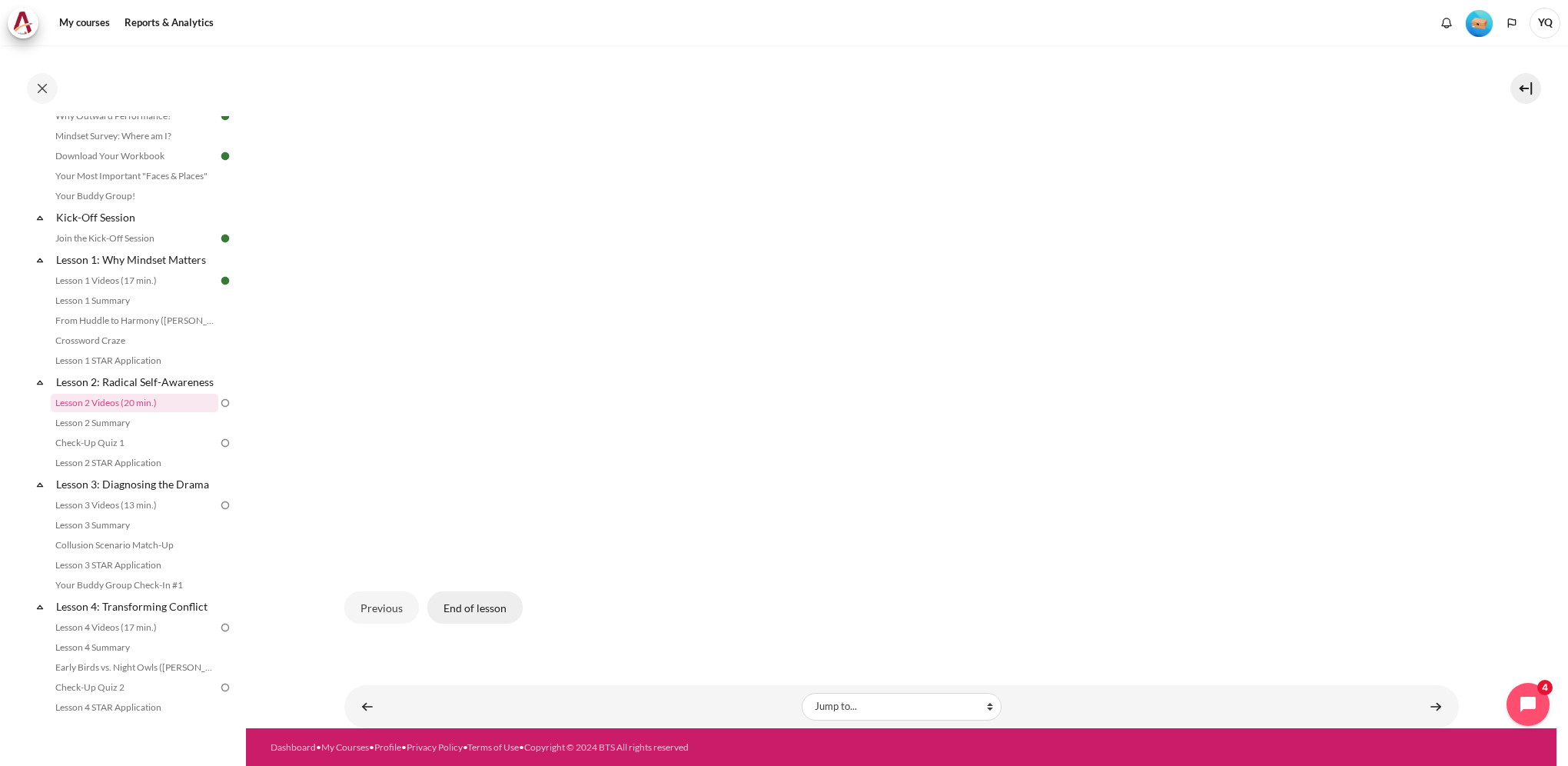
click at [466, 604] on button "End of lesson" at bounding box center [475, 608] width 95 height 32
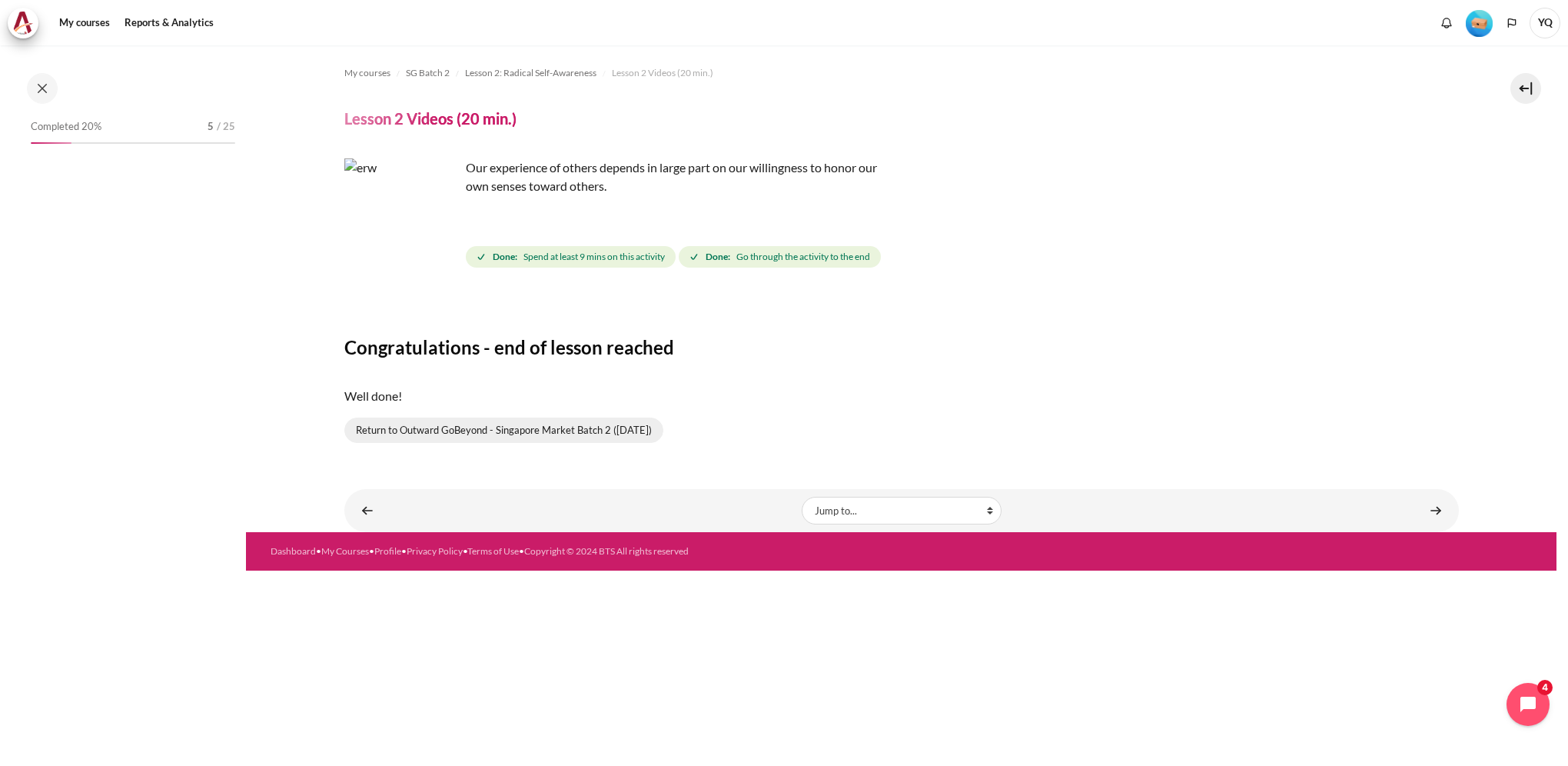
scroll to position [97, 0]
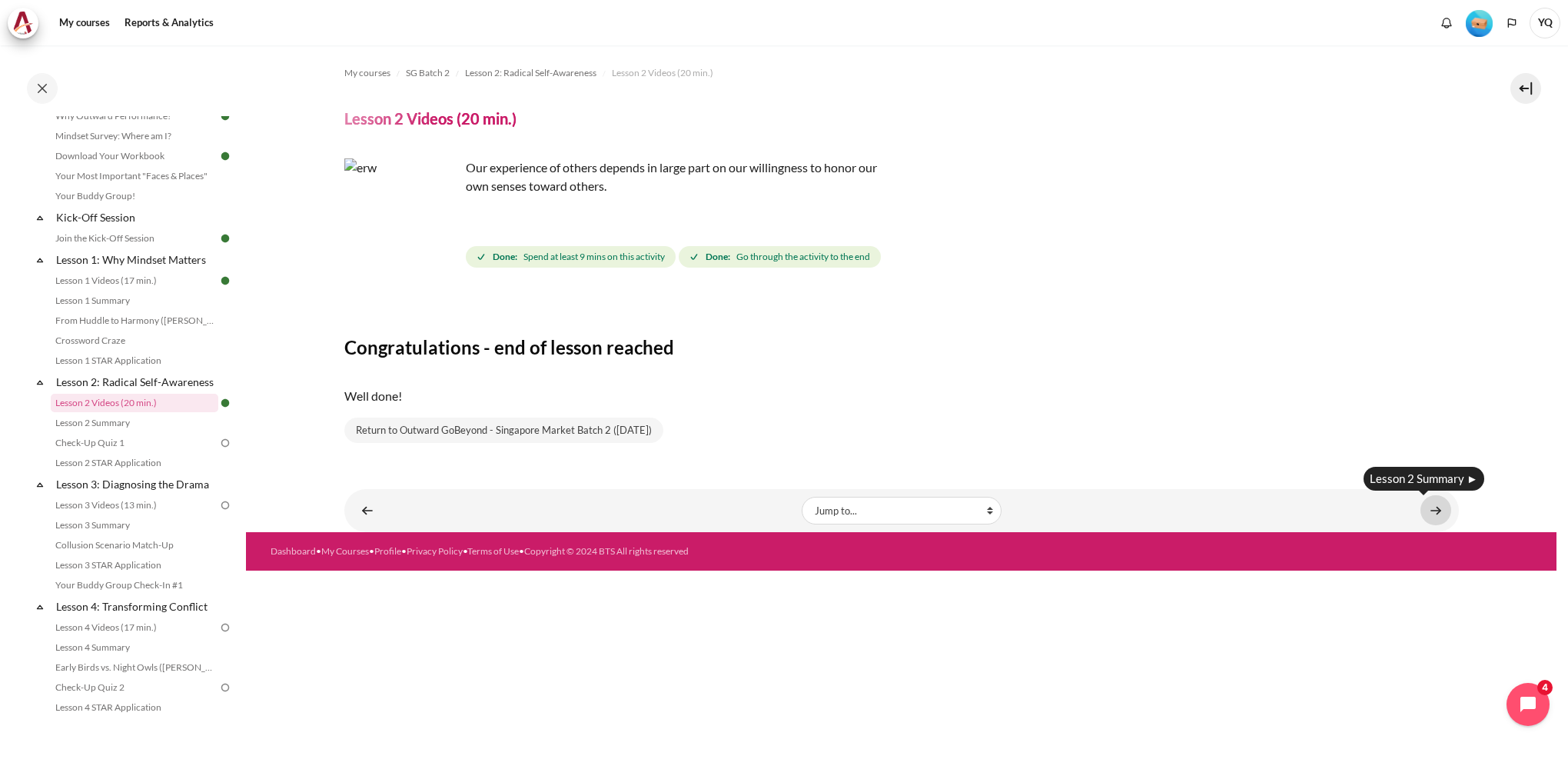
click at [1433, 511] on link "Content" at bounding box center [1436, 510] width 31 height 30
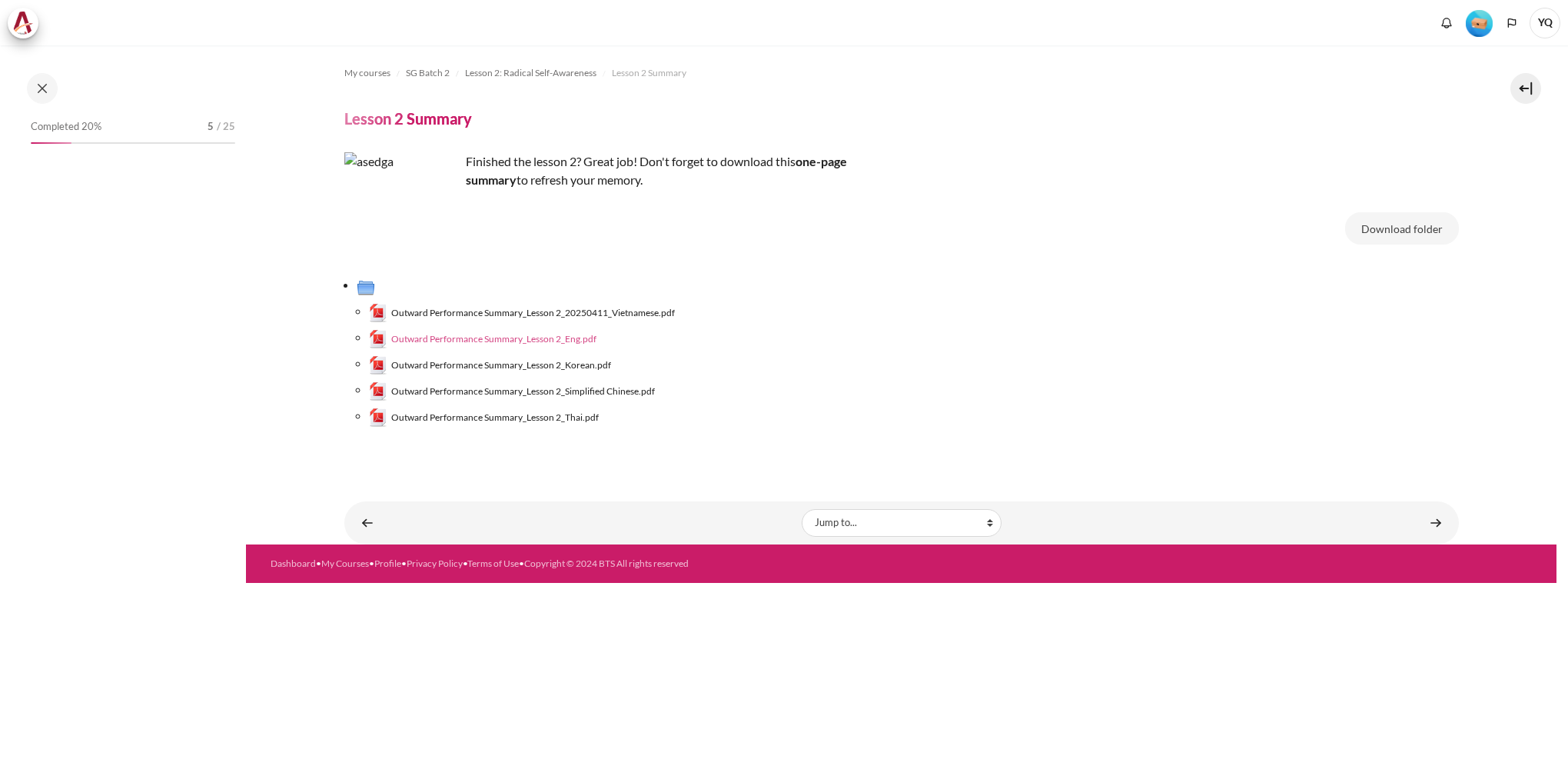
click at [571, 341] on span "Outward Performance Summary_Lesson 2_Eng.pdf" at bounding box center [493, 338] width 205 height 13
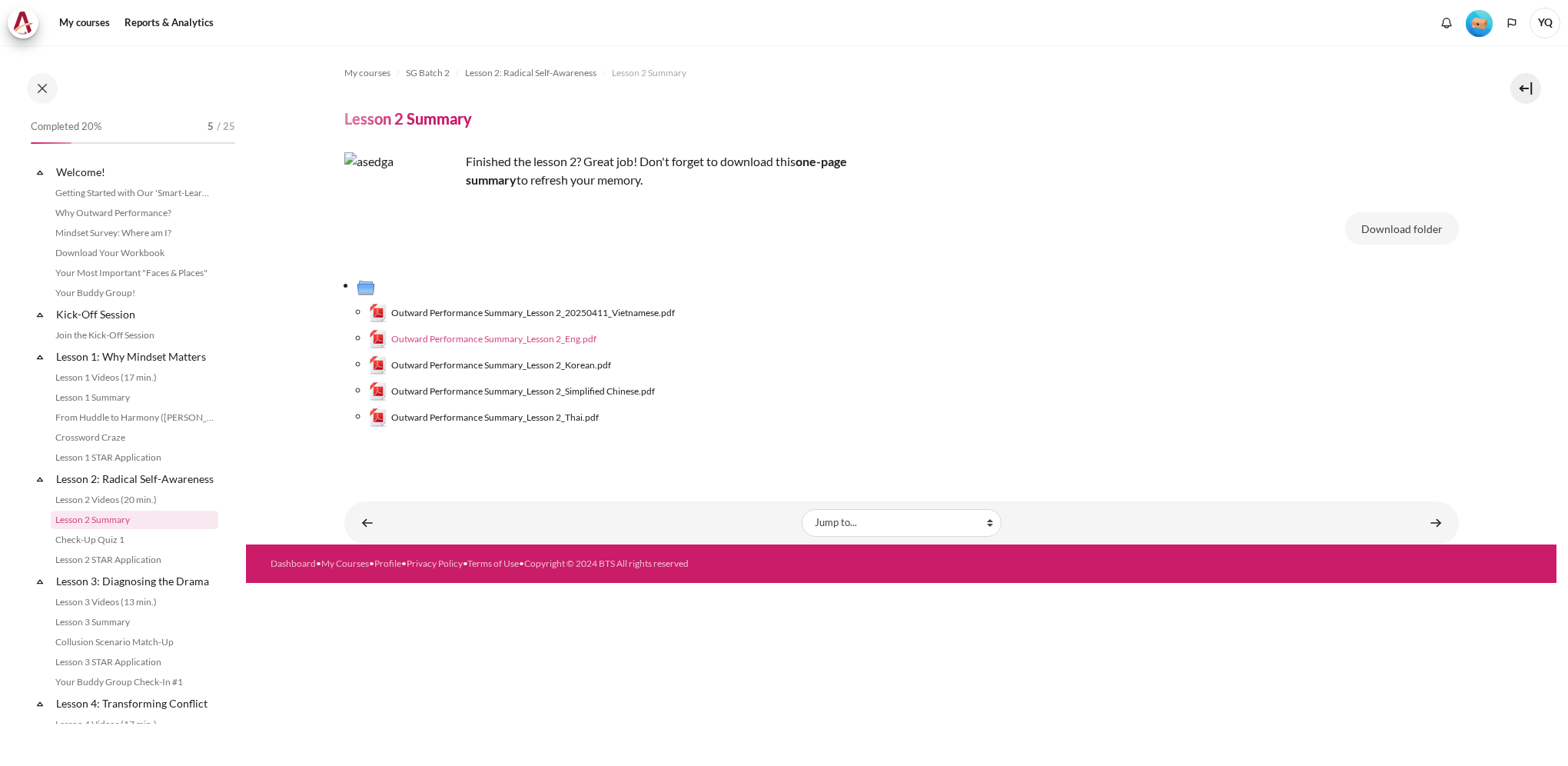
scroll to position [117, 0]
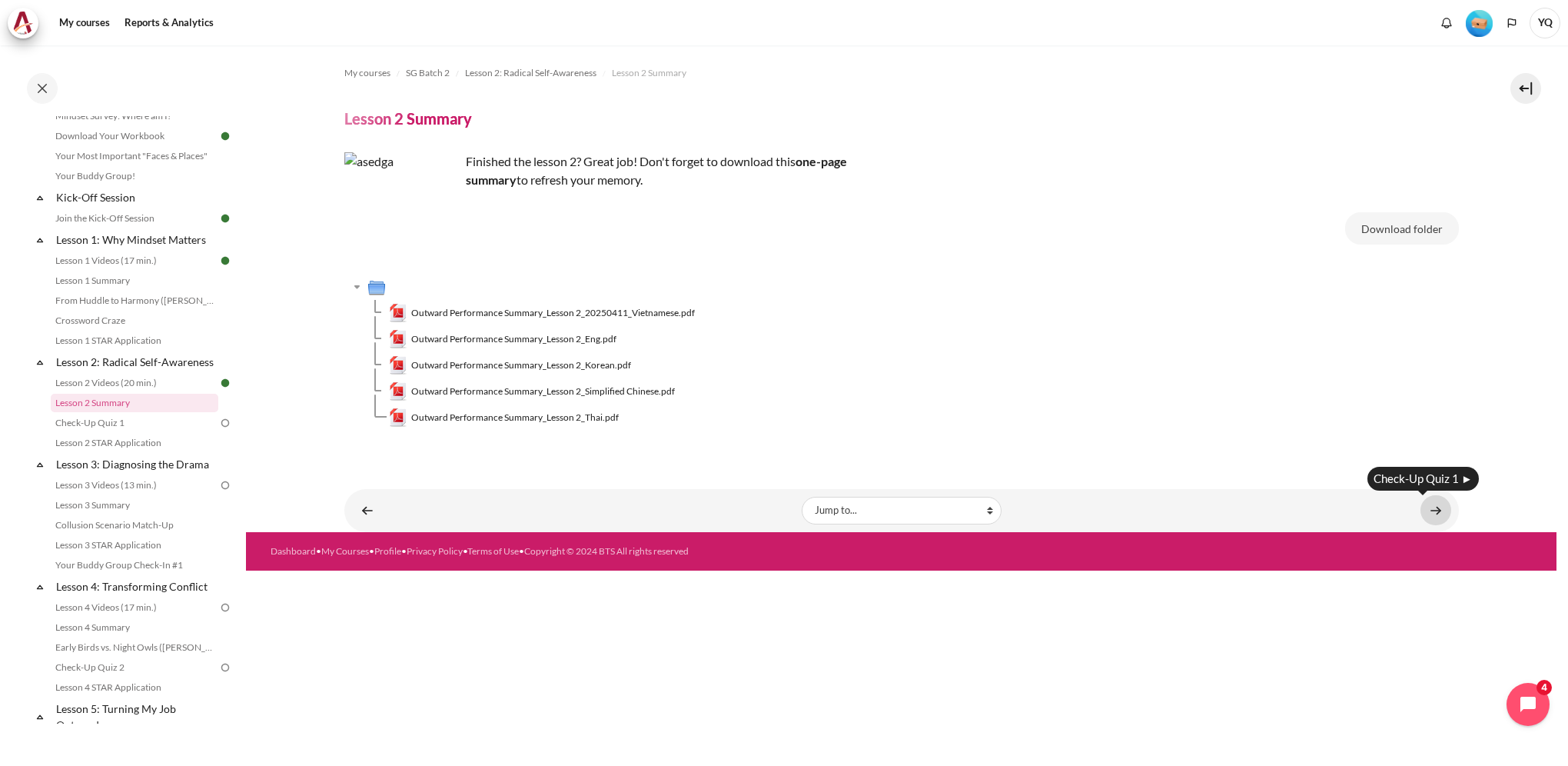
click at [1433, 510] on link "Content" at bounding box center [1436, 510] width 31 height 30
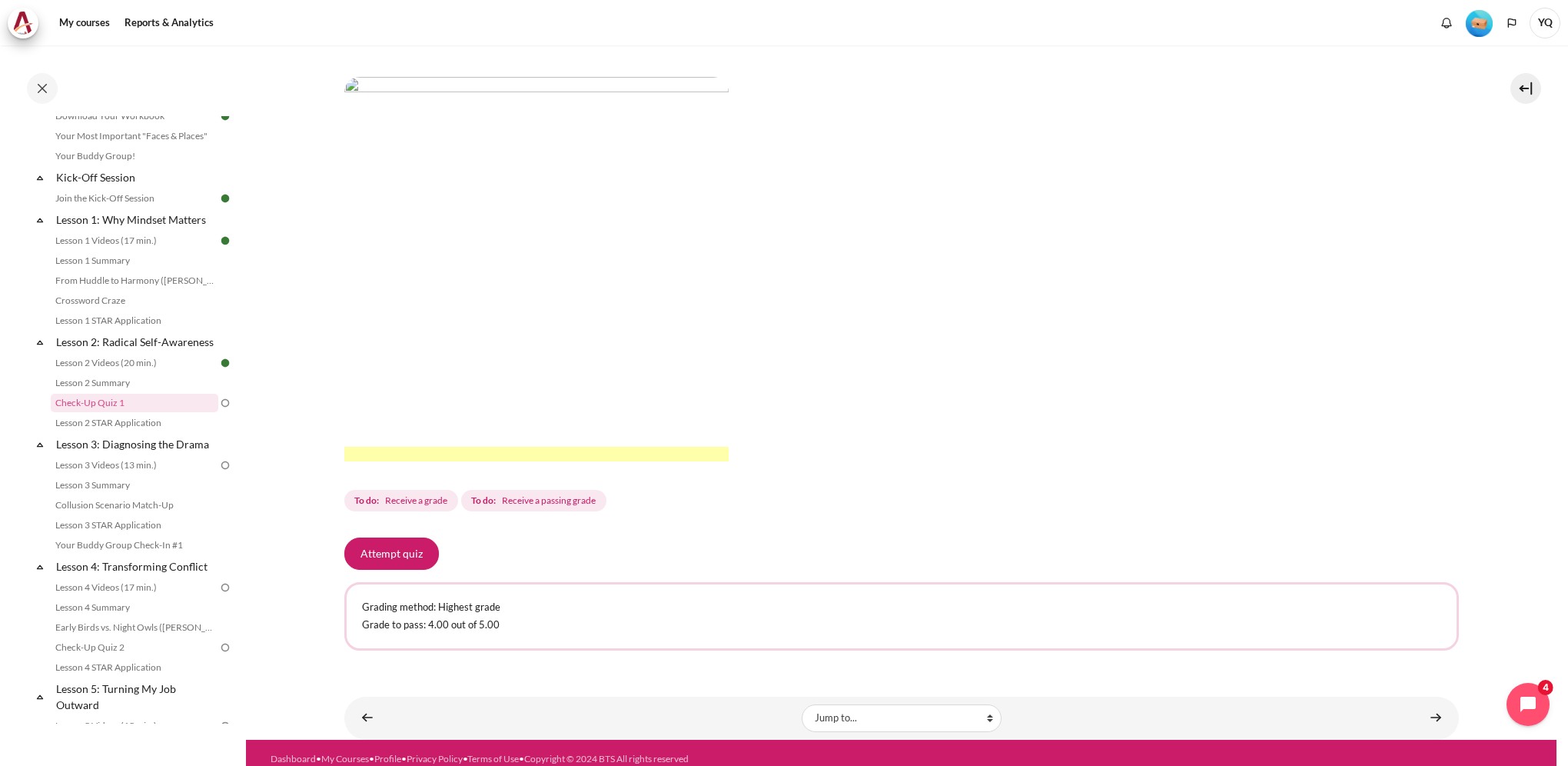
scroll to position [252, 0]
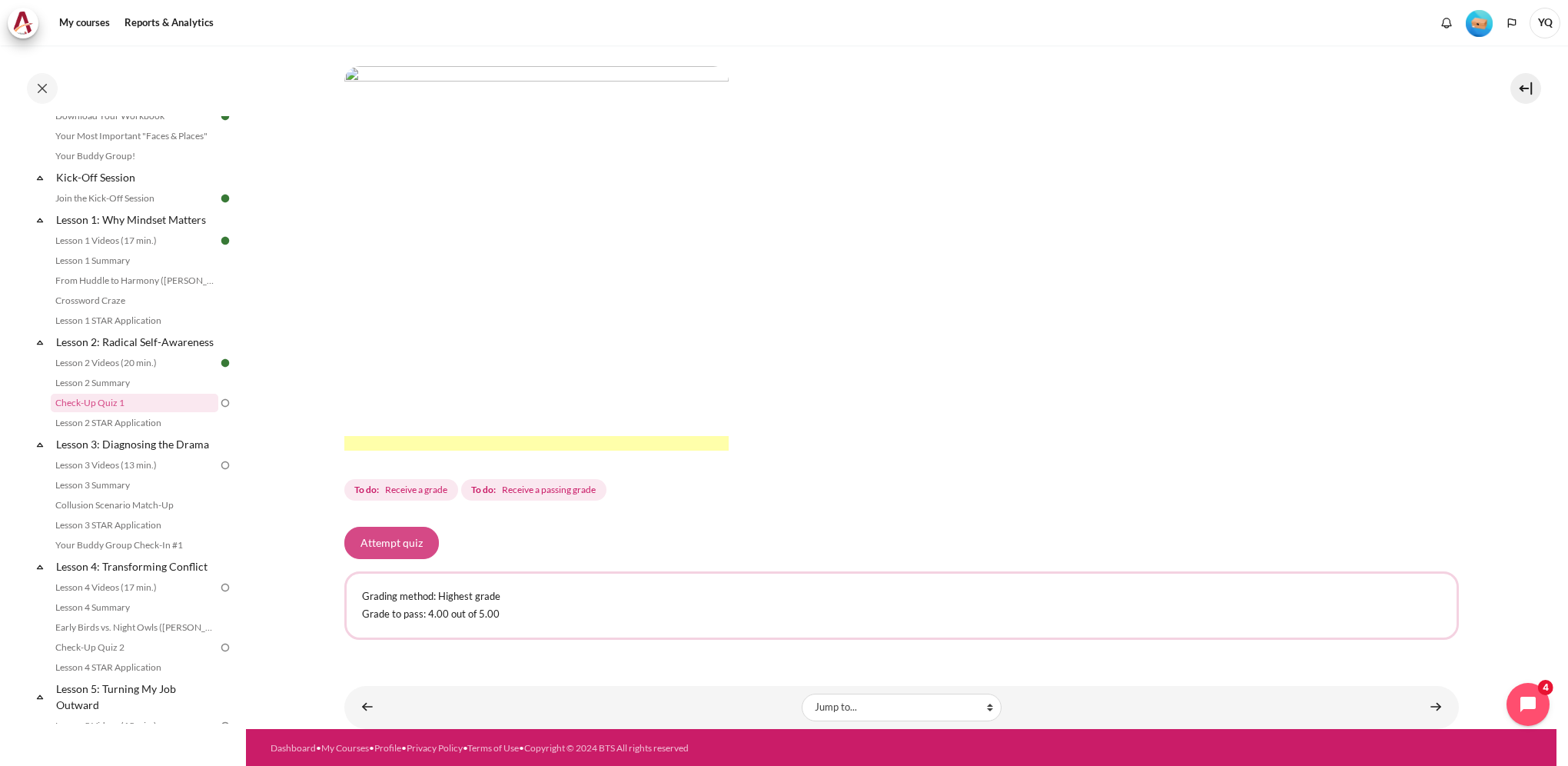
click at [394, 539] on button "Attempt quiz" at bounding box center [391, 543] width 94 height 32
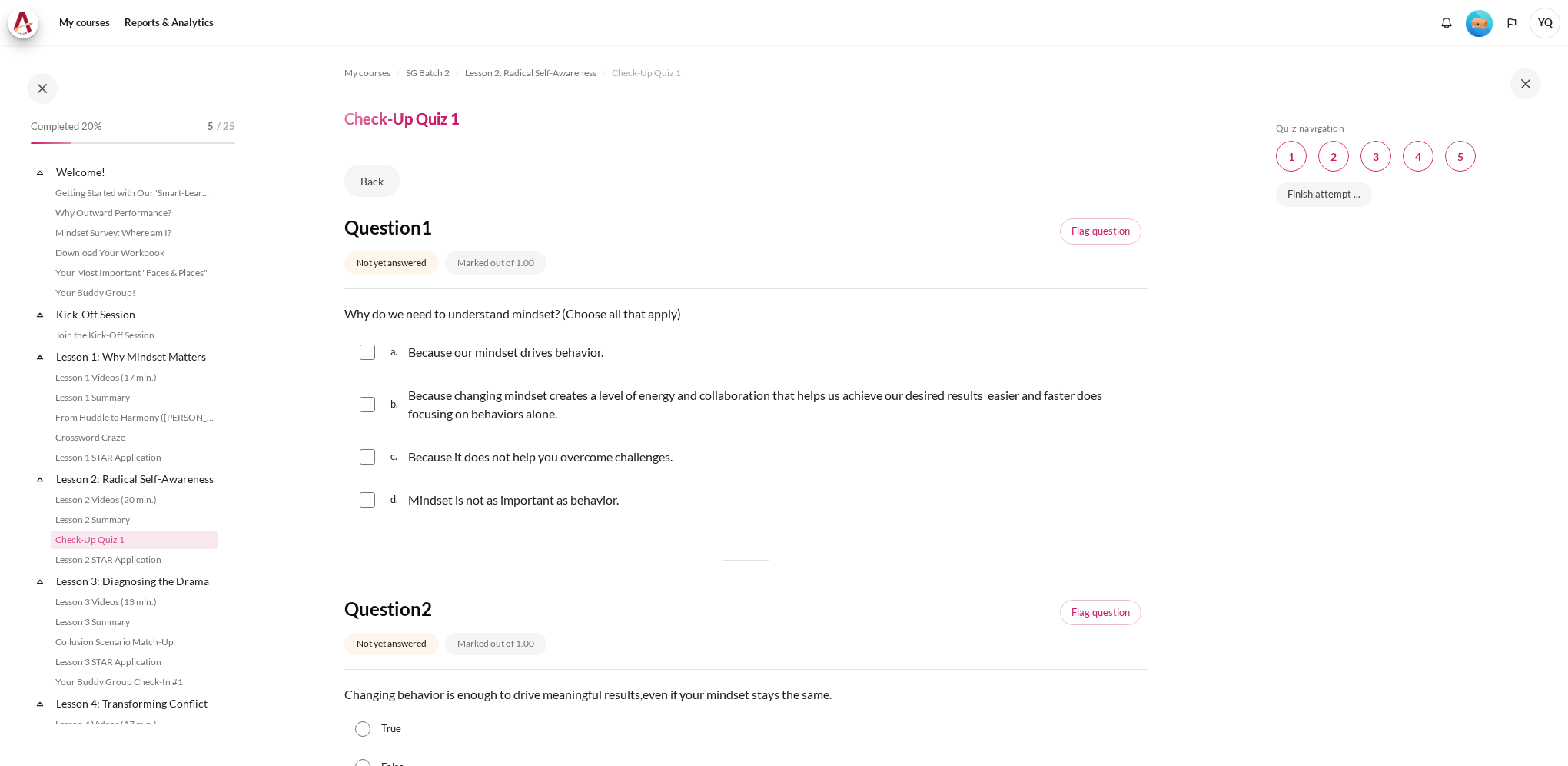
scroll to position [137, 0]
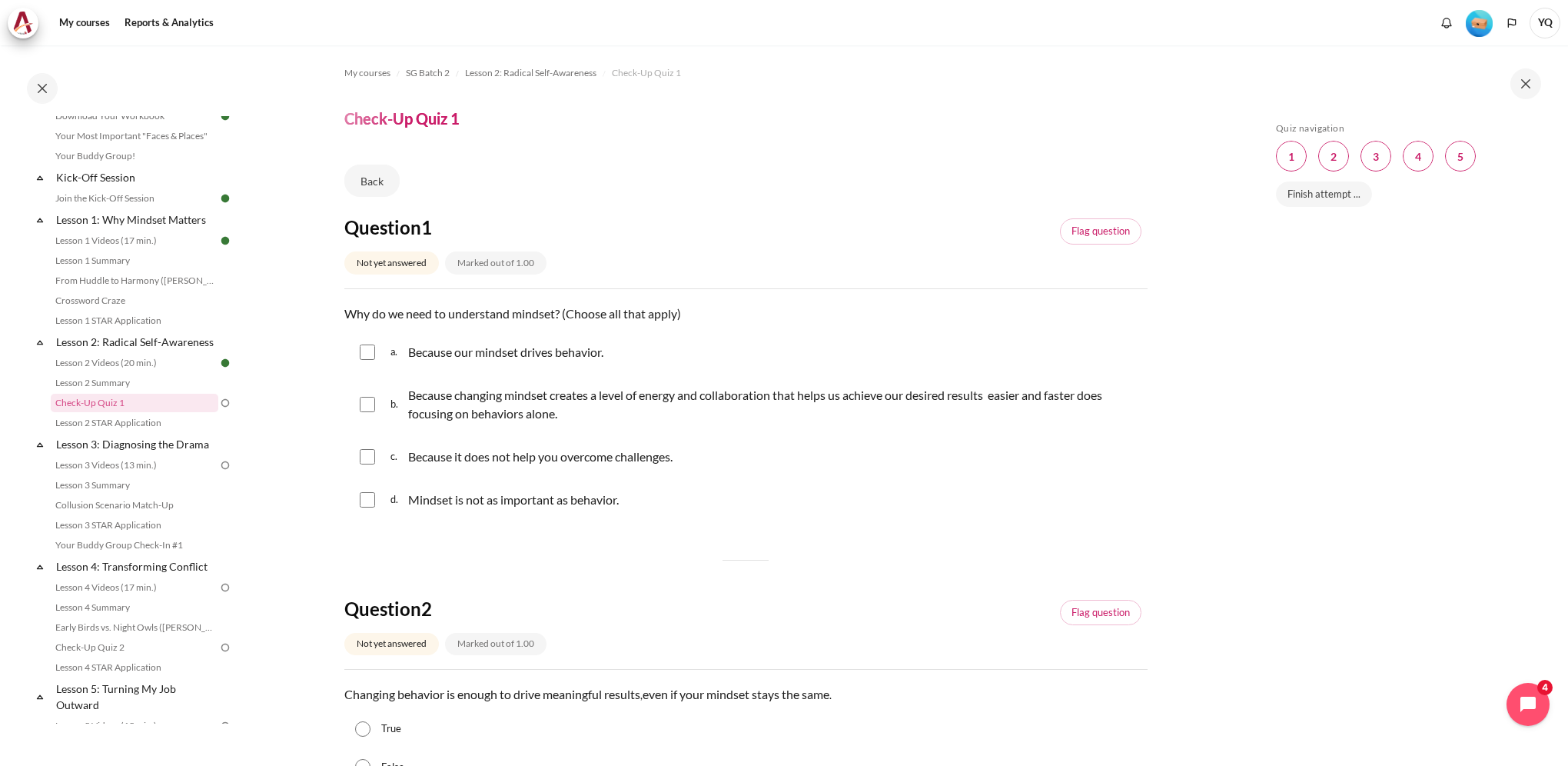
click at [368, 348] on input "Content" at bounding box center [367, 352] width 15 height 15
checkbox input "true"
click at [363, 408] on input "Content" at bounding box center [367, 404] width 15 height 15
checkbox input "true"
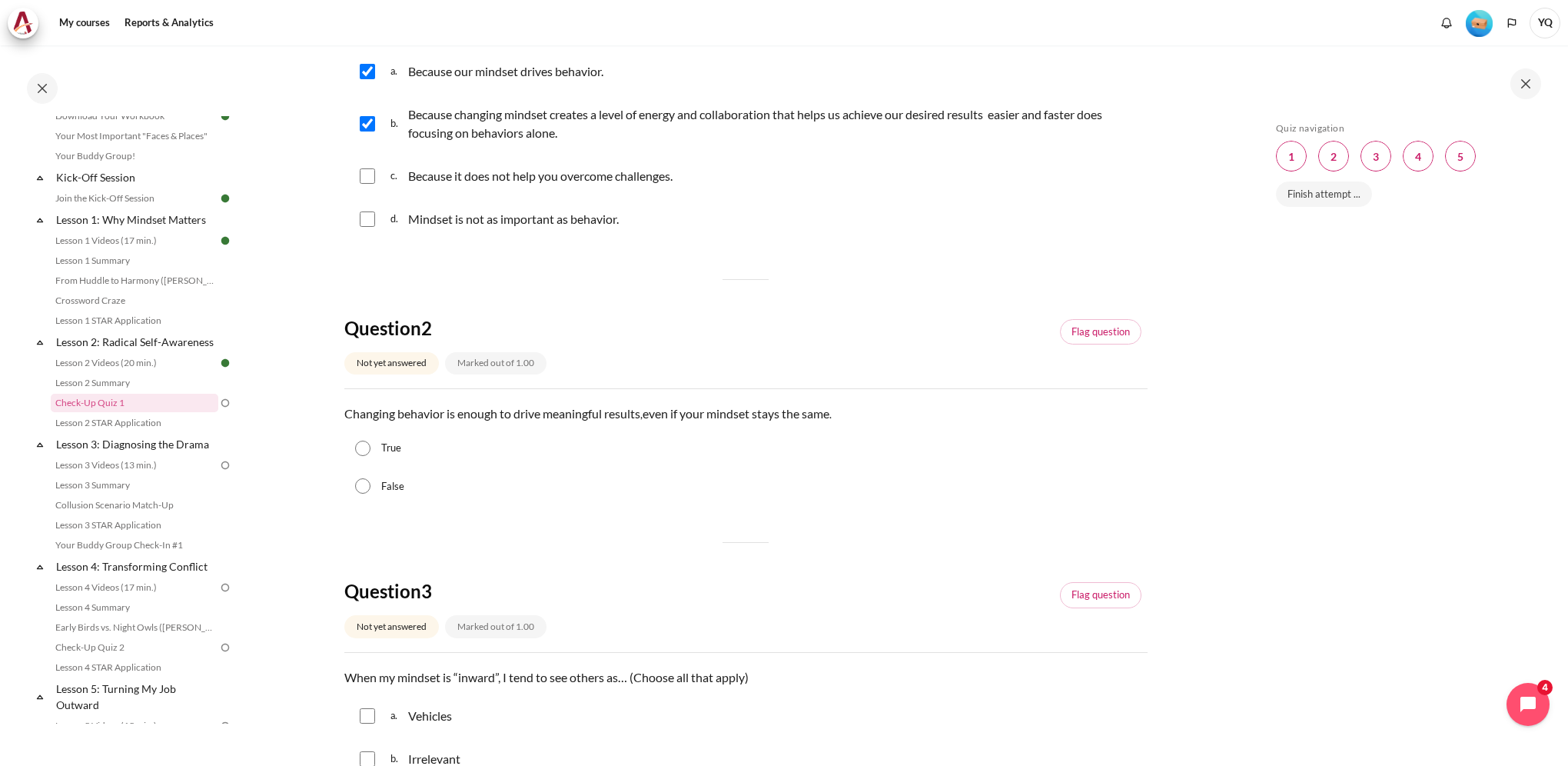
scroll to position [307, 0]
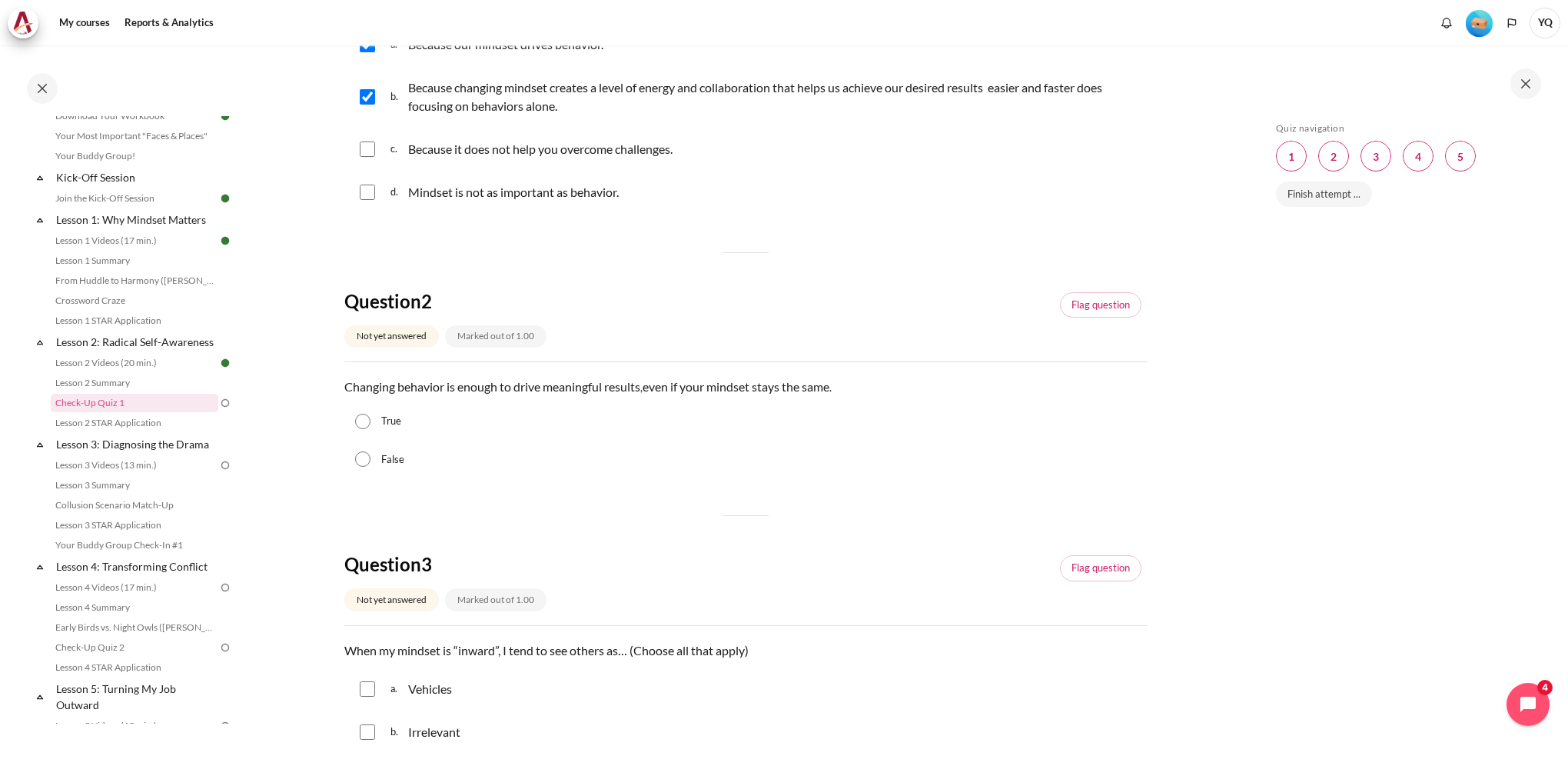
click at [365, 460] on input "False" at bounding box center [362, 459] width 15 height 15
radio input "true"
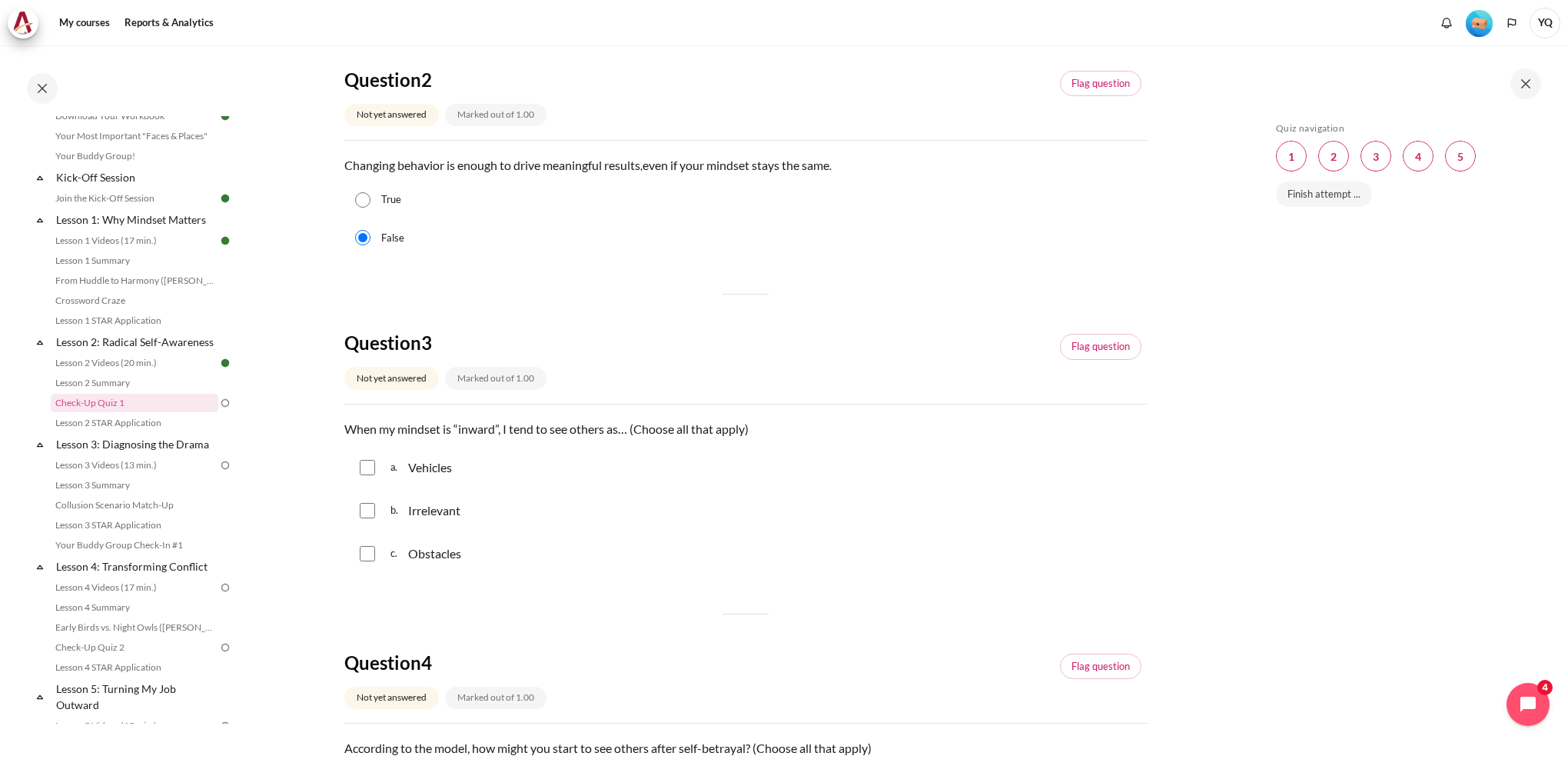
scroll to position [539, 0]
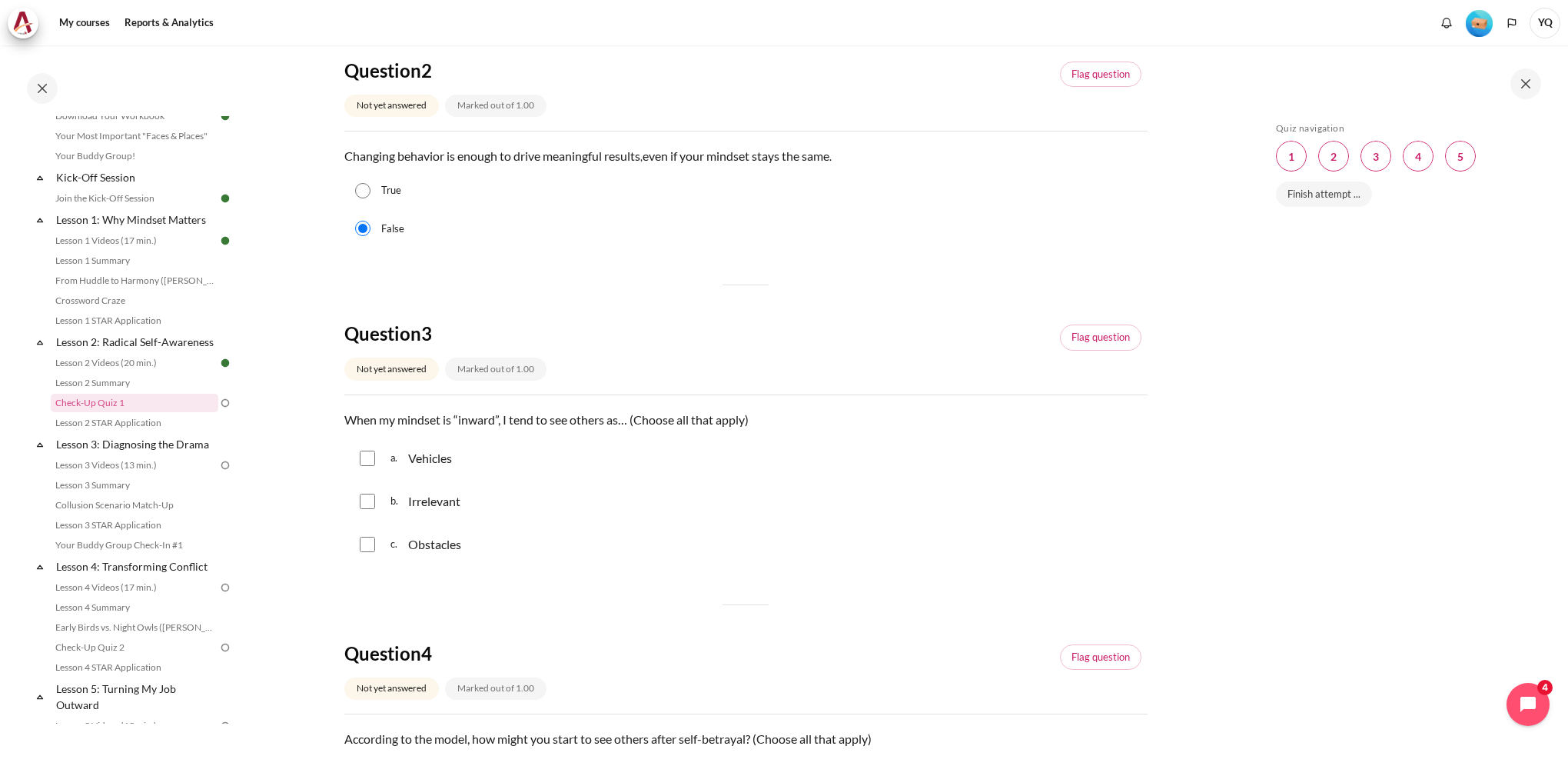
click at [373, 541] on input "Content" at bounding box center [367, 544] width 15 height 15
checkbox input "true"
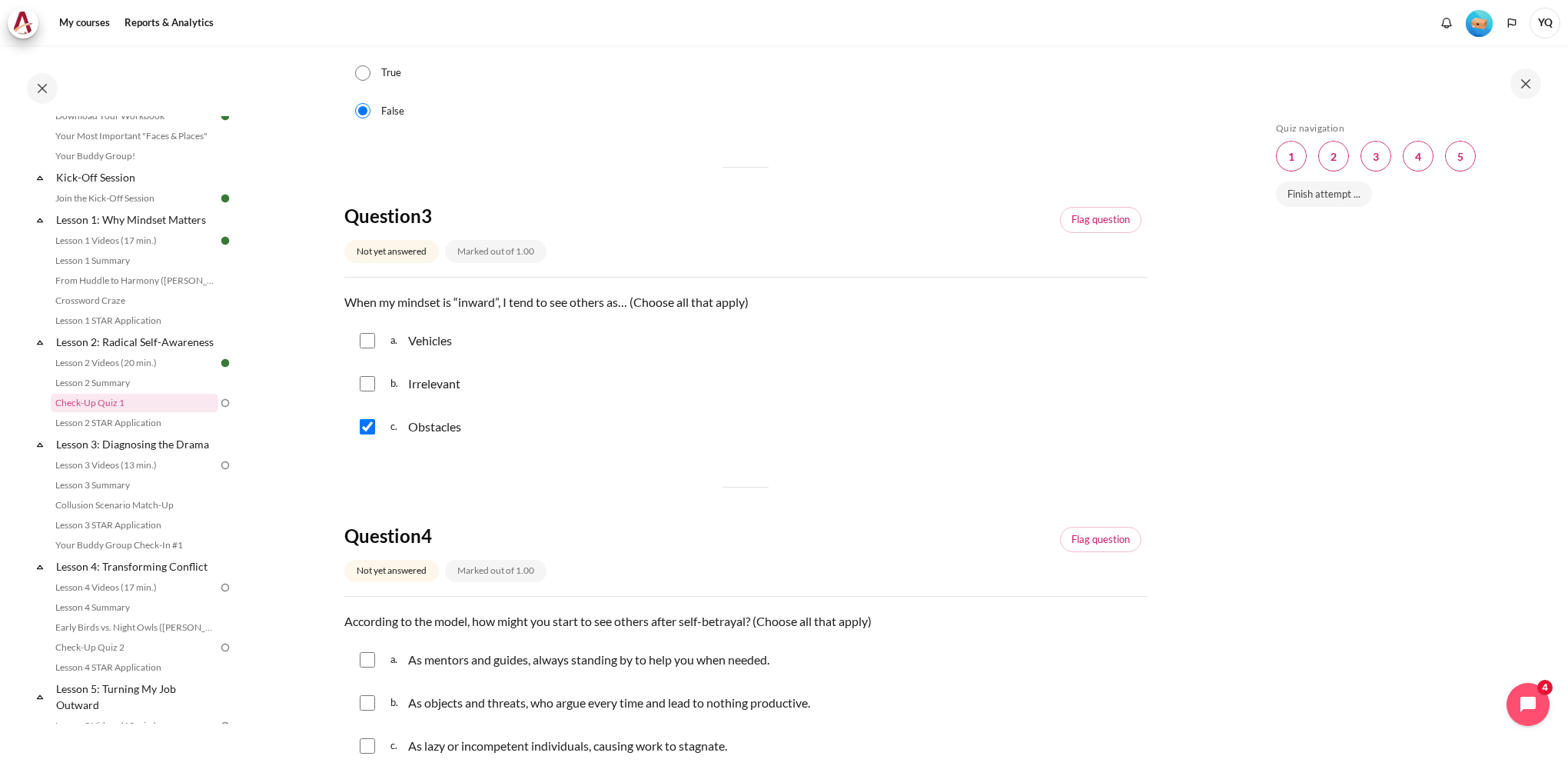
scroll to position [692, 0]
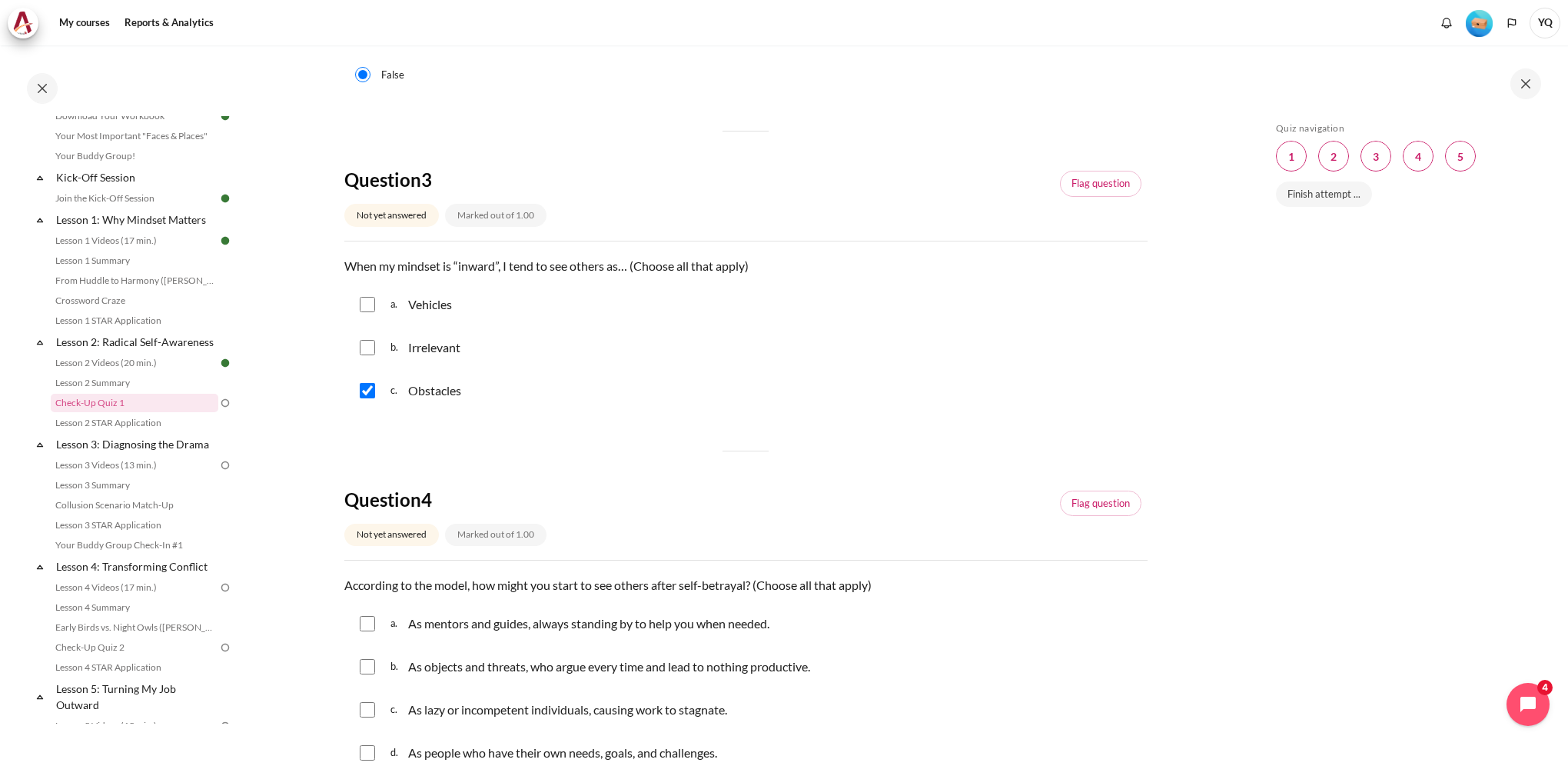
click at [364, 301] on input "Content" at bounding box center [367, 304] width 15 height 15
checkbox input "true"
click at [363, 345] on input "Content" at bounding box center [367, 347] width 15 height 15
checkbox input "true"
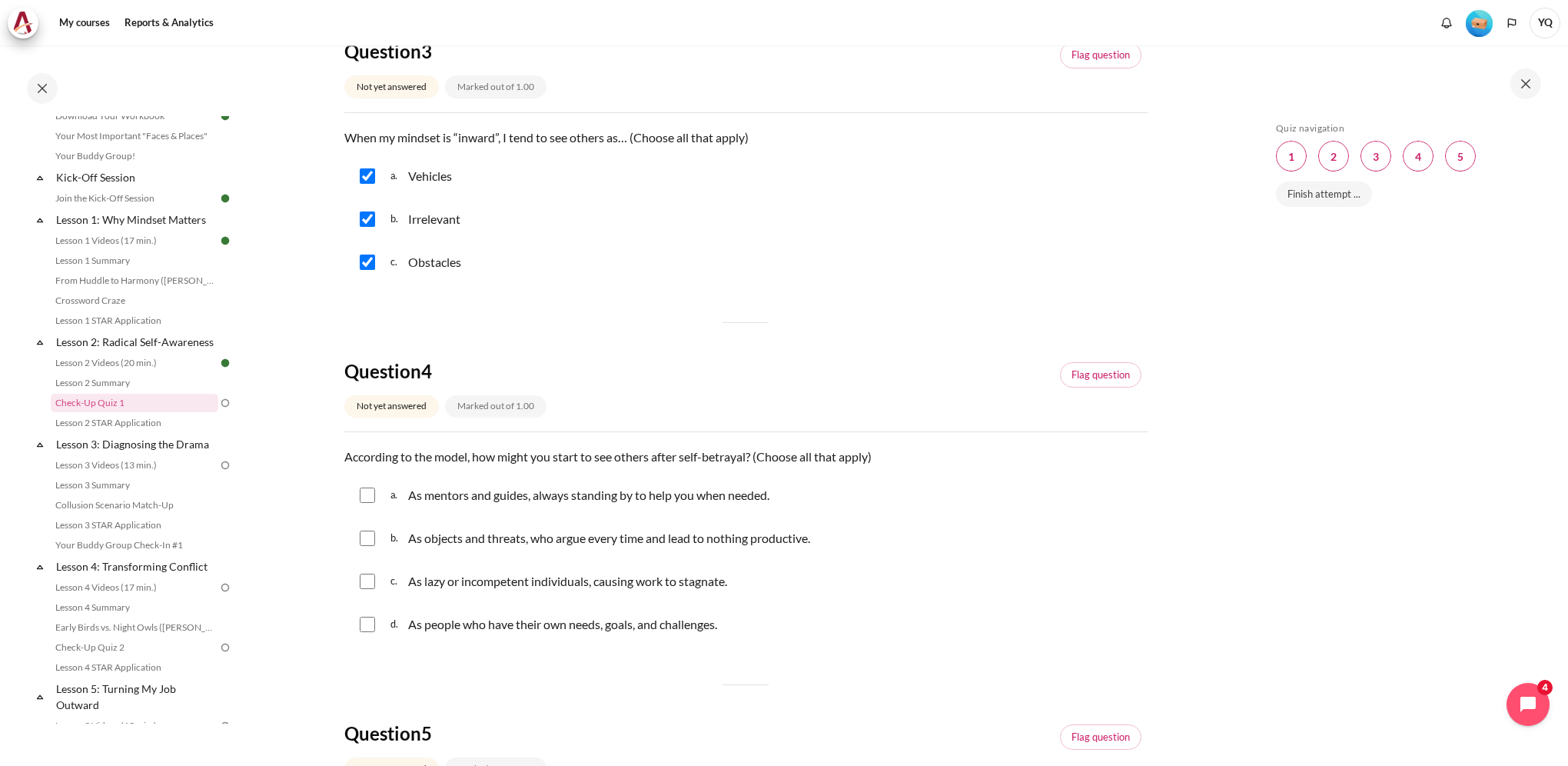
scroll to position [923, 0]
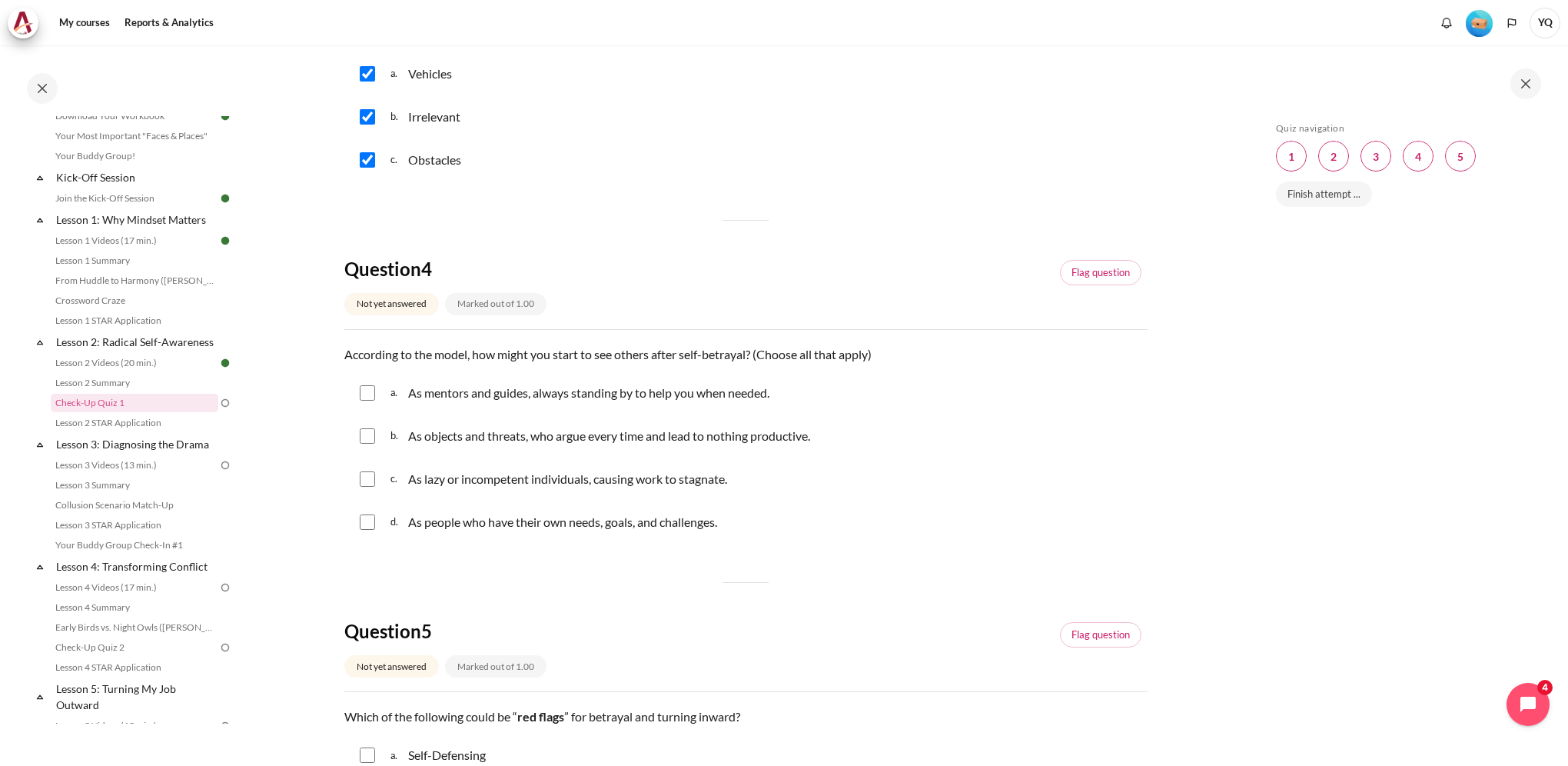
click at [366, 475] on input "Content" at bounding box center [367, 478] width 15 height 15
checkbox input "true"
click at [368, 436] on input "Content" at bounding box center [367, 436] width 15 height 15
checkbox input "true"
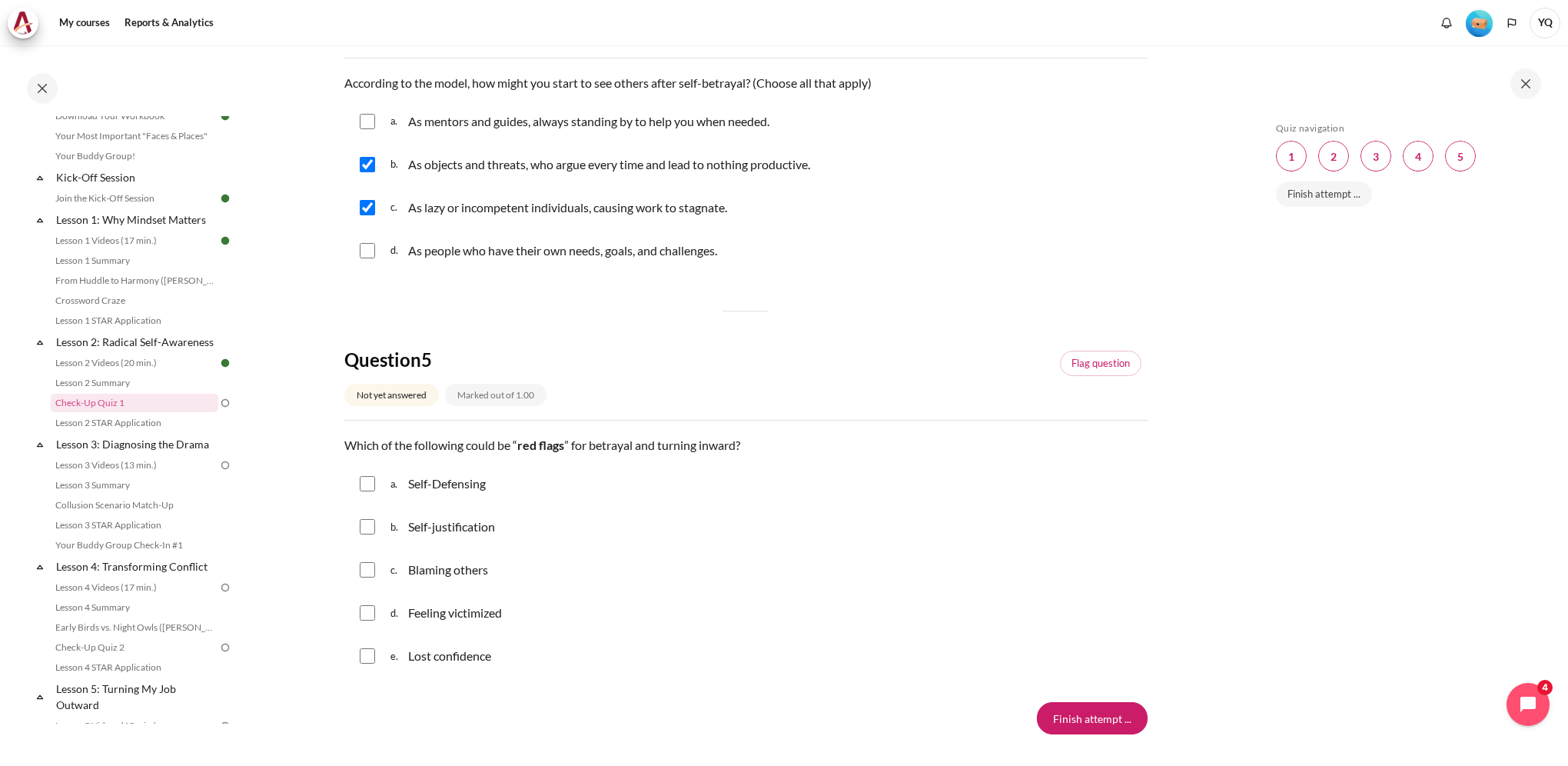
scroll to position [1290, 0]
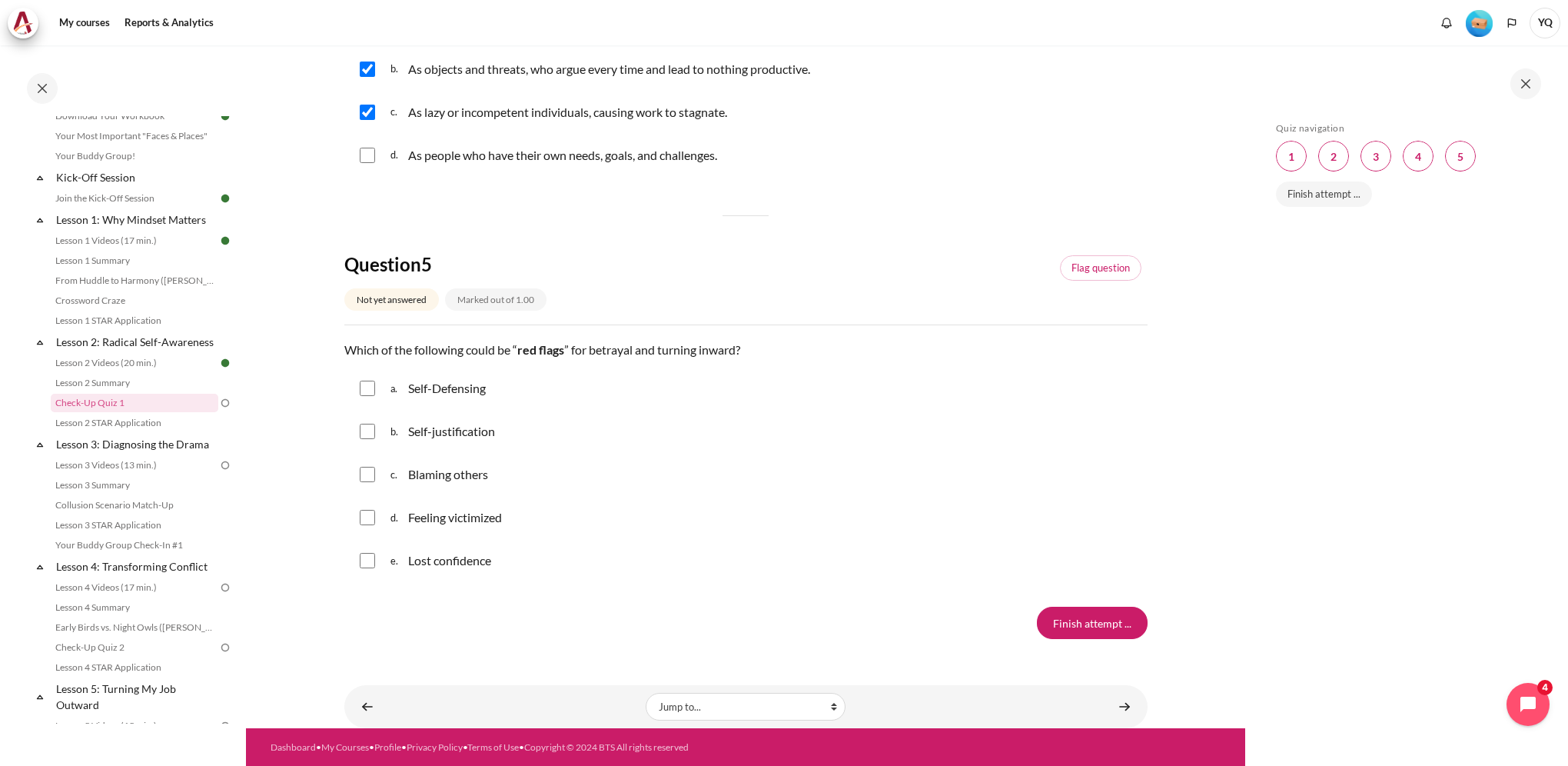
click at [365, 387] on input "Content" at bounding box center [367, 388] width 15 height 15
checkbox input "true"
click at [367, 434] on input "Content" at bounding box center [367, 431] width 15 height 15
checkbox input "true"
click at [364, 469] on input "Content" at bounding box center [367, 474] width 15 height 15
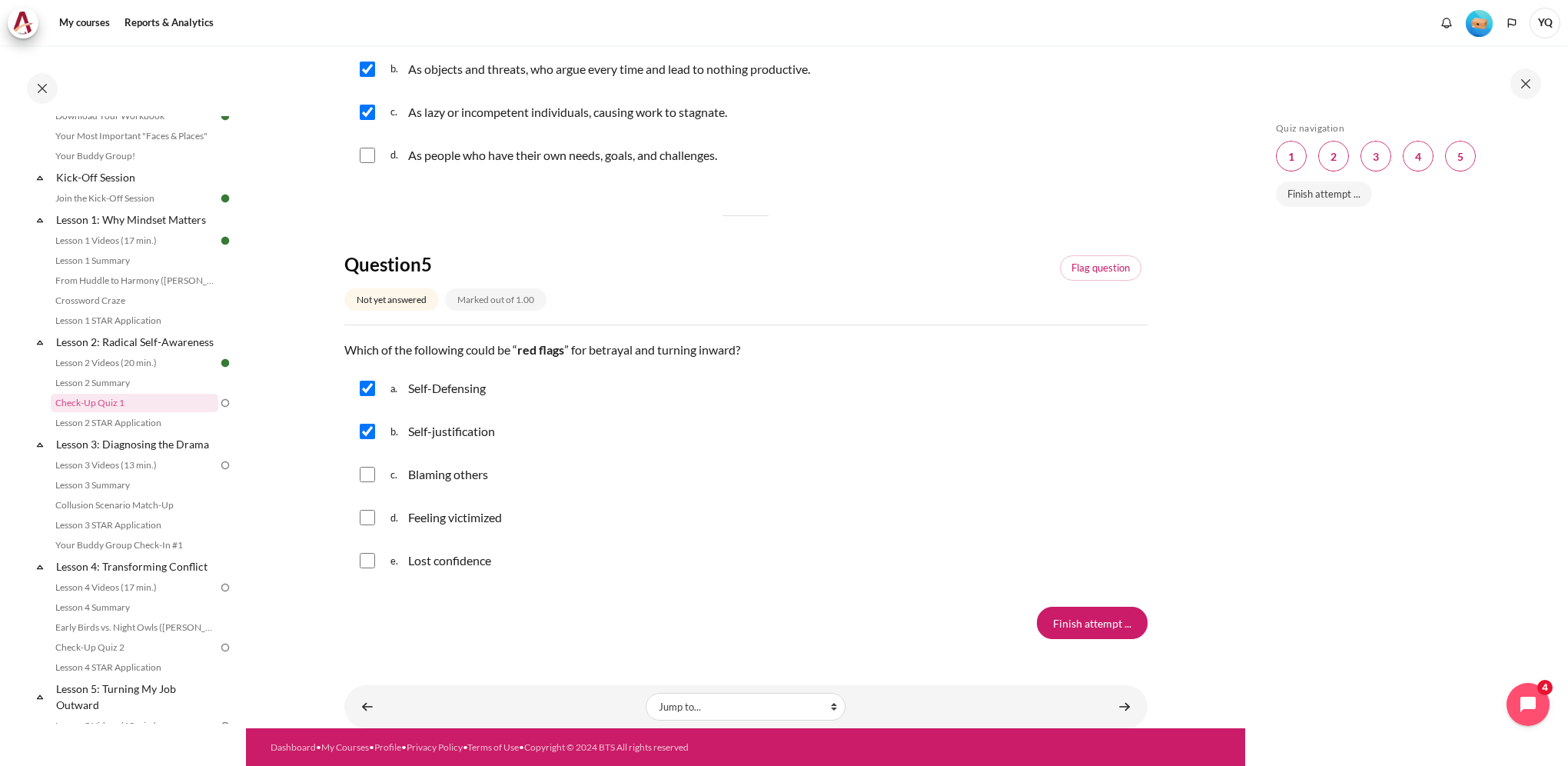
checkbox input "true"
click at [363, 520] on input "Content" at bounding box center [367, 517] width 15 height 15
checkbox input "true"
click at [360, 563] on input "Content" at bounding box center [367, 560] width 15 height 15
checkbox input "true"
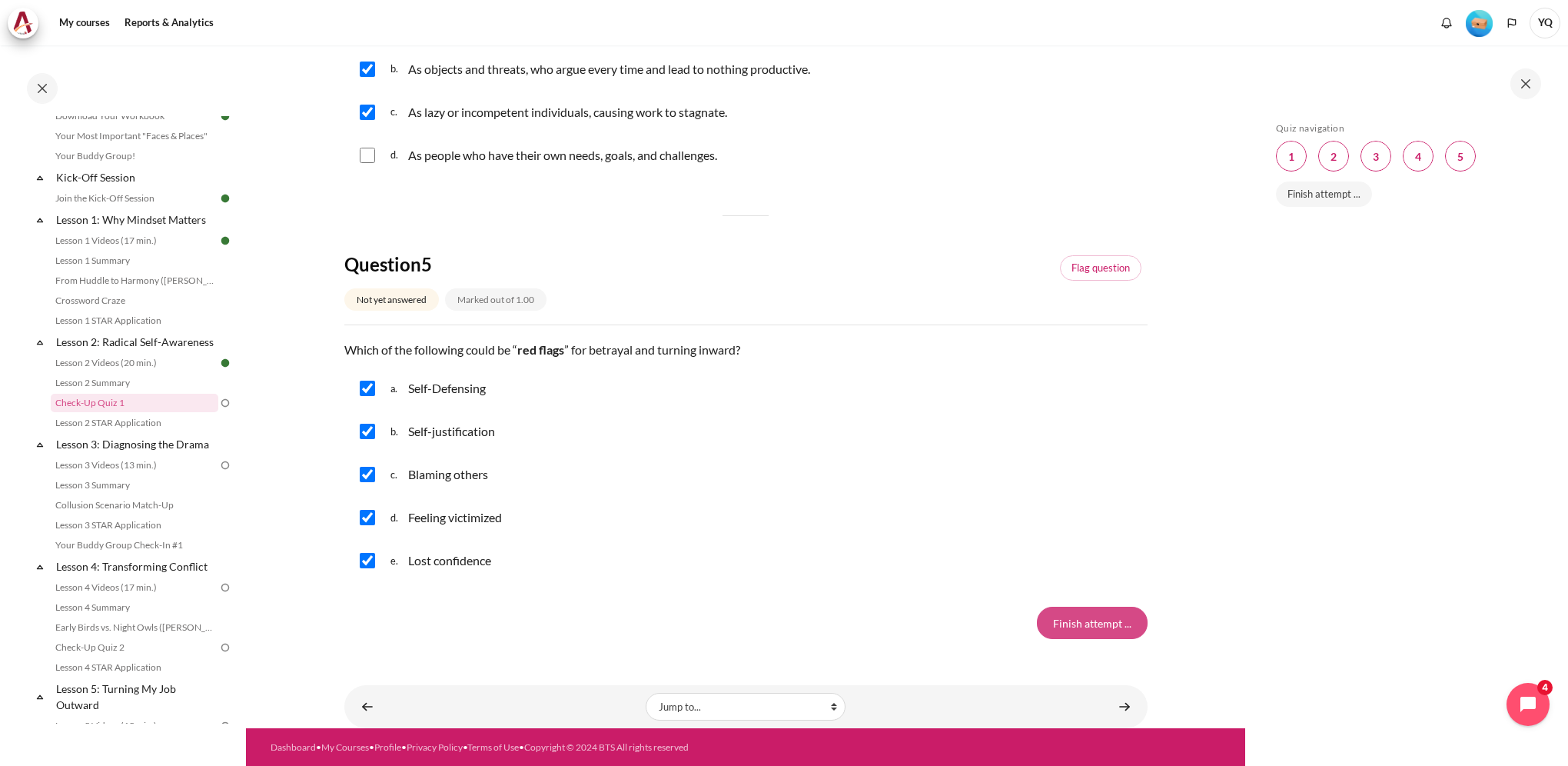
click at [1084, 623] on input "Finish attempt ..." at bounding box center [1093, 623] width 111 height 32
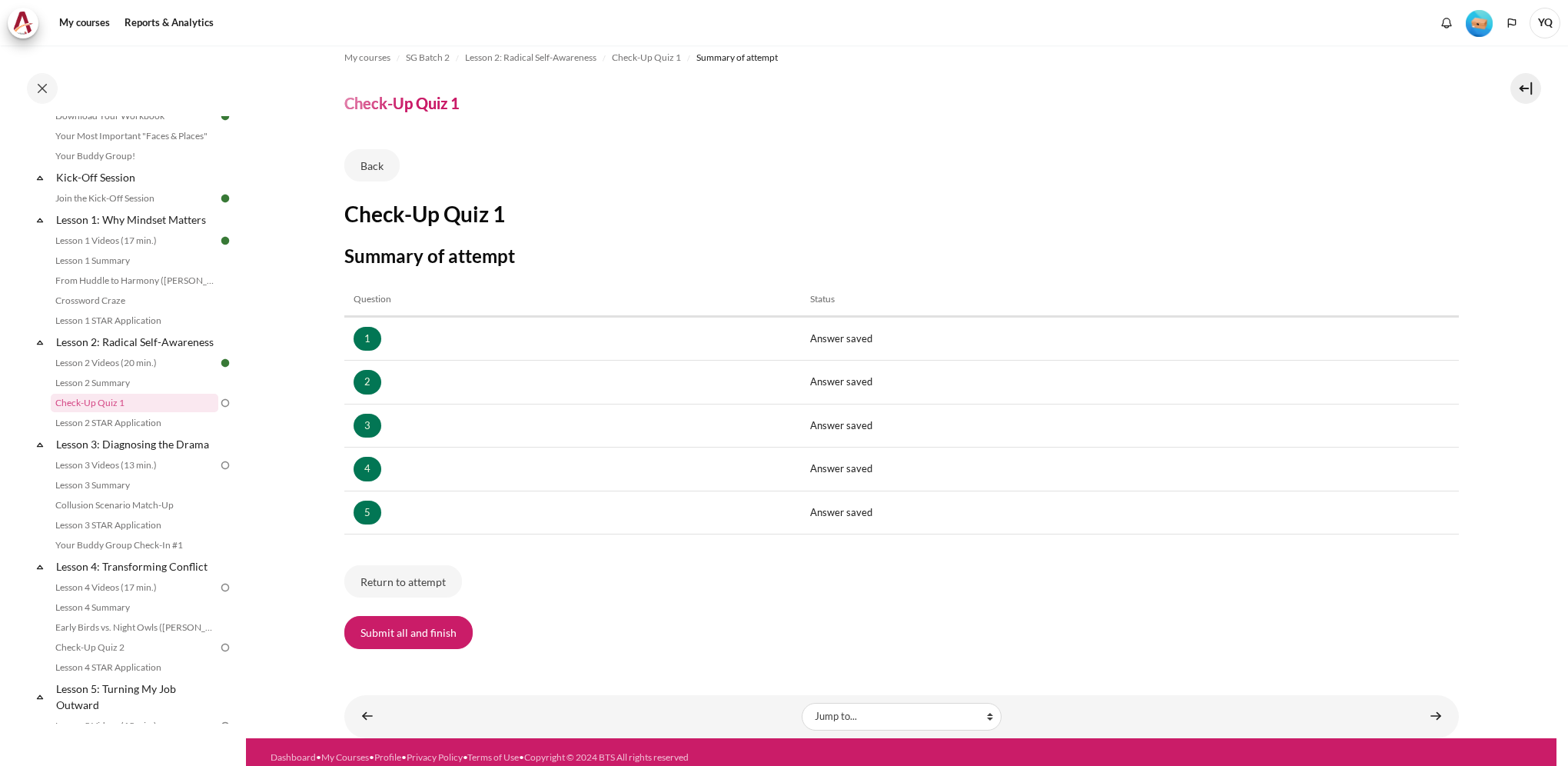
scroll to position [24, 0]
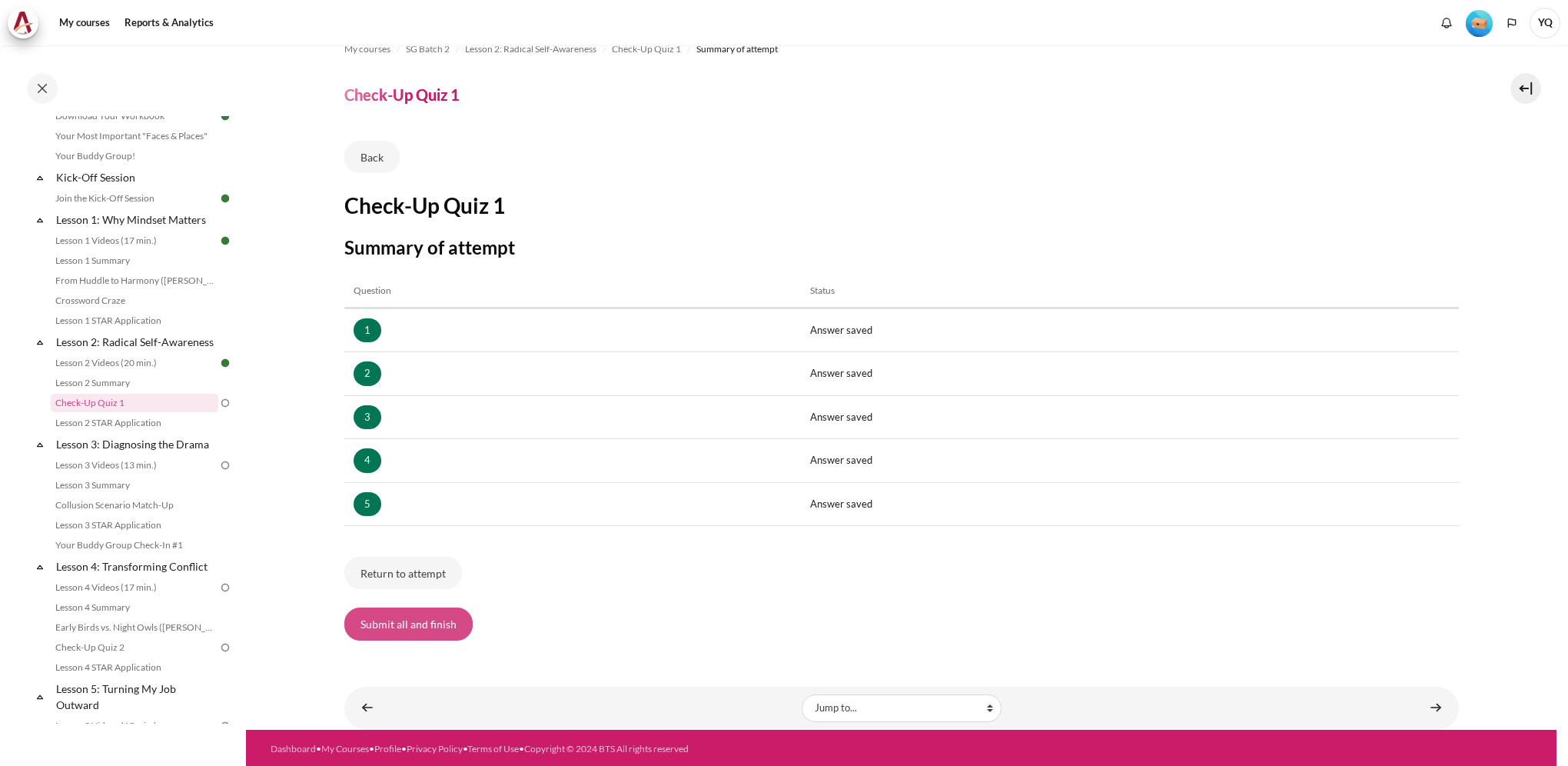
click at [415, 624] on button "Submit all and finish" at bounding box center [409, 623] width 128 height 32
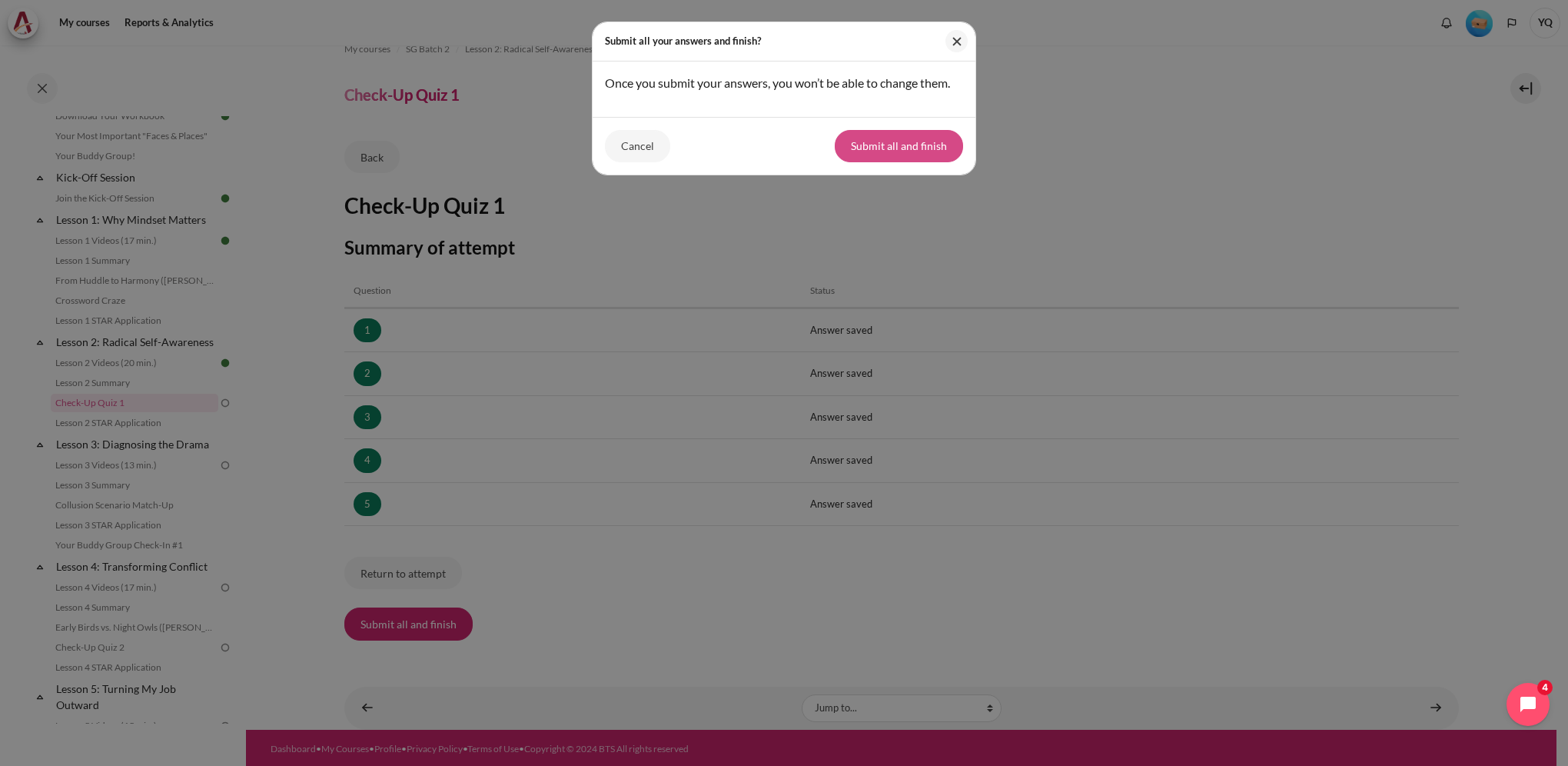
click at [885, 142] on button "Submit all and finish" at bounding box center [899, 146] width 128 height 32
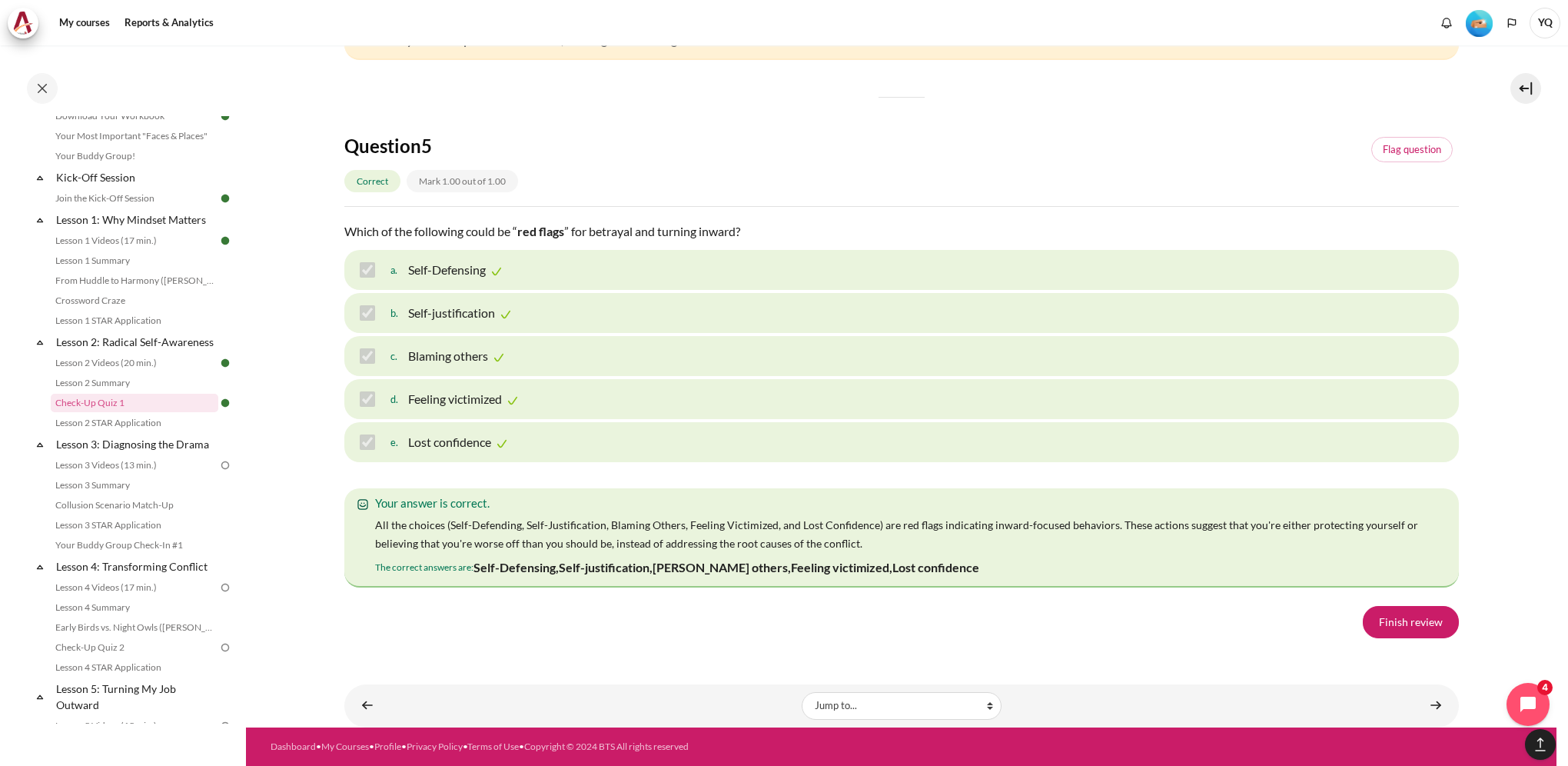
scroll to position [2433, 0]
click at [1412, 621] on link "Finish review" at bounding box center [1410, 622] width 96 height 32
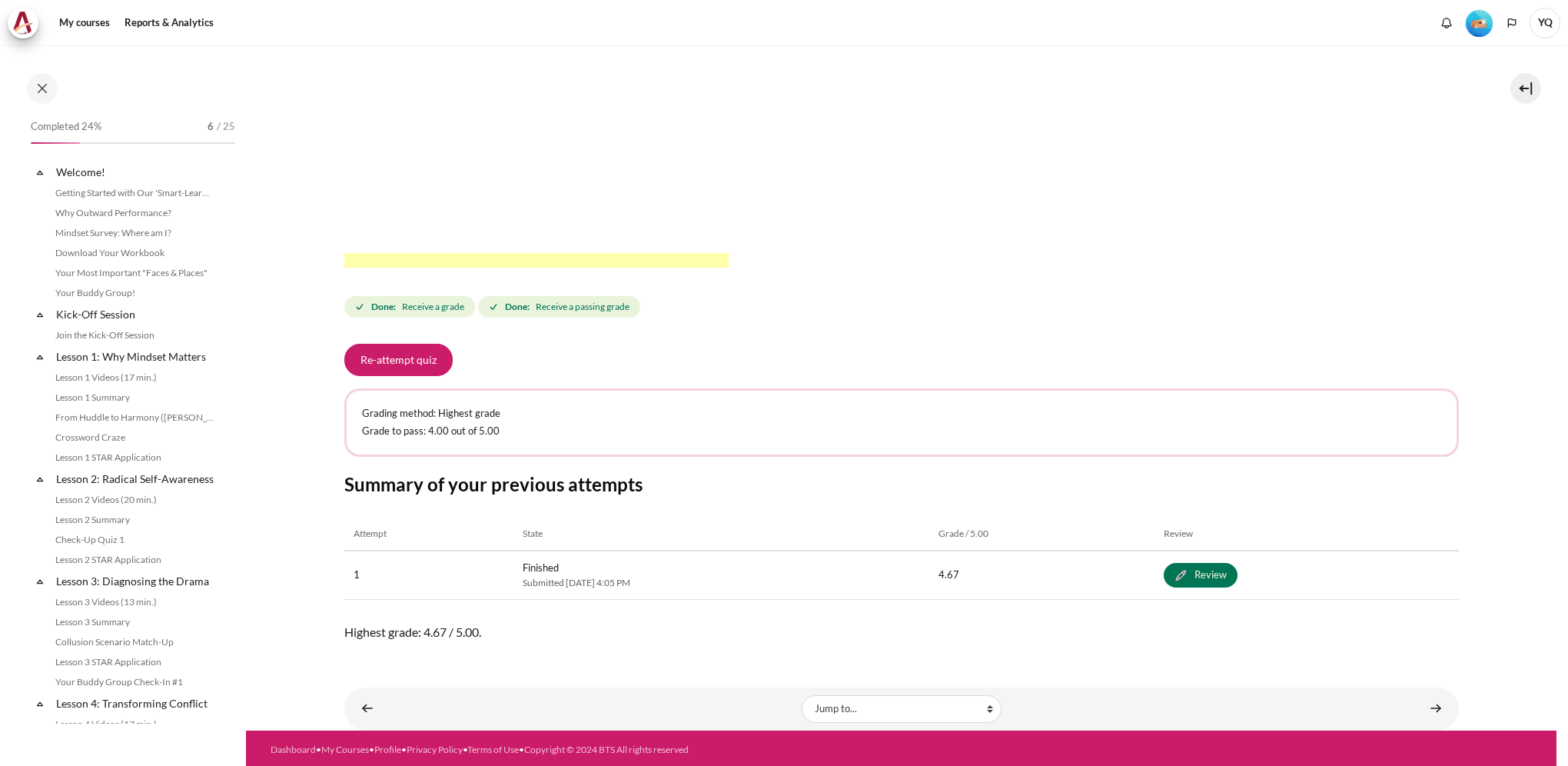
scroll to position [137, 0]
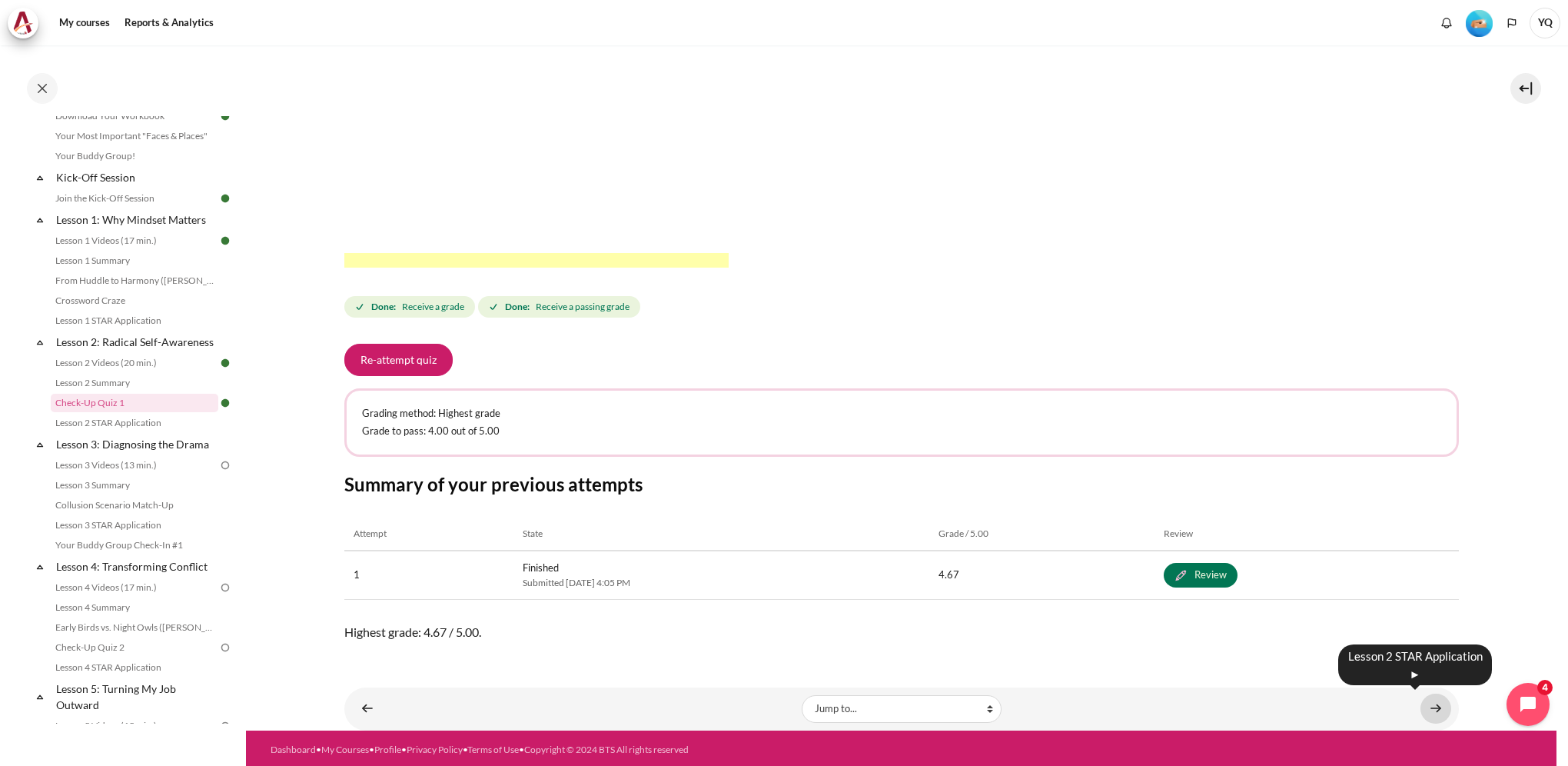
click at [1425, 707] on link "Content" at bounding box center [1436, 709] width 31 height 30
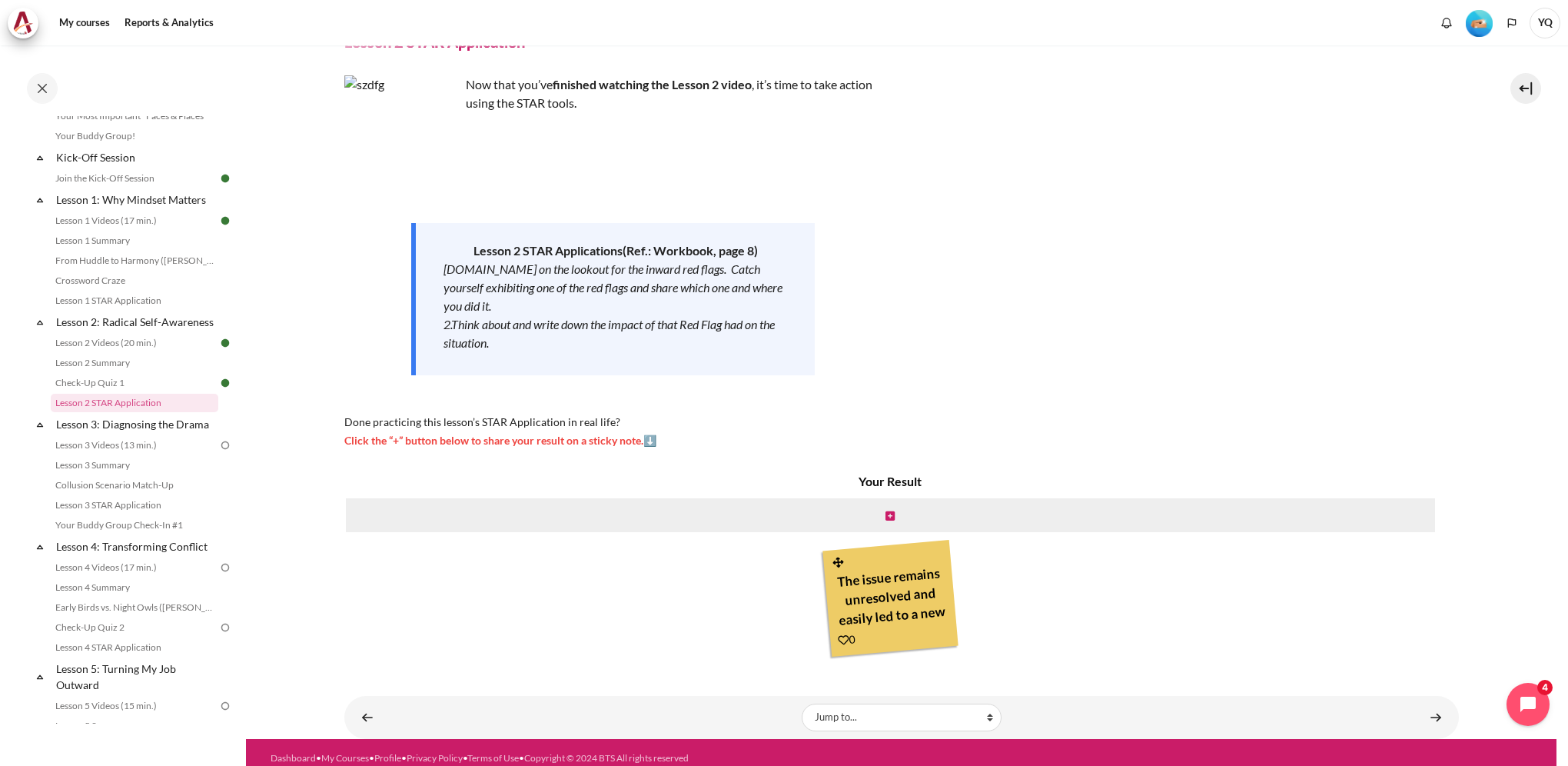
click at [831, 562] on icon "Content" at bounding box center [838, 562] width 14 height 12
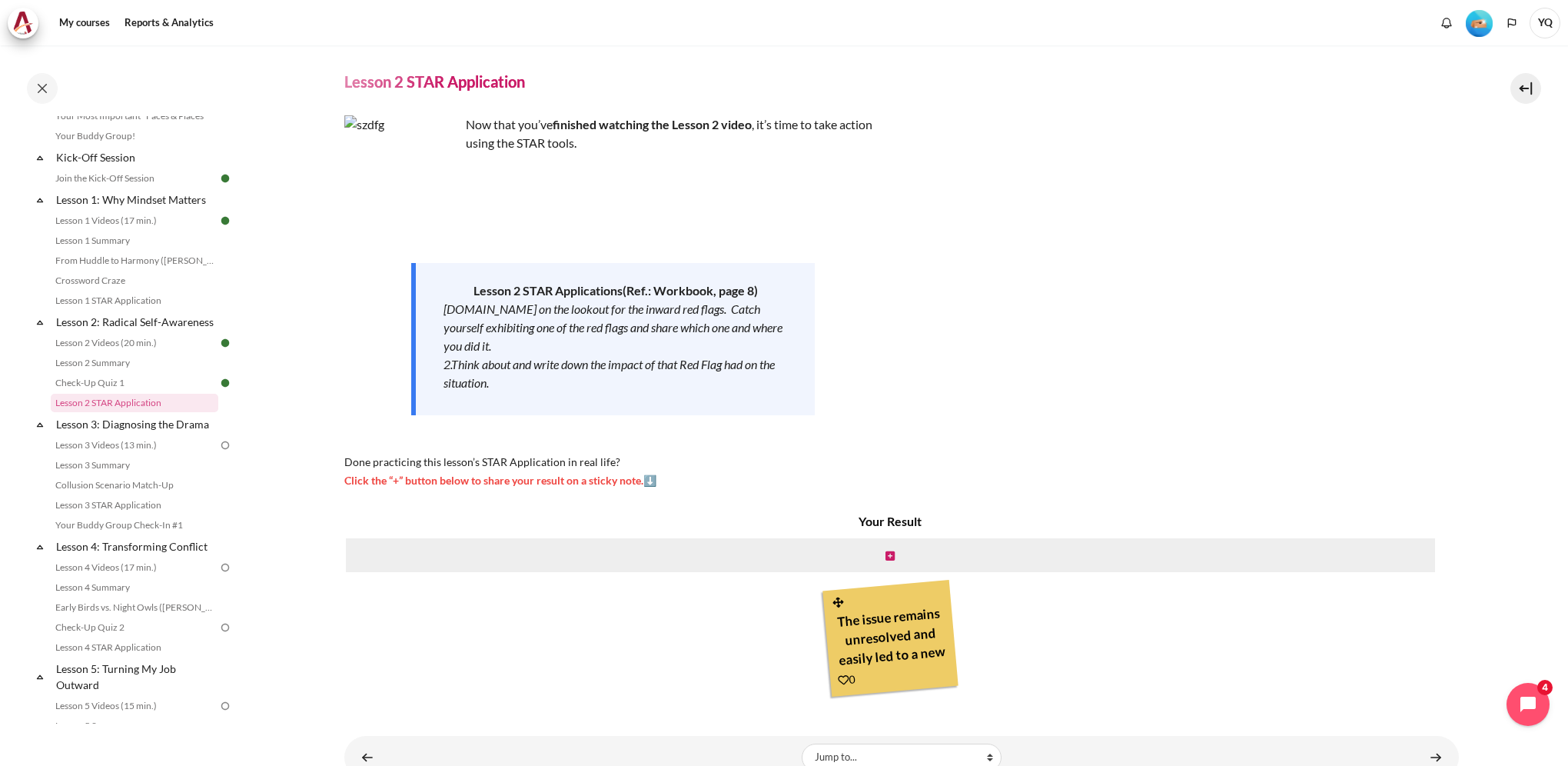
scroll to position [89, 0]
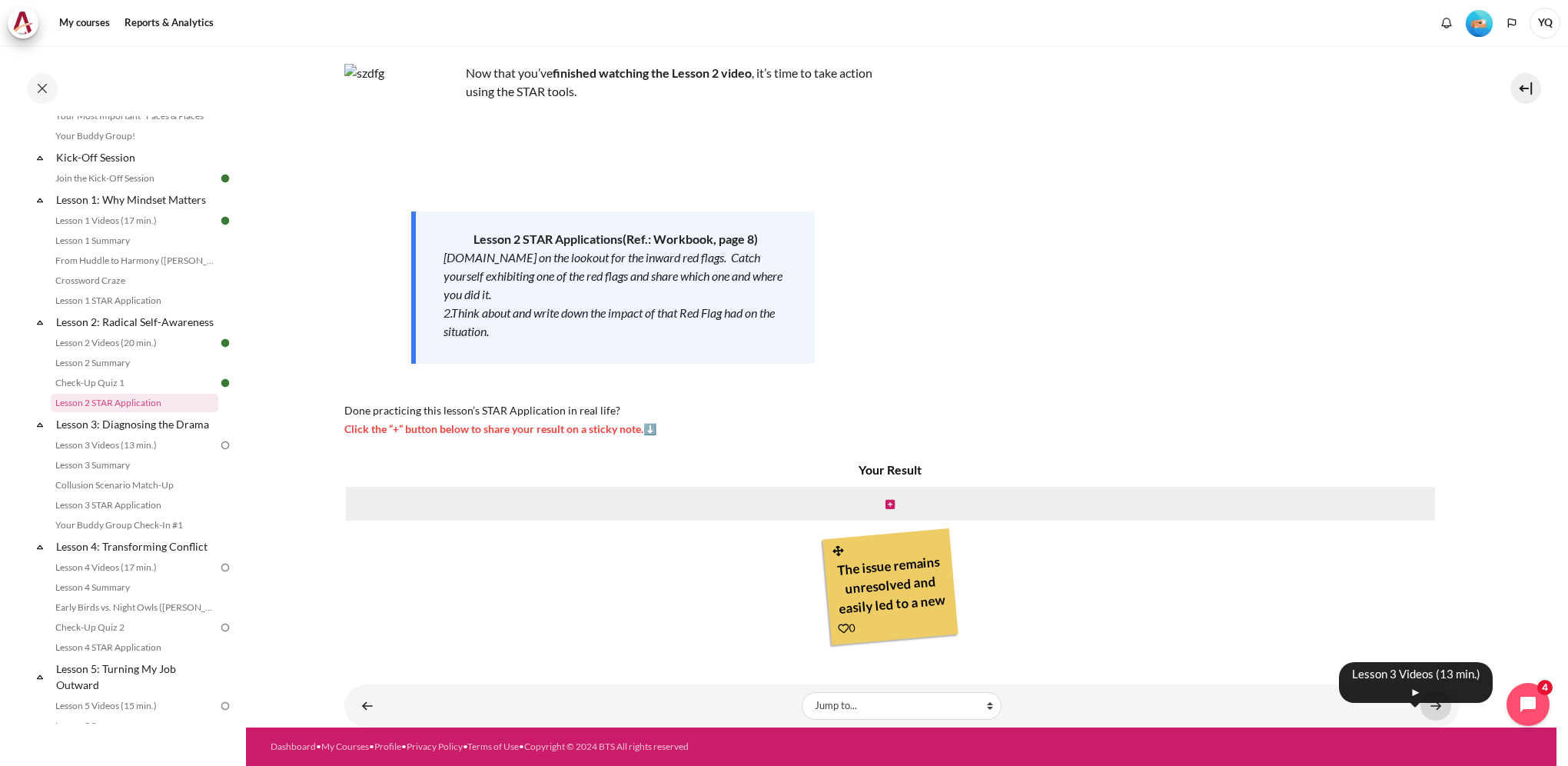
click at [1421, 703] on link "Content" at bounding box center [1436, 706] width 31 height 30
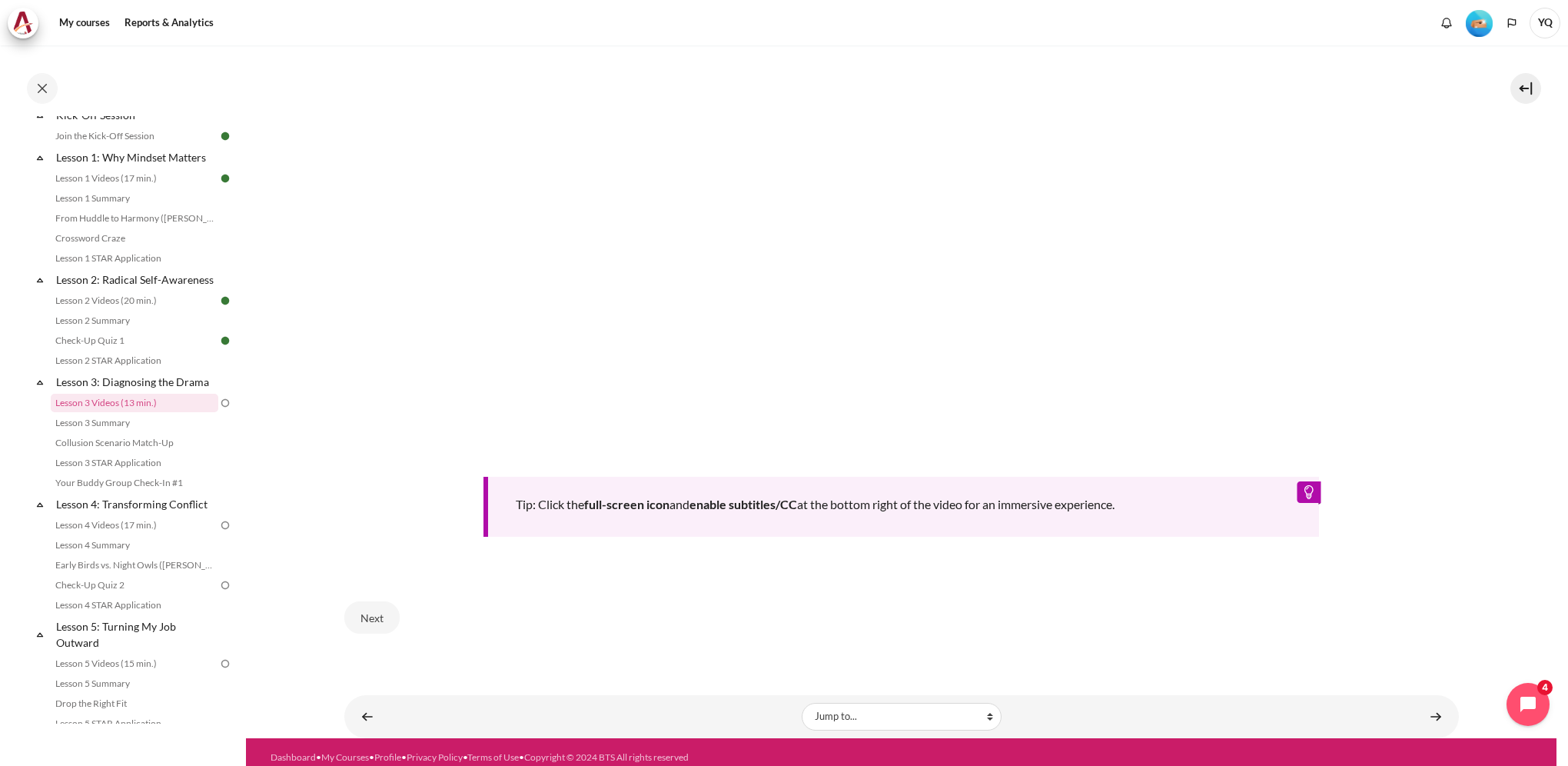
scroll to position [631, 0]
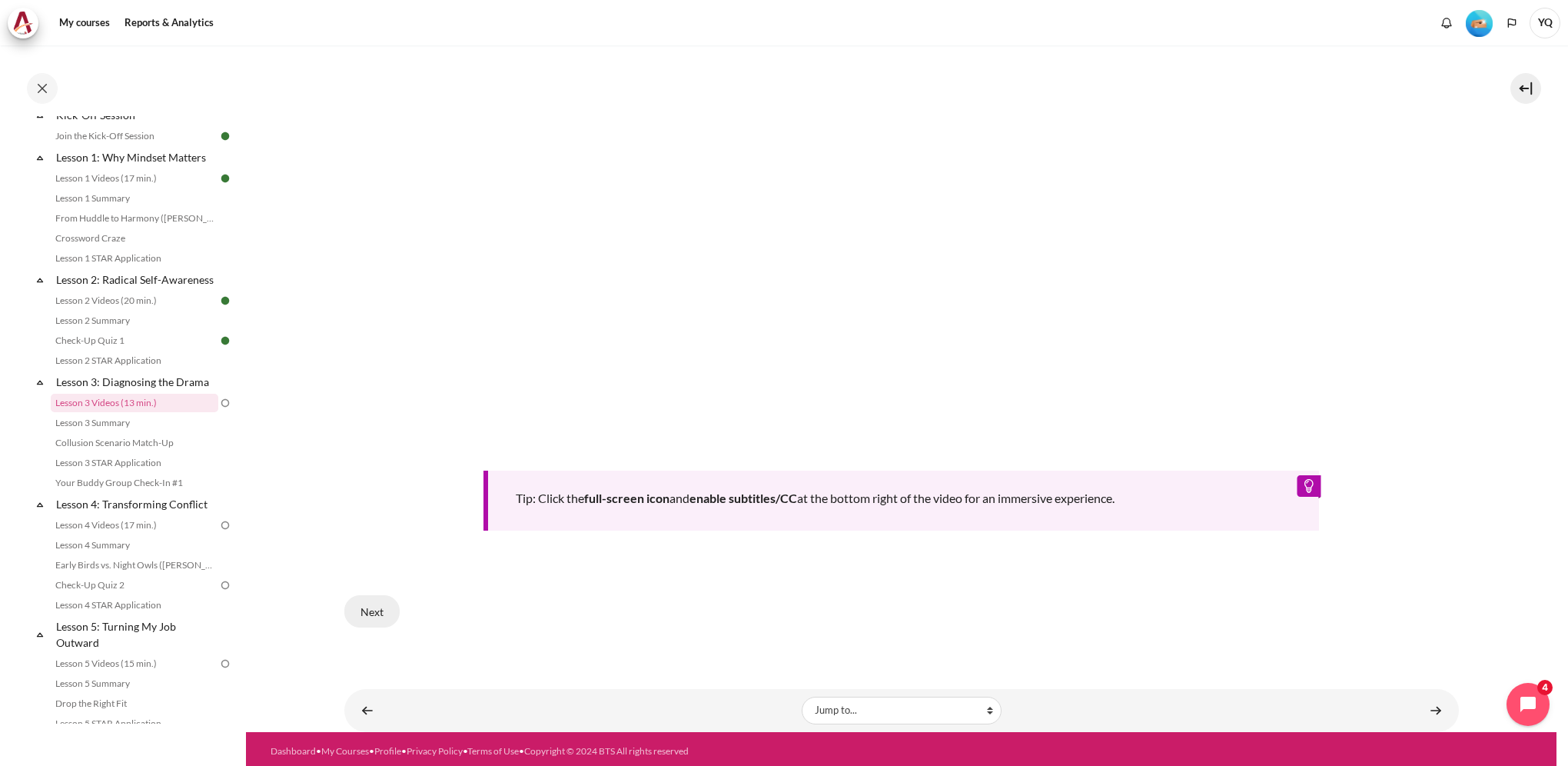
click at [363, 606] on button "Next" at bounding box center [372, 611] width 55 height 32
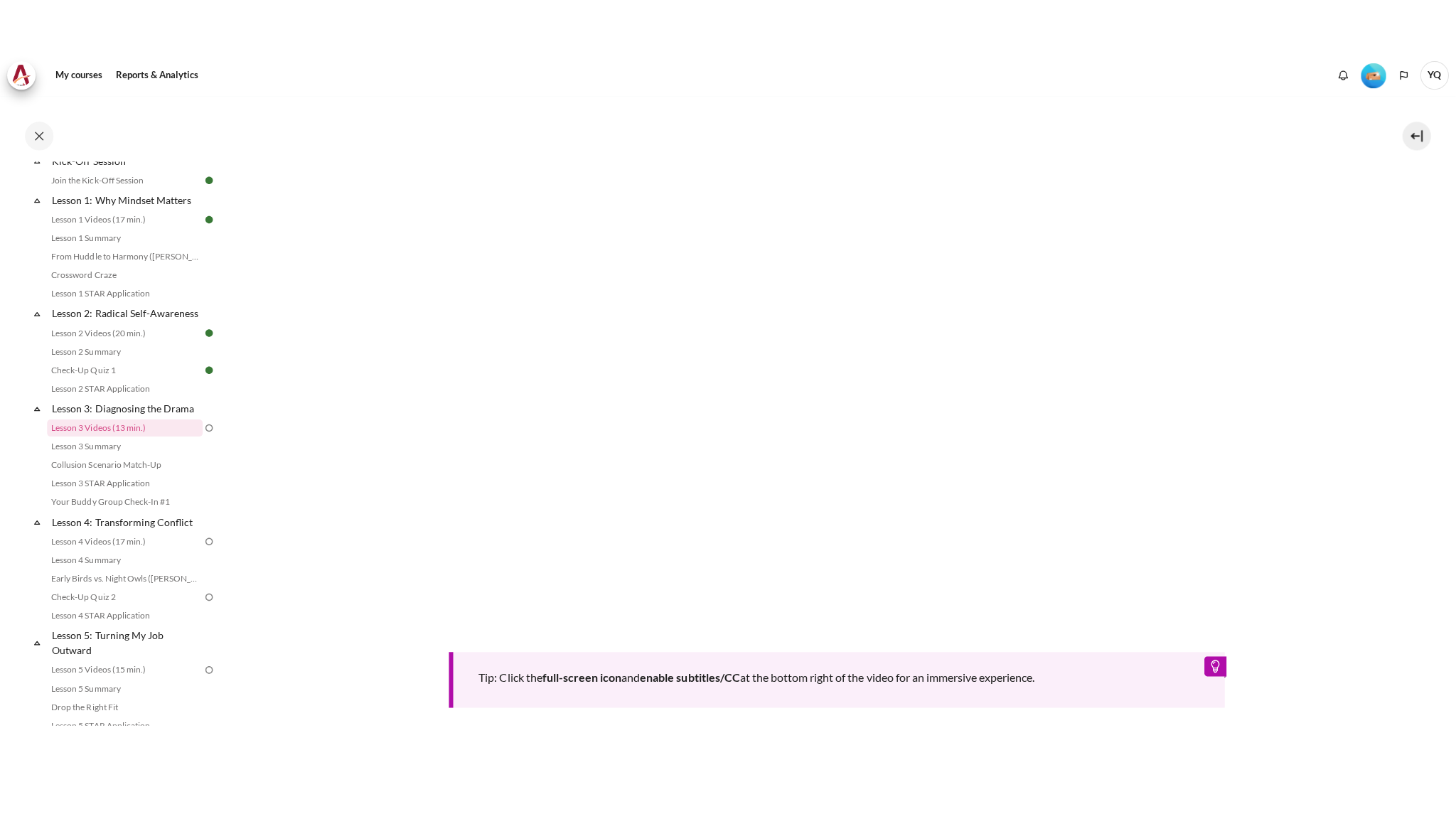
scroll to position [426, 0]
